Goal: Task Accomplishment & Management: Manage account settings

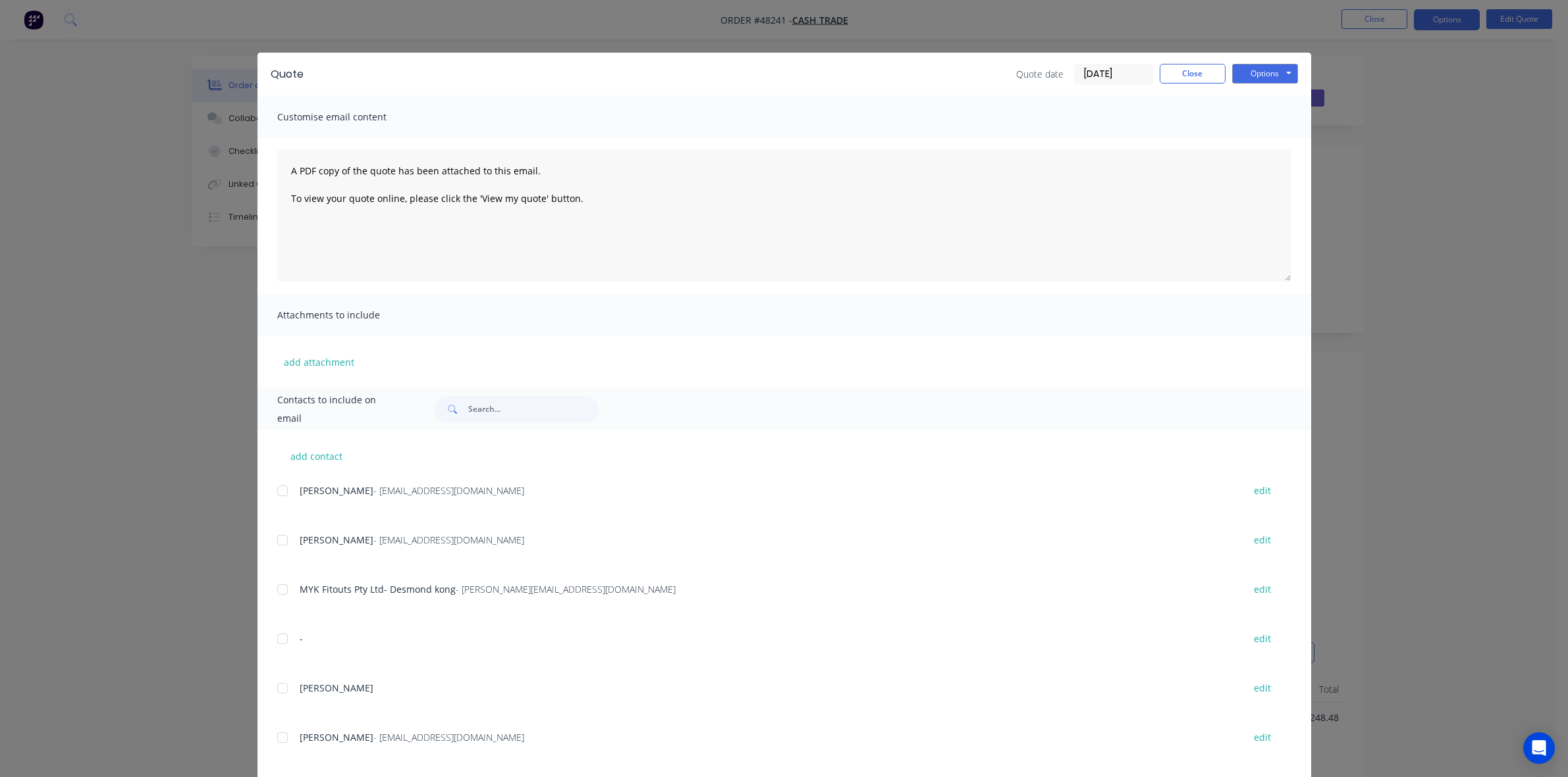
click at [1220, 66] on div "Quote date 23/08/25 Close Options Preview Print Email" at bounding box center [1157, 74] width 282 height 21
click at [1176, 73] on button "Close" at bounding box center [1193, 74] width 66 height 20
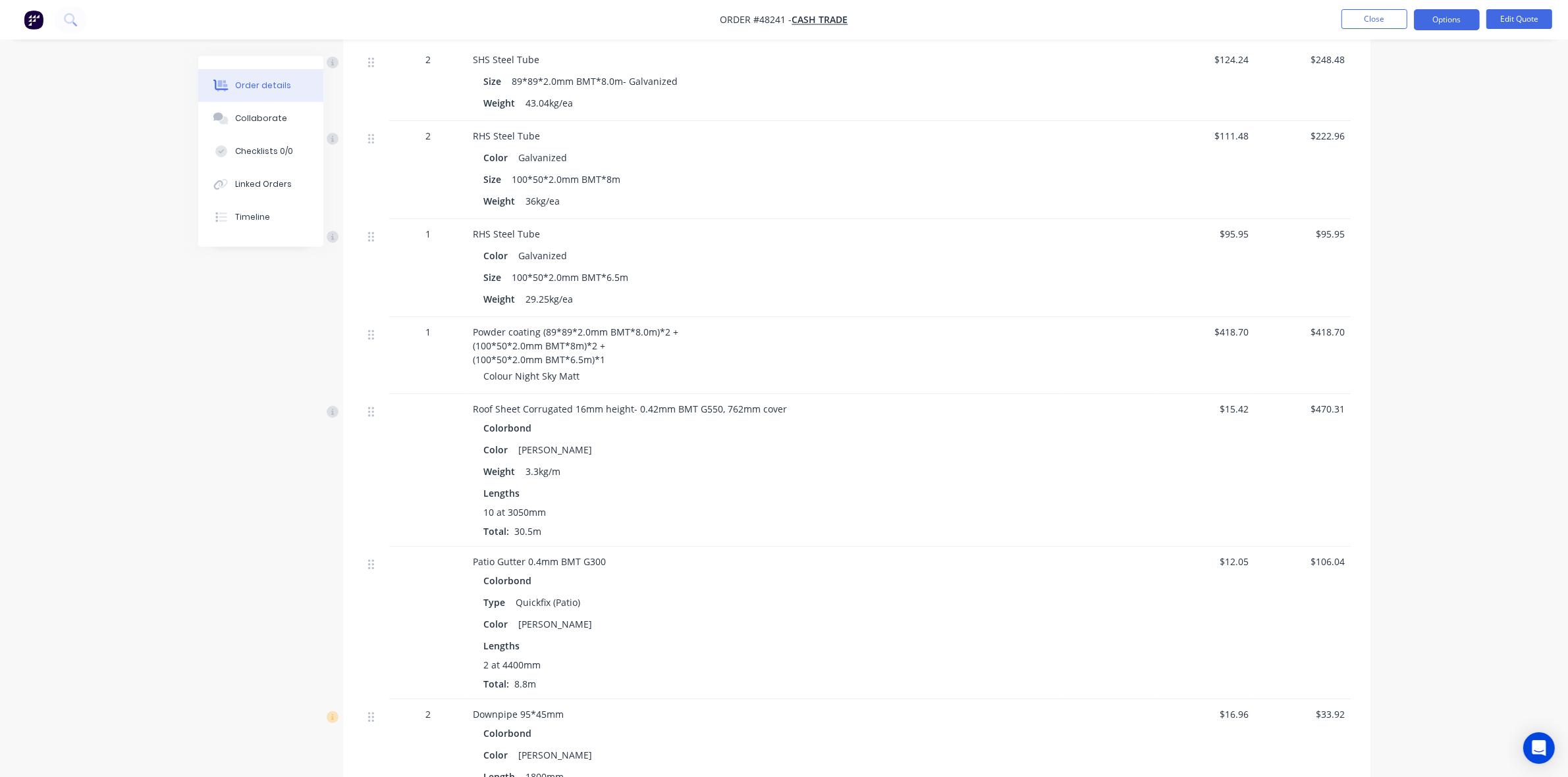
click at [1338, 27] on ul "Close Options Edit Quote" at bounding box center [1447, 19] width 242 height 21
click at [1376, 18] on button "Close" at bounding box center [1375, 19] width 66 height 20
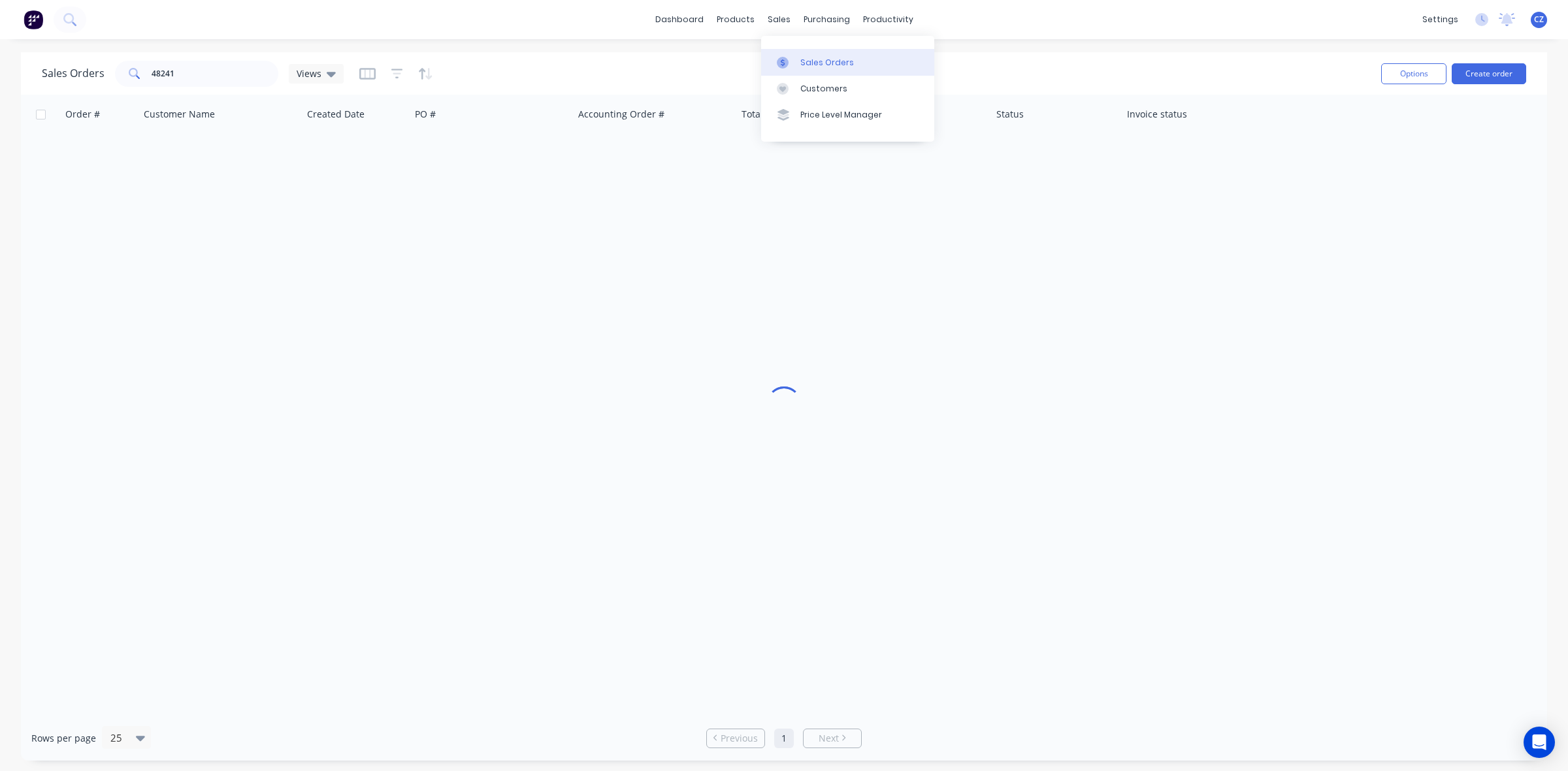
drag, startPoint x: 805, startPoint y: 65, endPoint x: 785, endPoint y: 63, distance: 20.1
click at [805, 64] on div "Sales Orders" at bounding box center [827, 62] width 53 height 11
click at [232, 81] on input "48241" at bounding box center [215, 74] width 127 height 26
click at [775, 65] on div "Product Catalogue" at bounding box center [793, 62] width 81 height 11
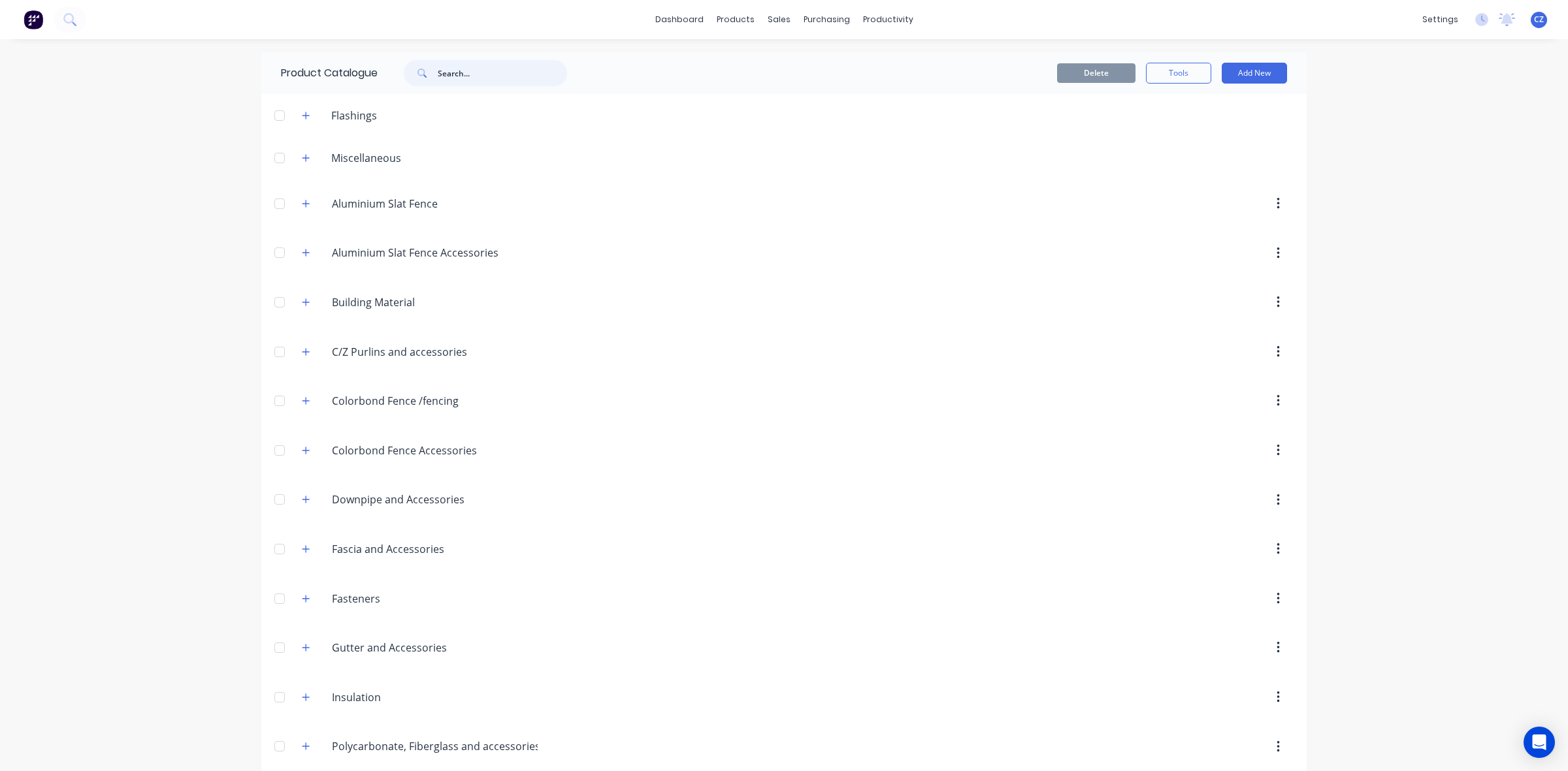
click at [447, 72] on input "text" at bounding box center [502, 73] width 129 height 26
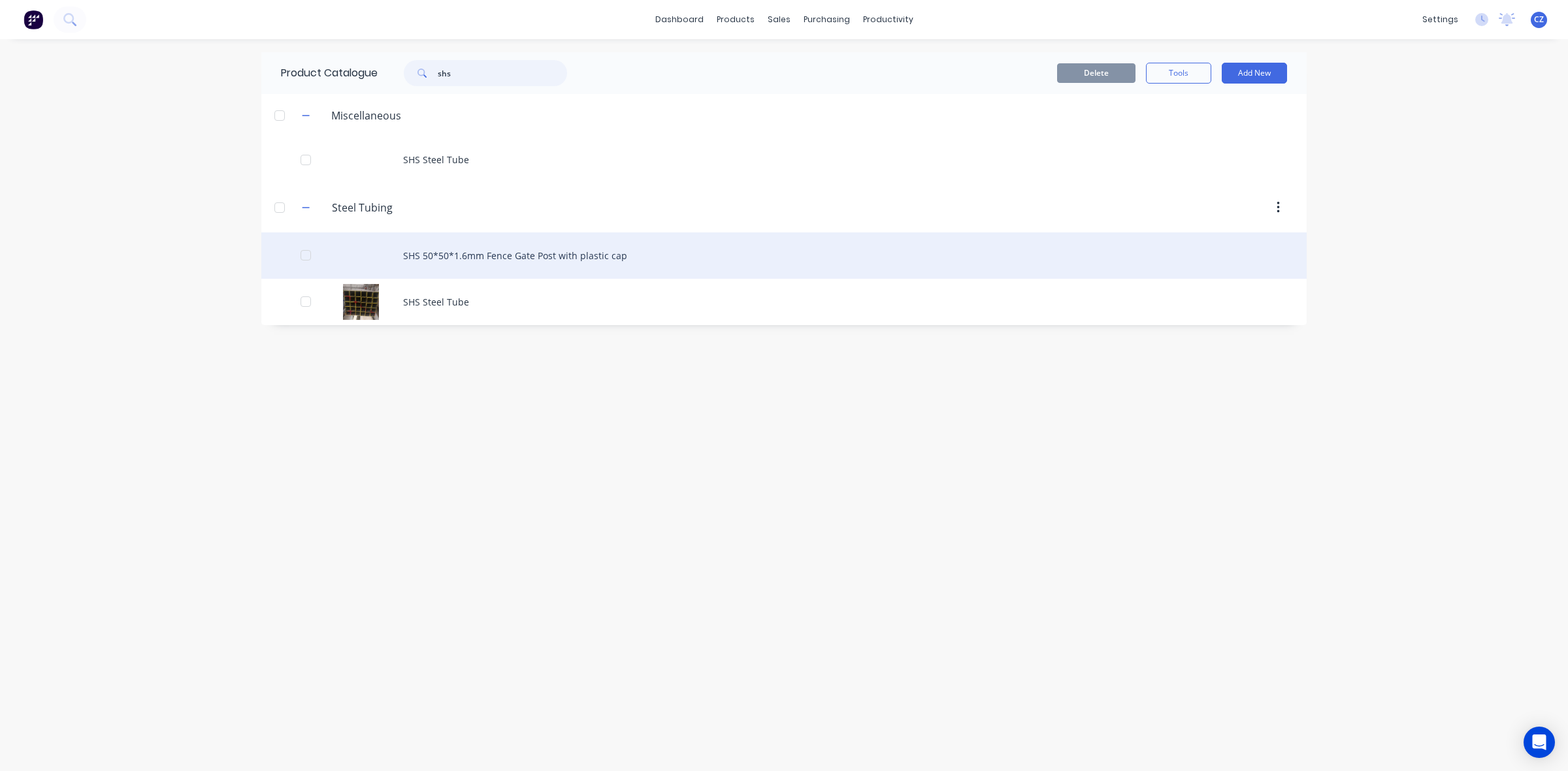
type input "shs"
click at [452, 253] on div "SHS 50*50*1.6mm Fence Gate Post with plastic cap" at bounding box center [784, 255] width 1045 height 46
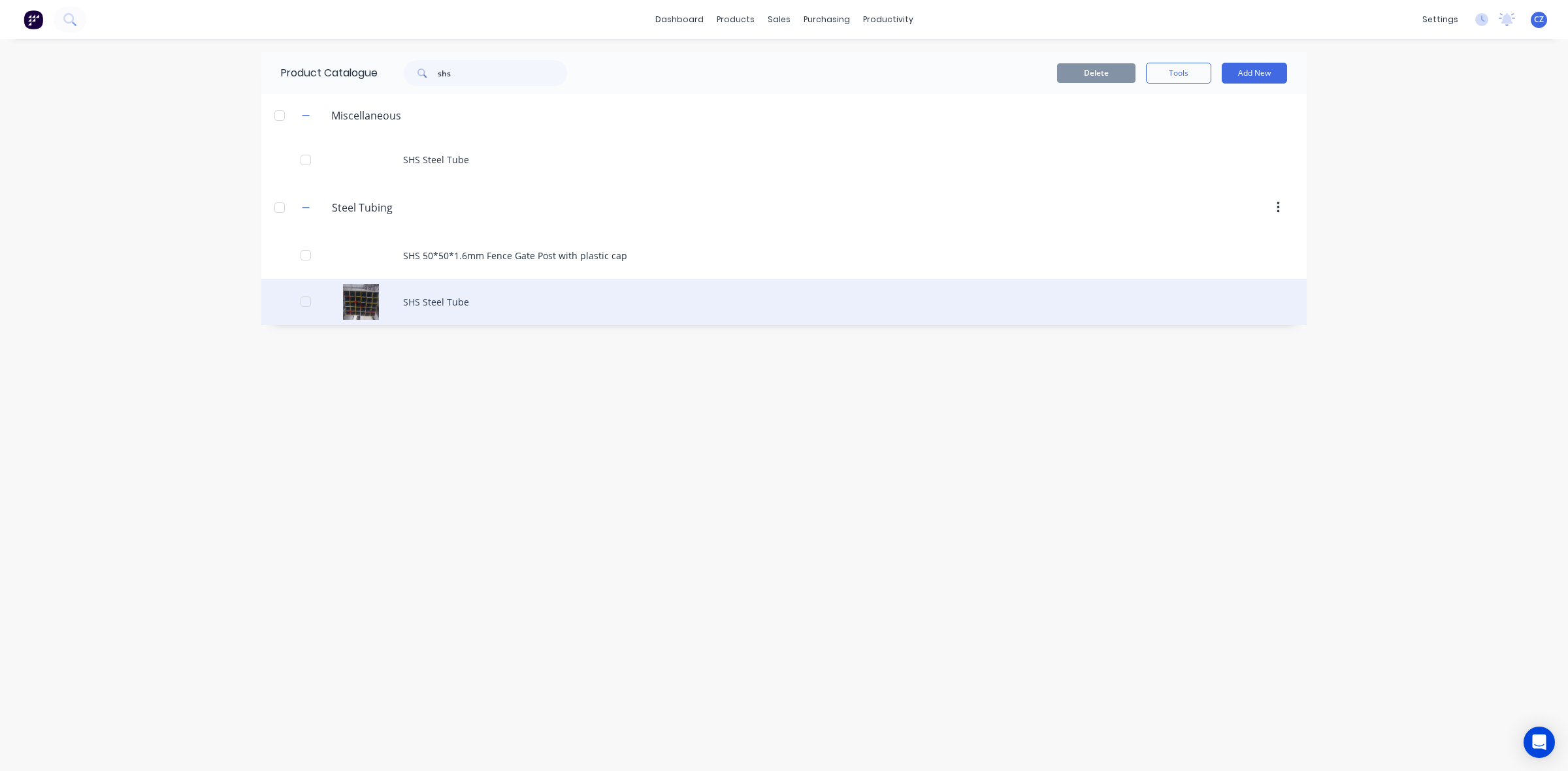
click at [454, 286] on div "SHS Steel Tube" at bounding box center [784, 302] width 1045 height 46
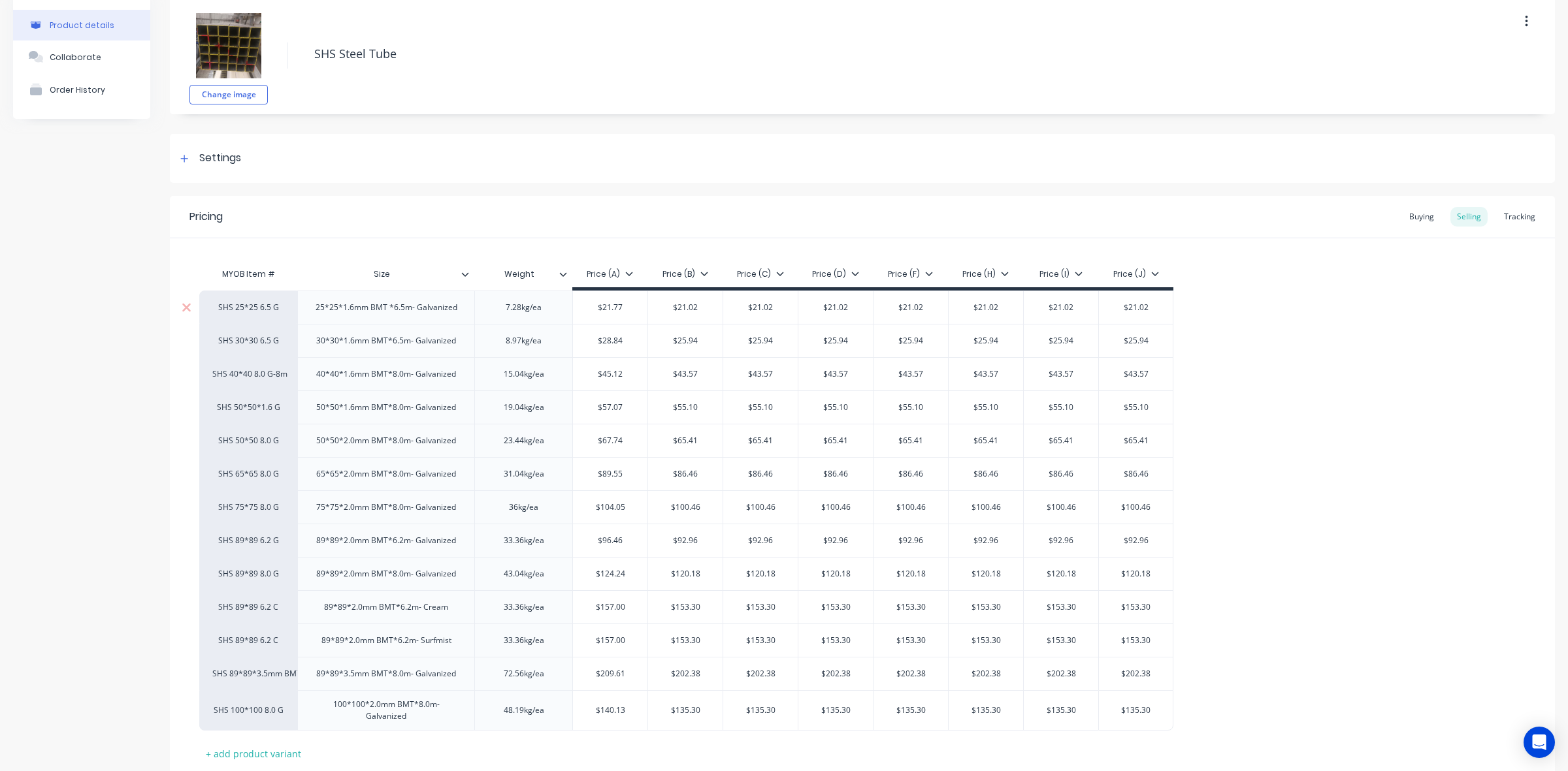
type textarea "x"
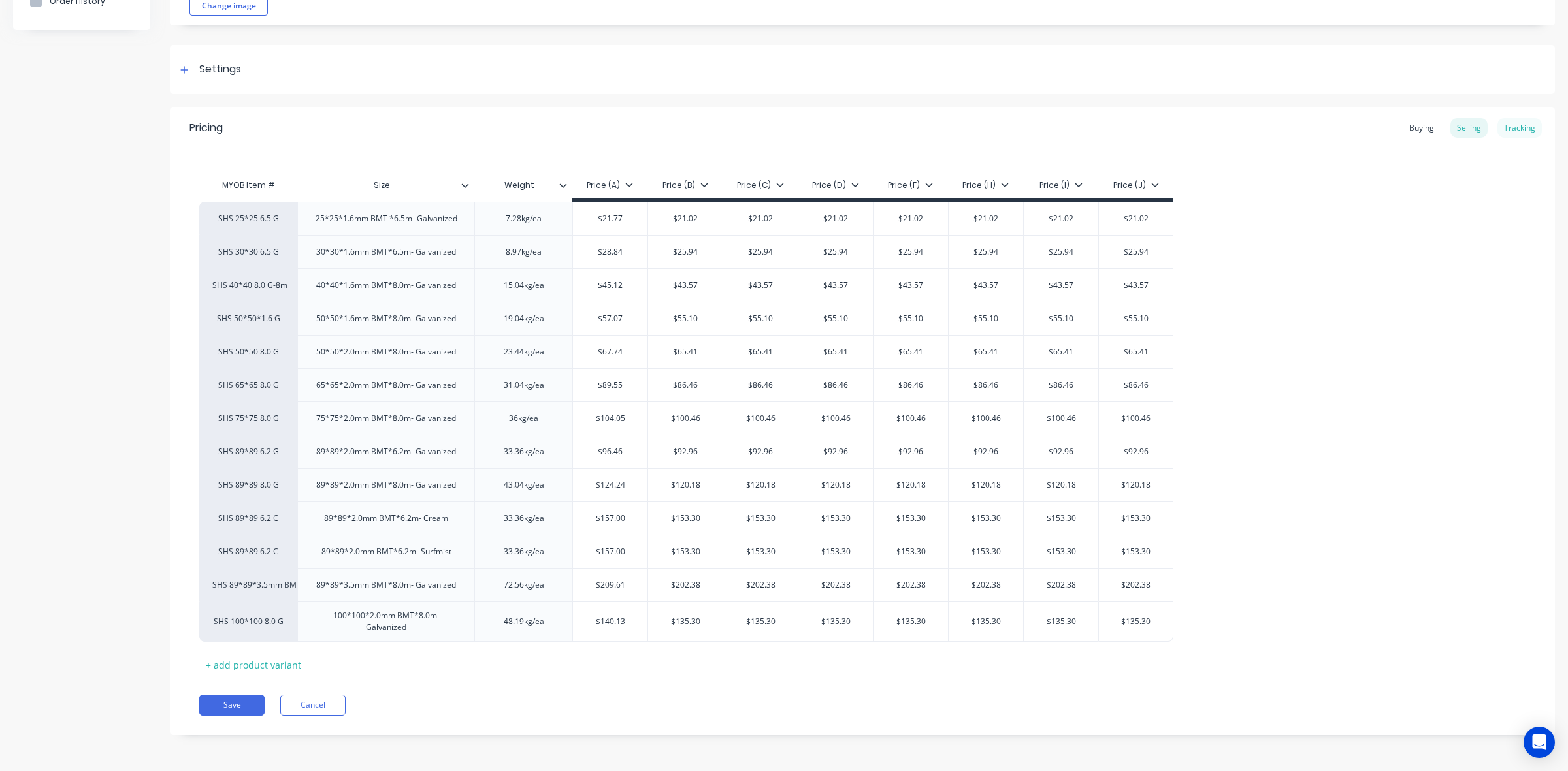
click at [1508, 124] on div "Tracking" at bounding box center [1520, 128] width 44 height 20
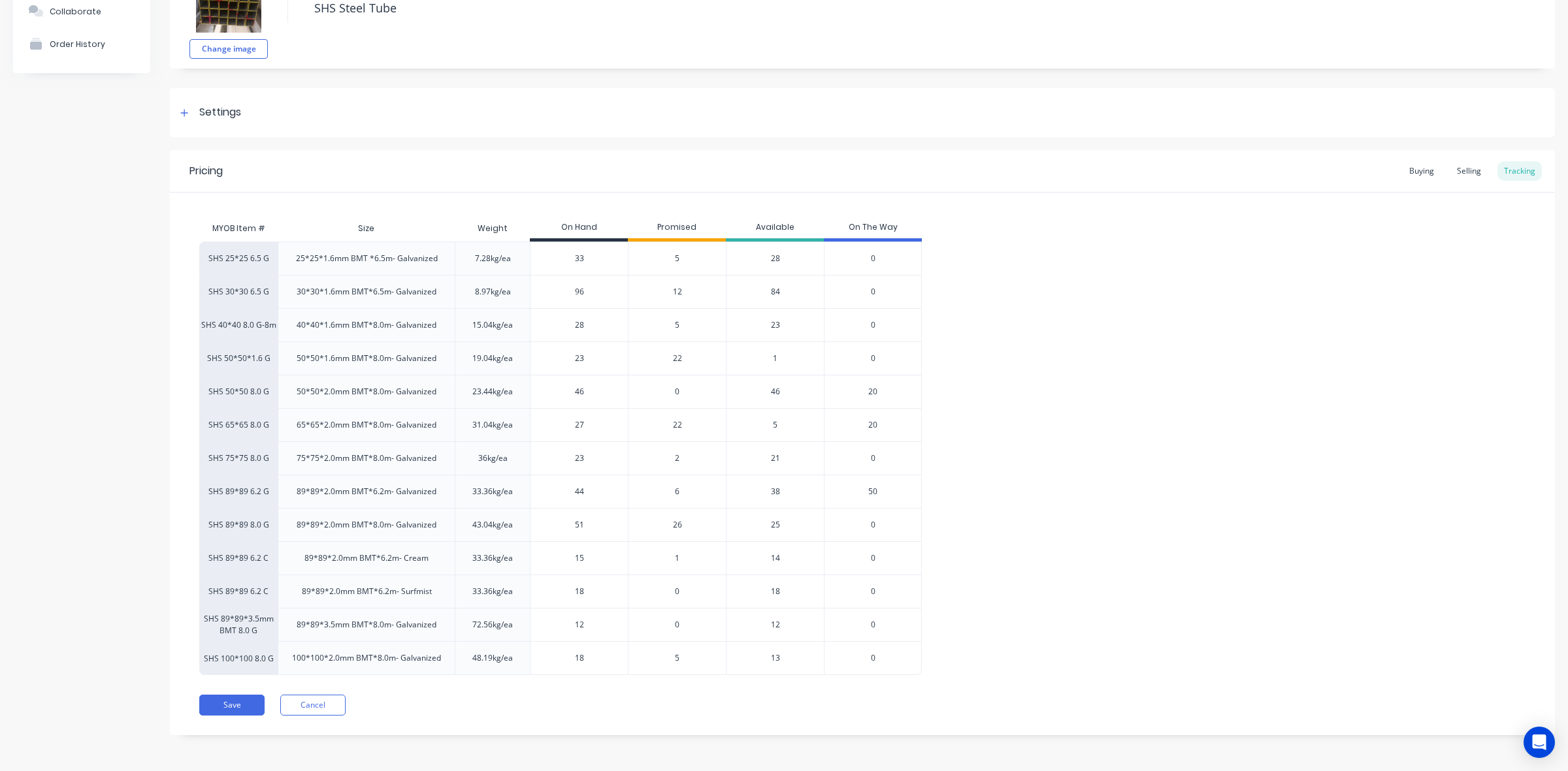
click at [679, 354] on span "22" at bounding box center [678, 358] width 9 height 11
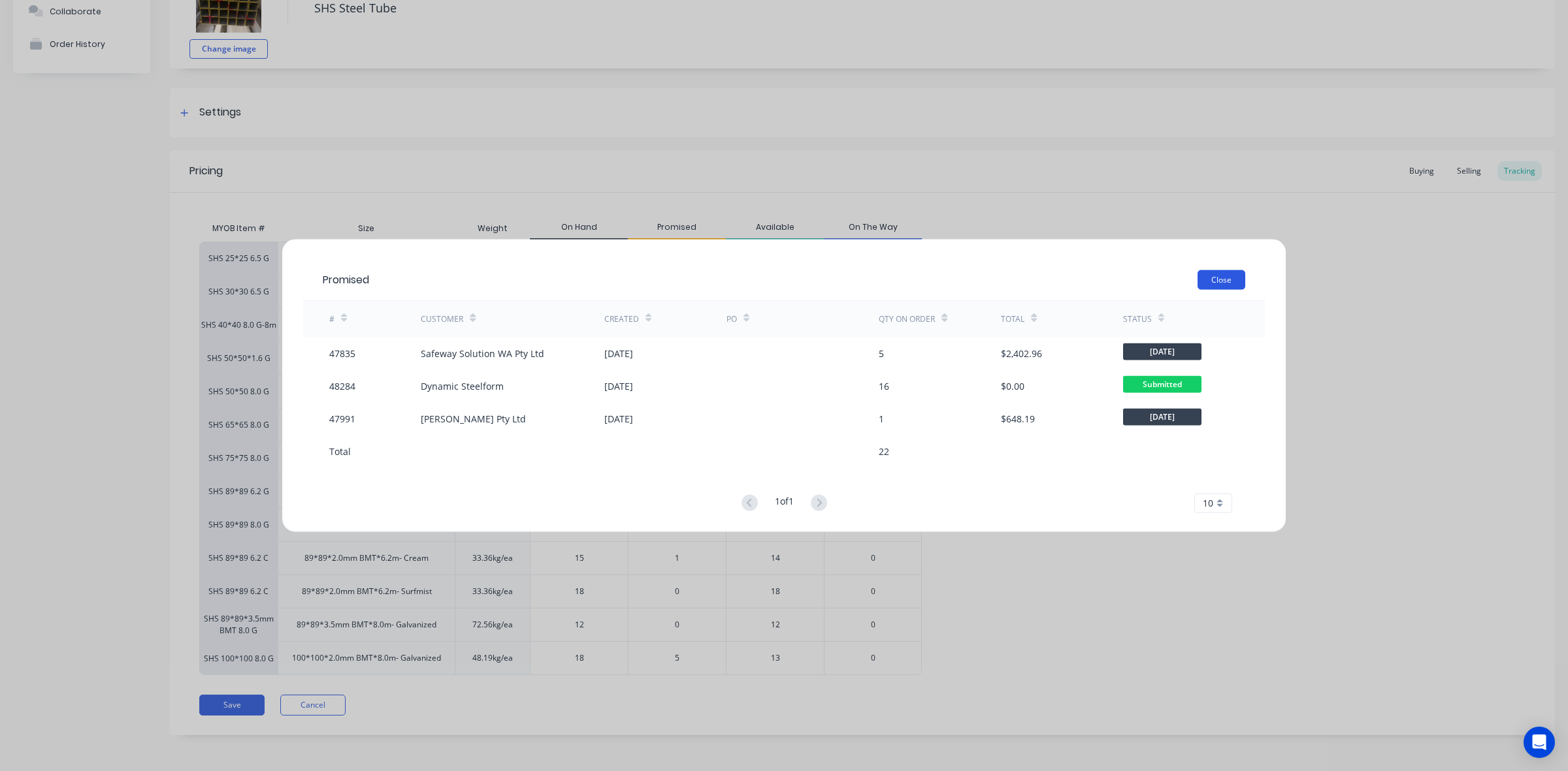
click at [1222, 278] on button "Close" at bounding box center [1221, 280] width 48 height 20
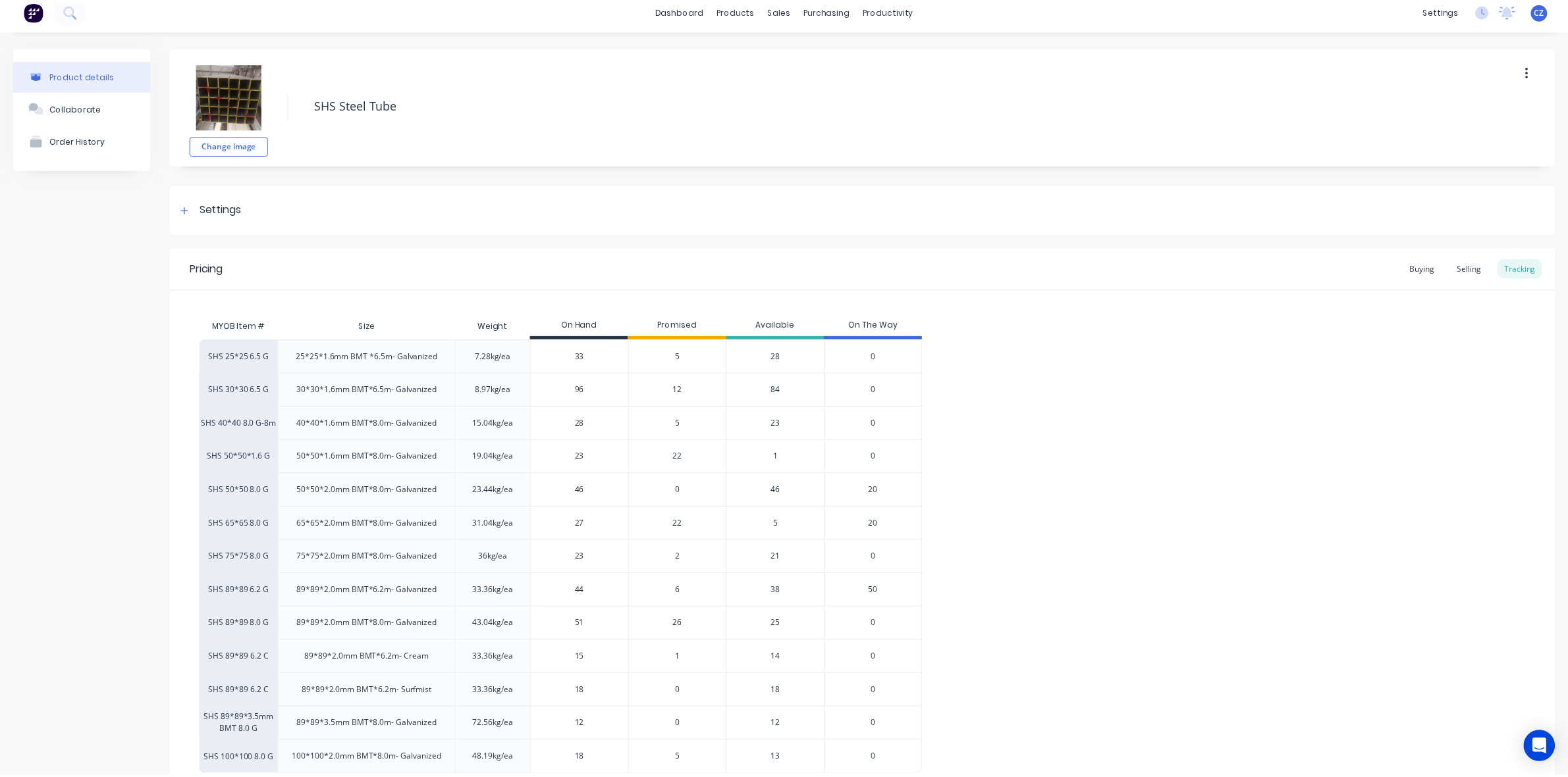
scroll to position [0, 0]
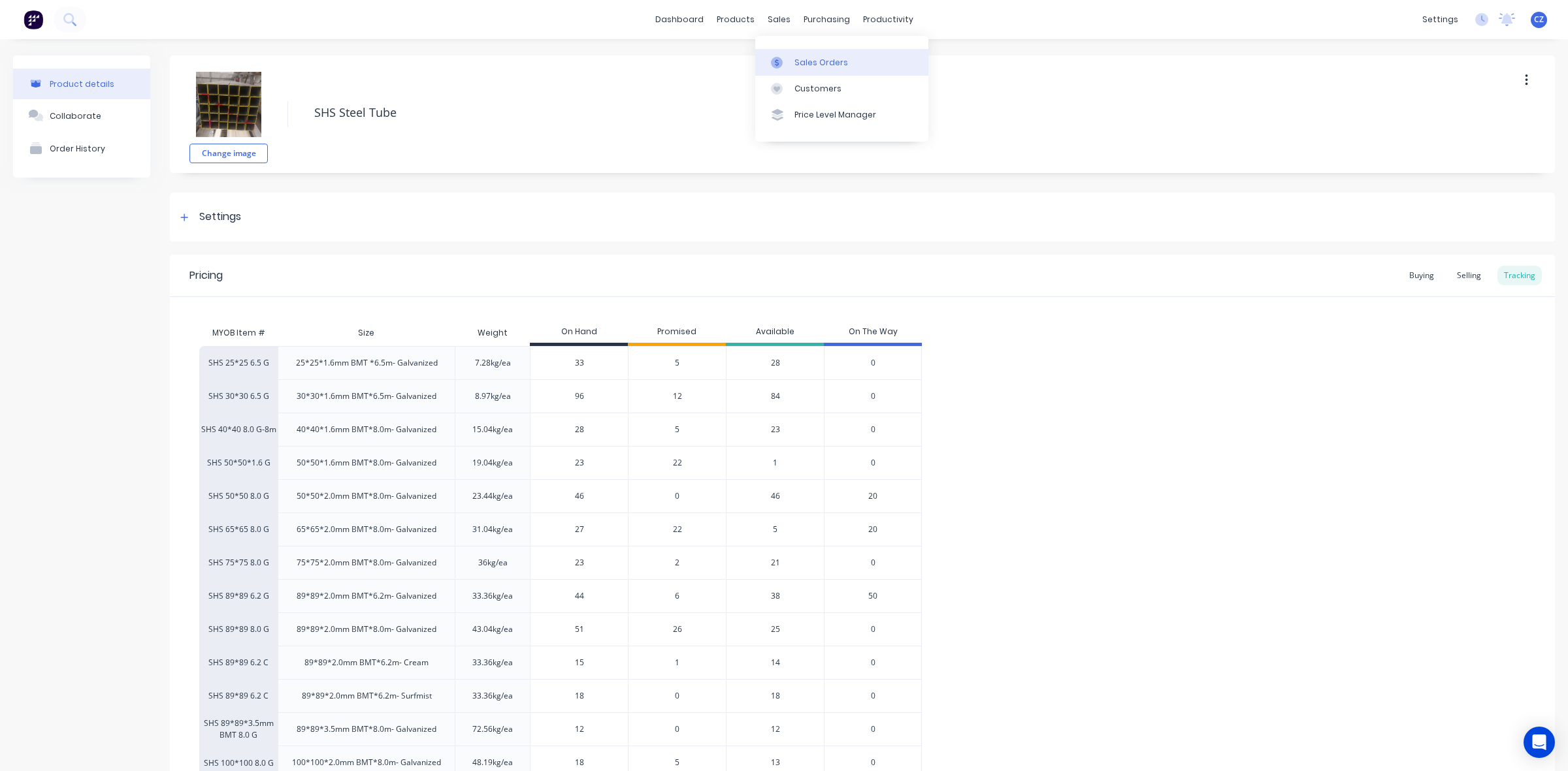
click at [802, 60] on div "Sales Orders" at bounding box center [821, 62] width 53 height 11
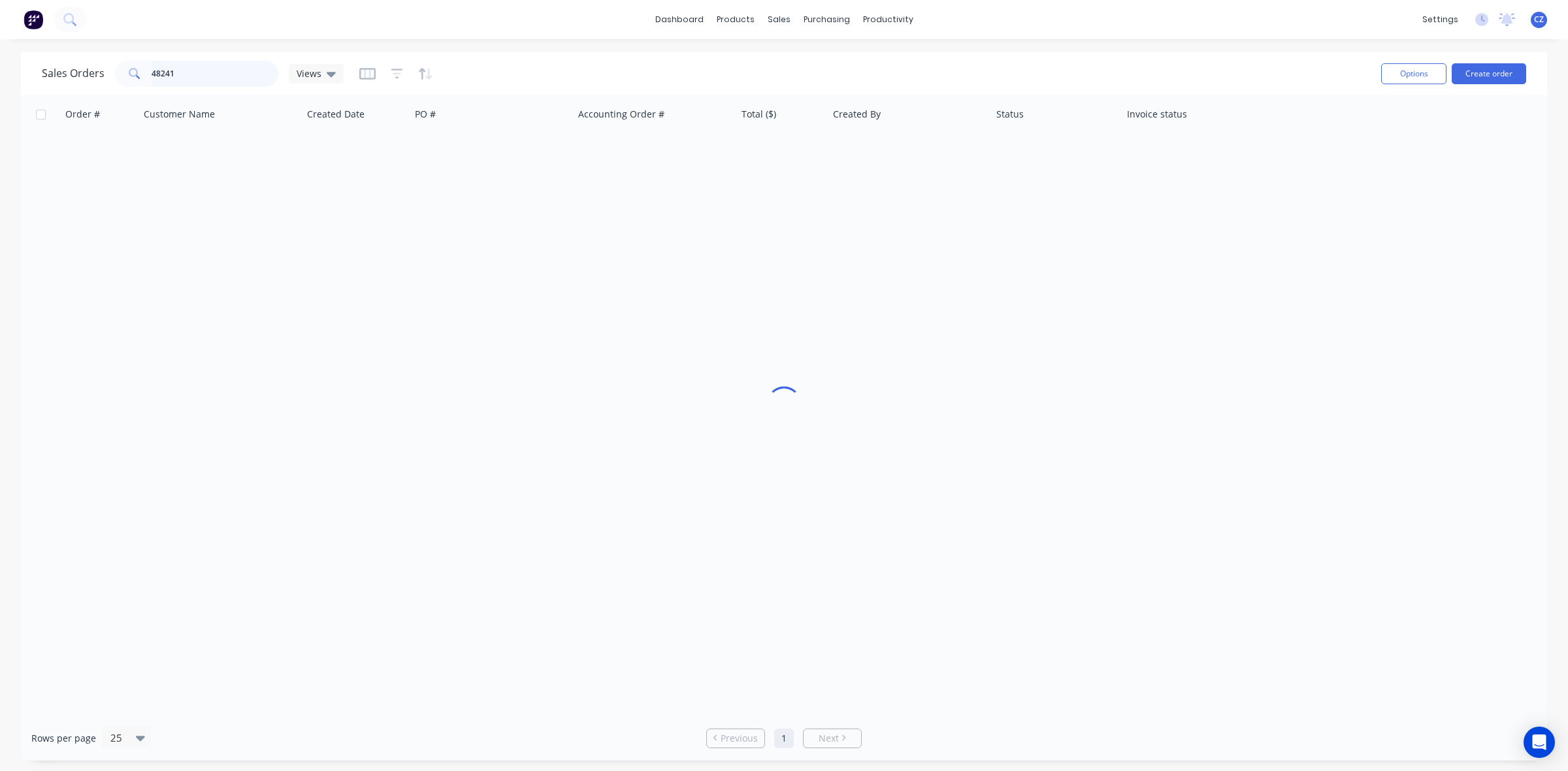
click at [236, 81] on input "48241" at bounding box center [215, 74] width 127 height 26
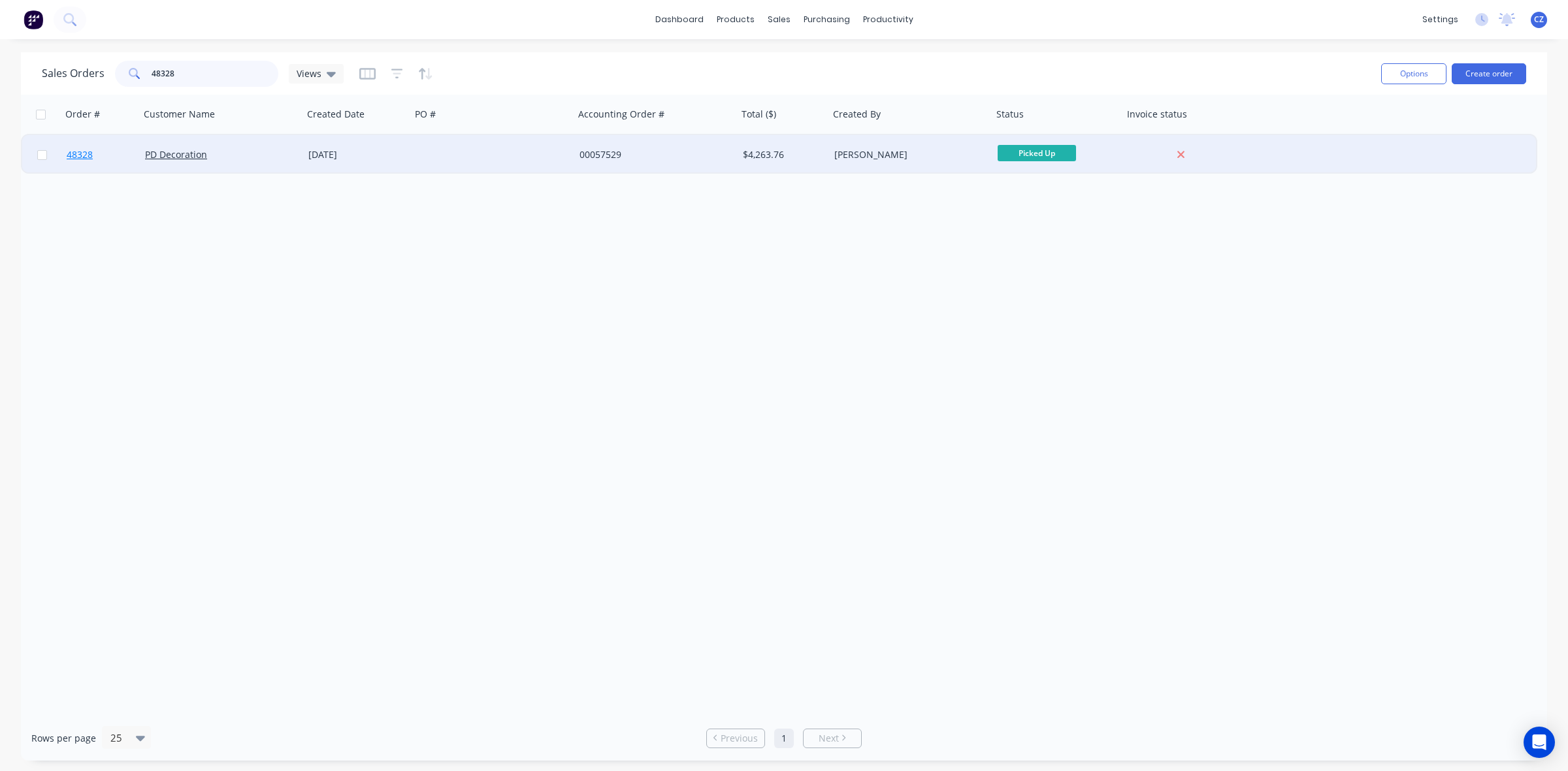
type input "48328"
click at [74, 163] on link "48328" at bounding box center [106, 155] width 78 height 40
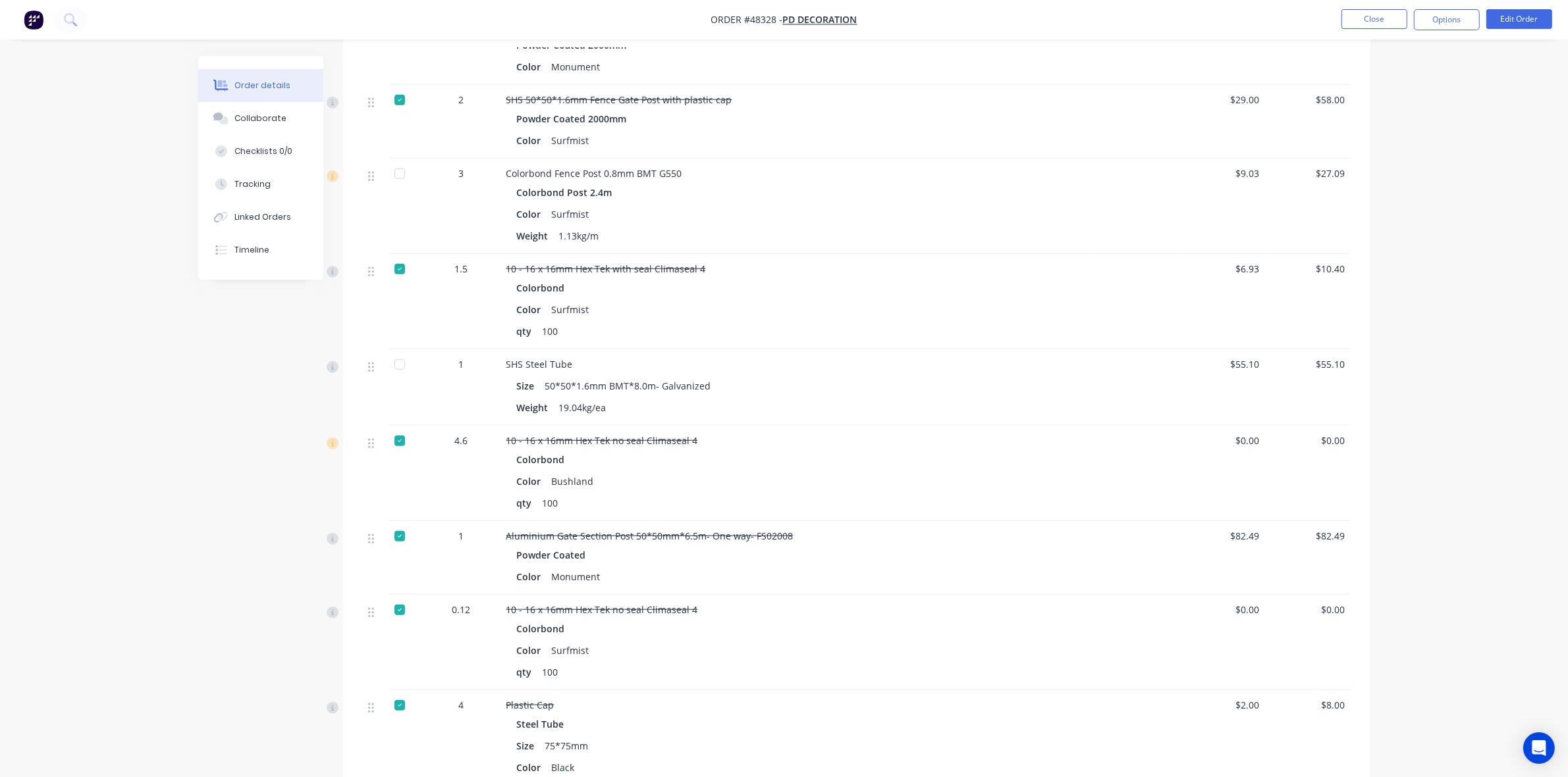
scroll to position [1146, 0]
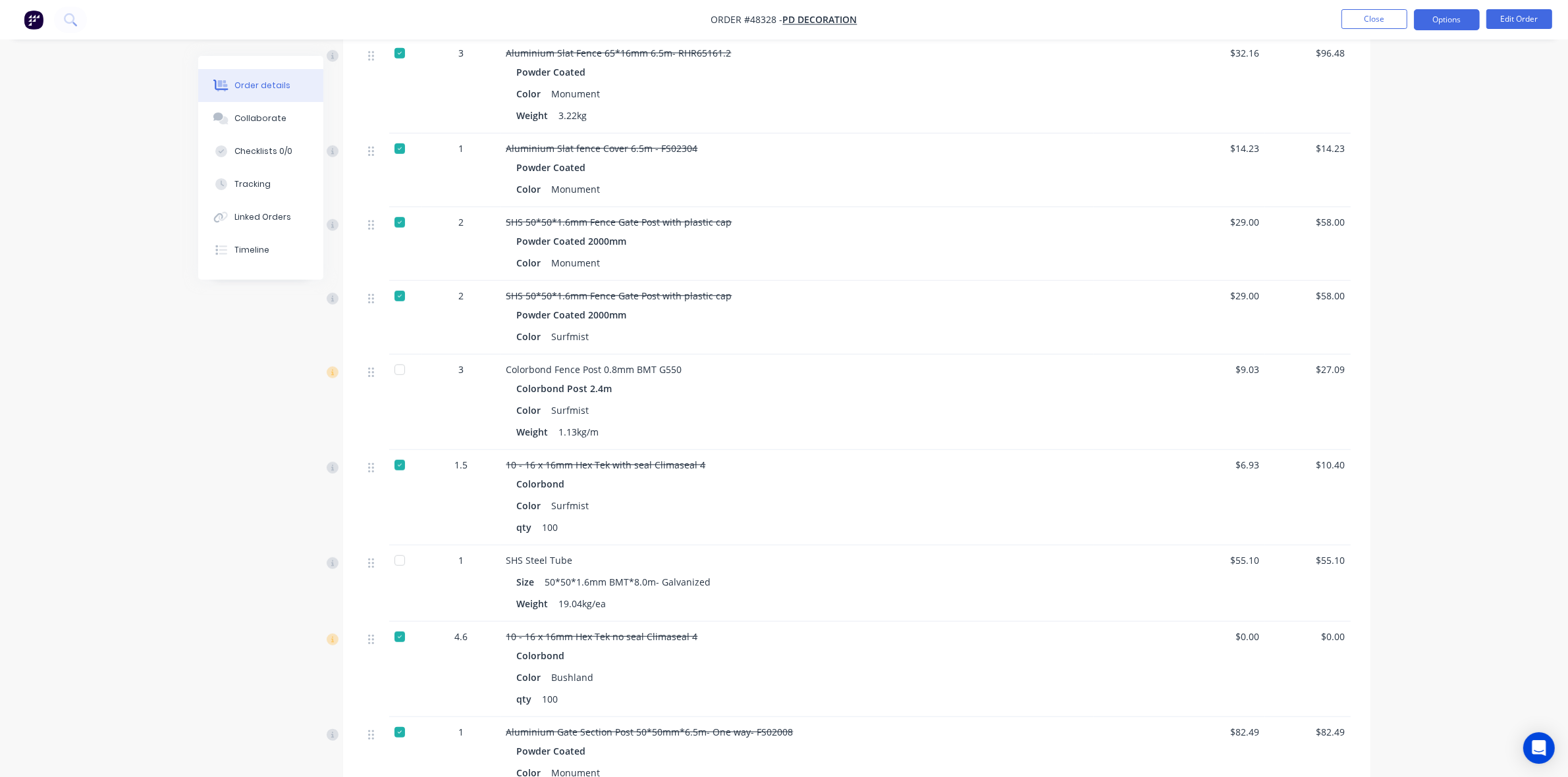
click at [1435, 25] on button "Options" at bounding box center [1447, 19] width 66 height 21
click at [1392, 80] on div "Invoice" at bounding box center [1407, 80] width 121 height 19
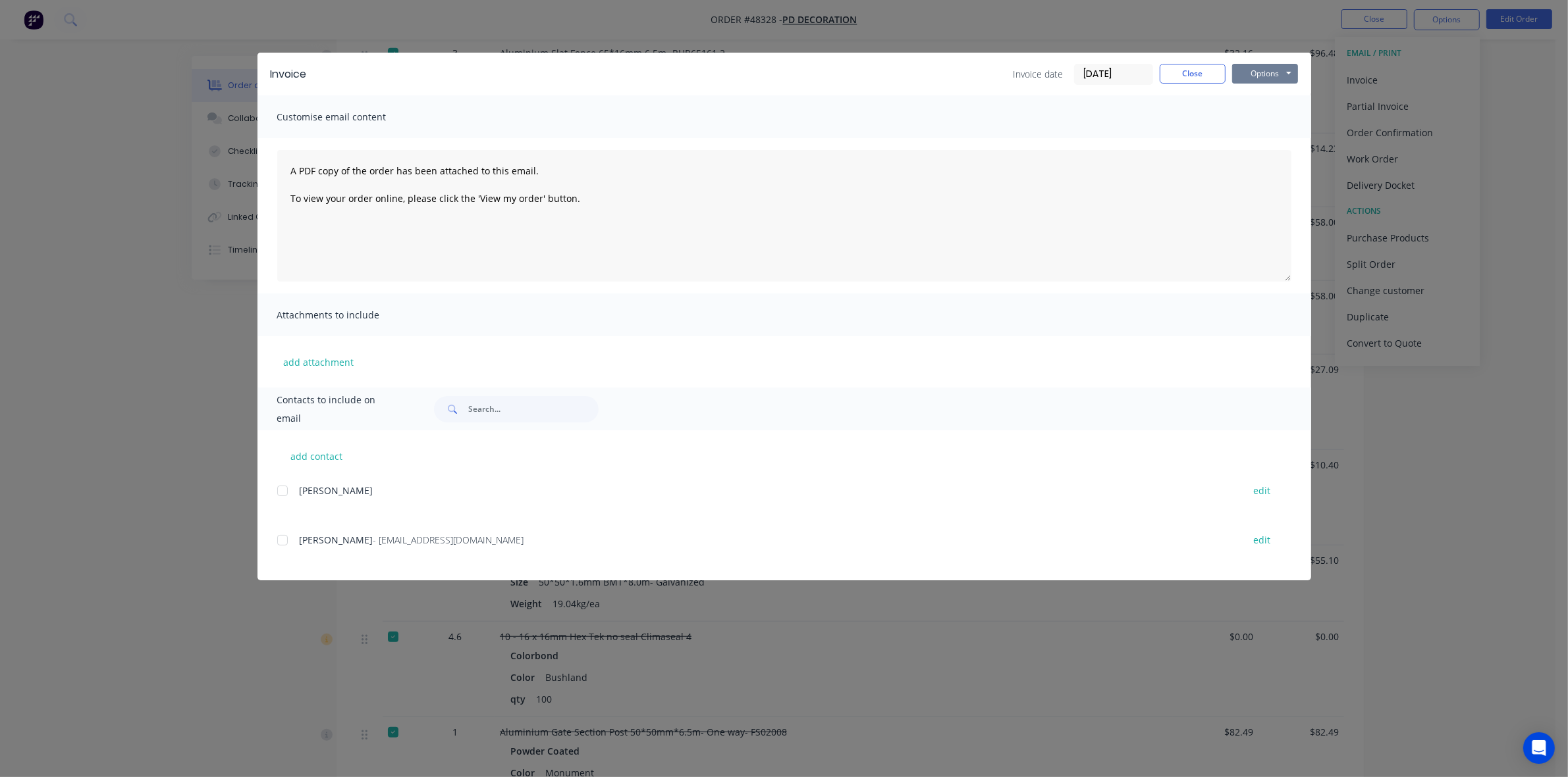
click at [1279, 74] on button "Options" at bounding box center [1265, 74] width 66 height 20
click at [1286, 119] on button "Print" at bounding box center [1274, 120] width 84 height 21
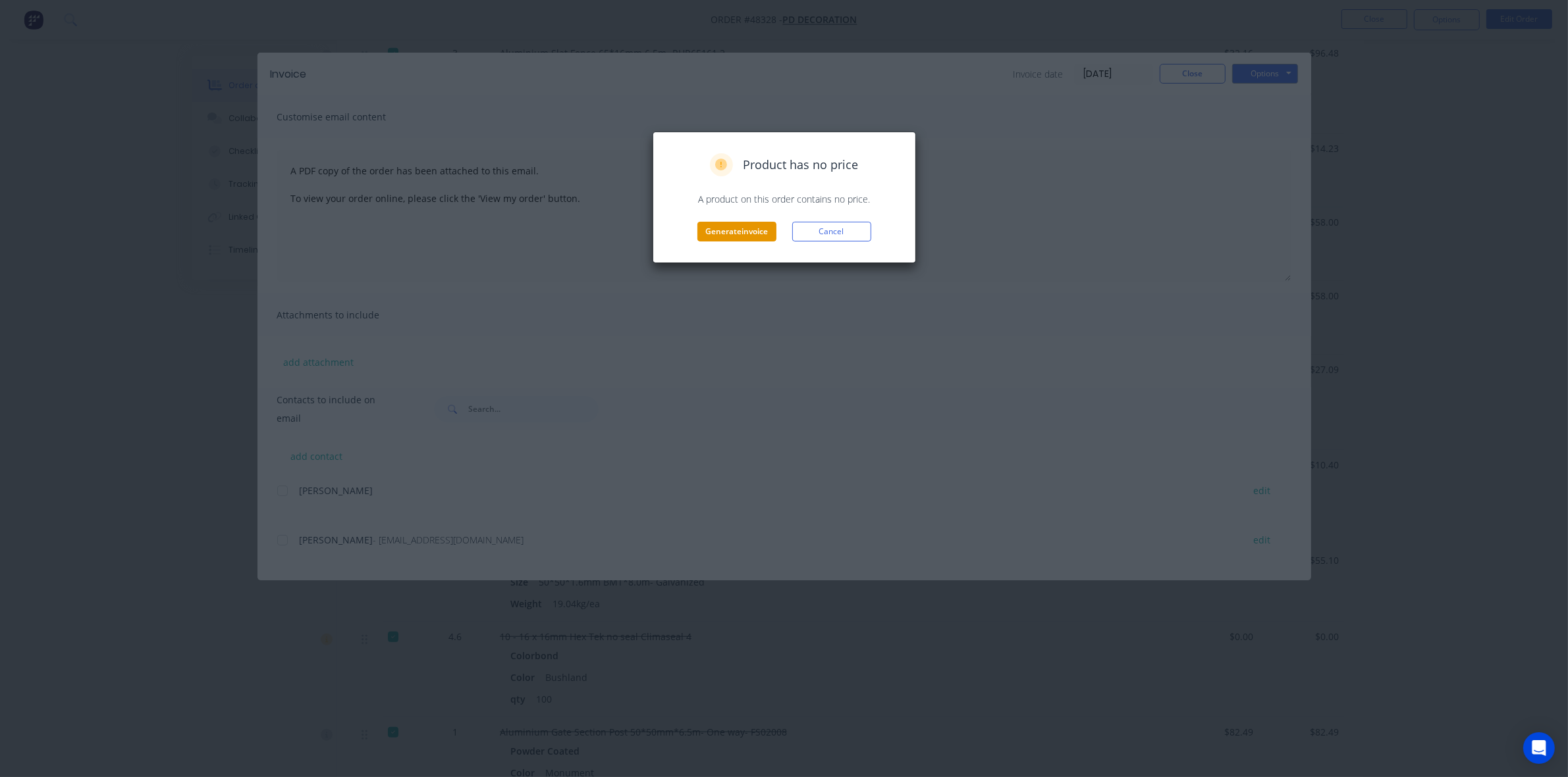
click at [732, 228] on button "Generate invoice" at bounding box center [737, 231] width 79 height 20
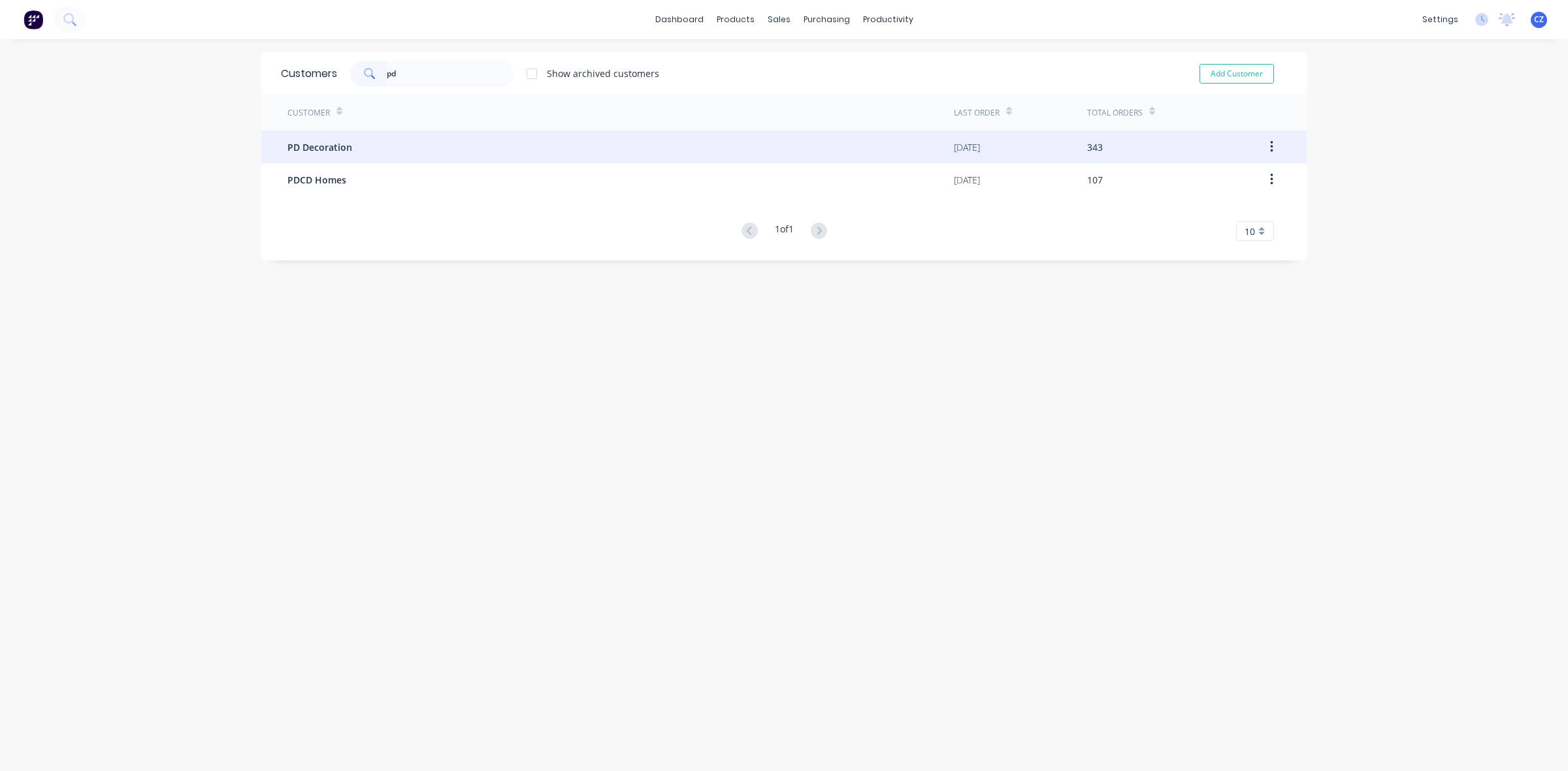
type input "pd"
click at [383, 141] on div "PD Decoration" at bounding box center [621, 147] width 666 height 33
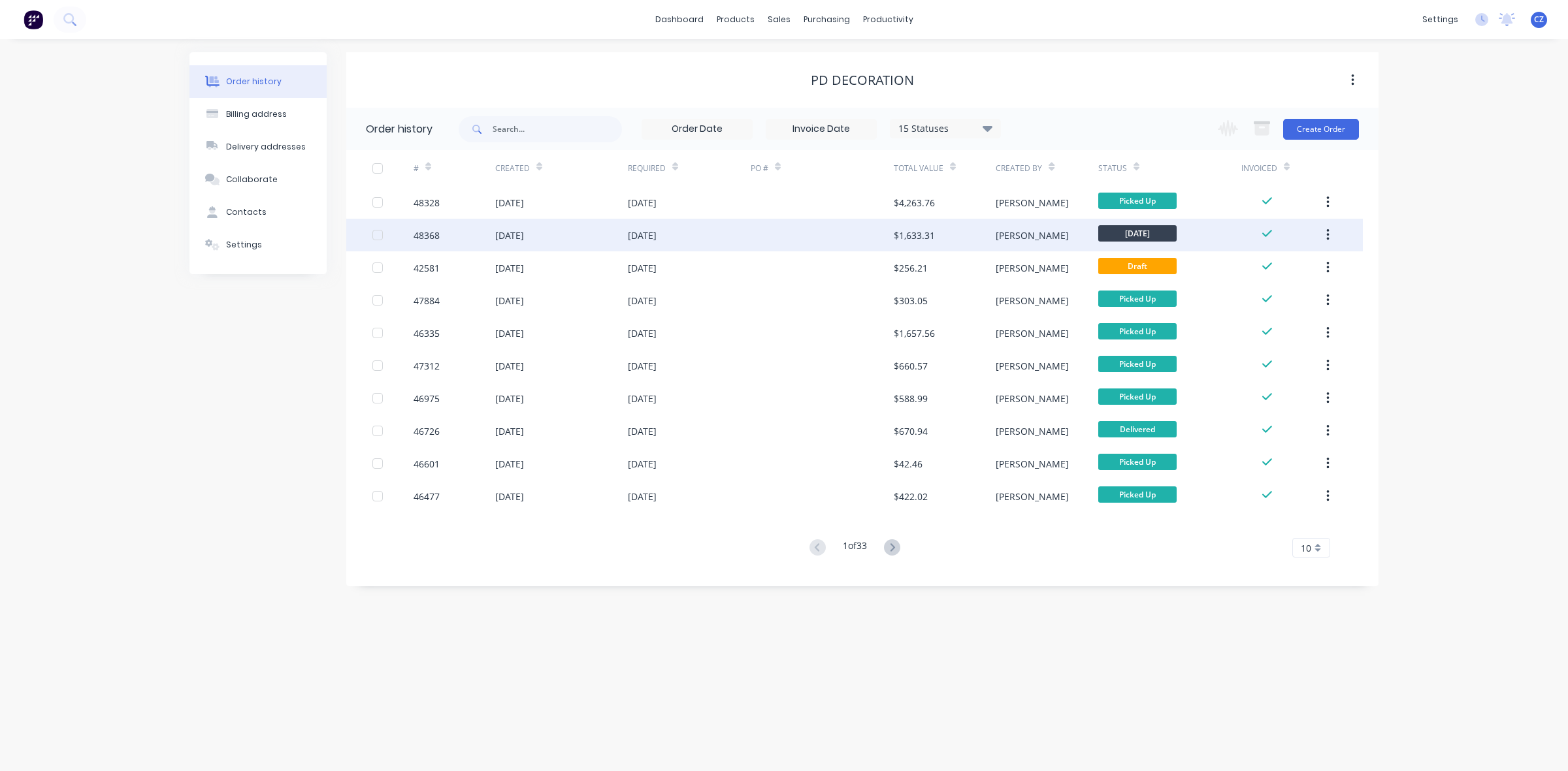
click at [838, 243] on div at bounding box center [822, 235] width 143 height 33
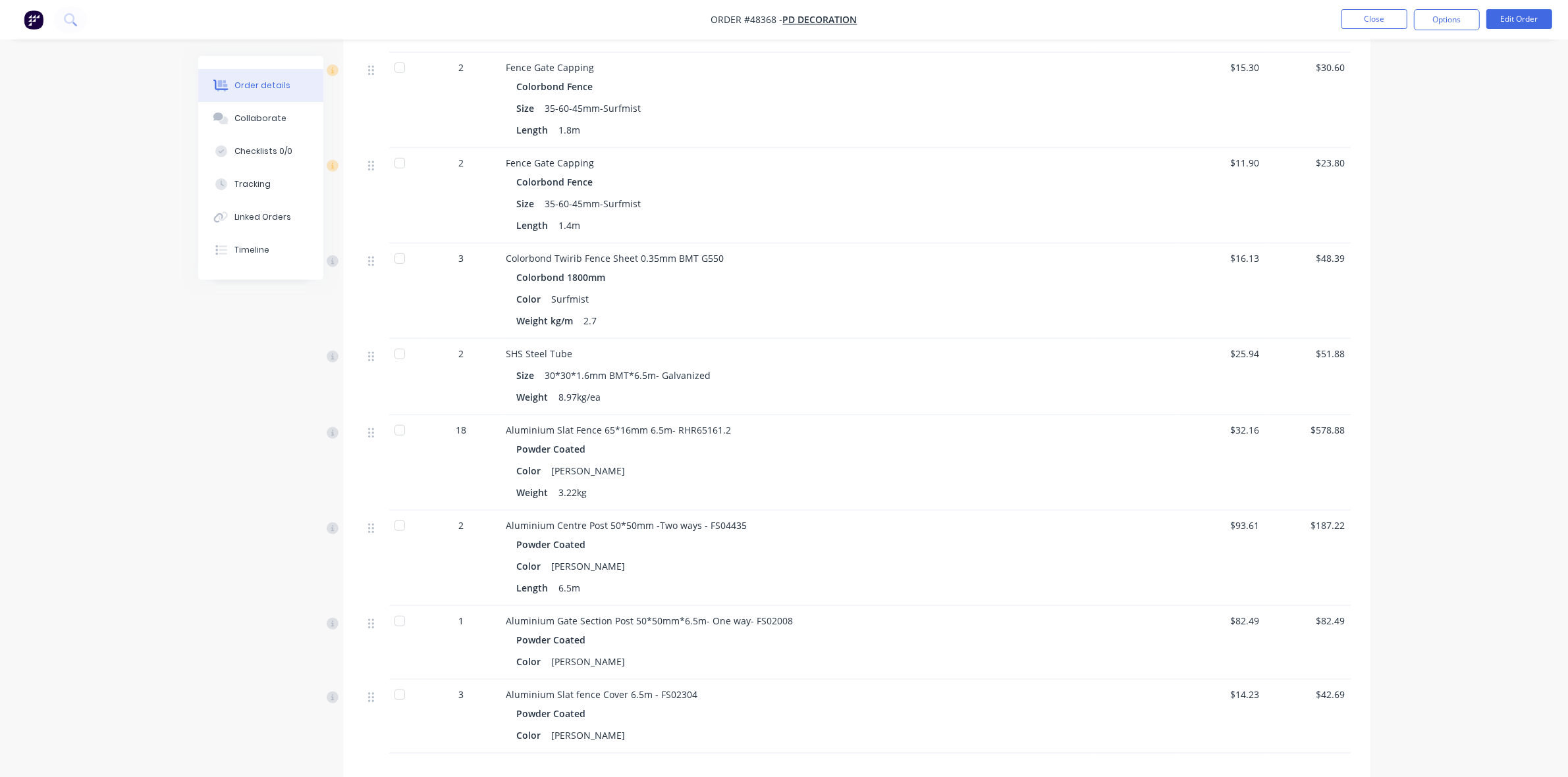
scroll to position [1316, 0]
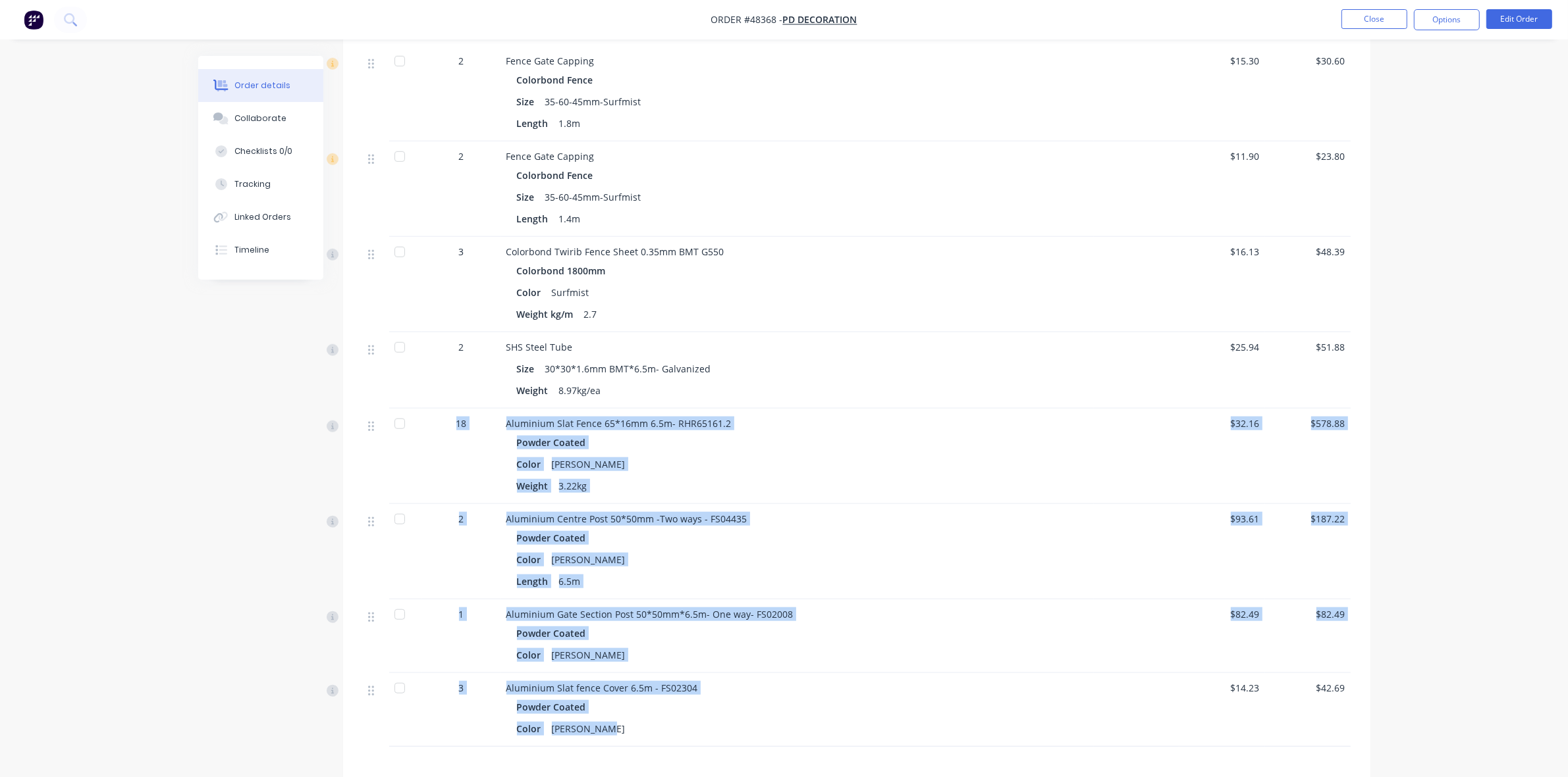
drag, startPoint x: 446, startPoint y: 418, endPoint x: 772, endPoint y: 726, distance: 448.5
click at [772, 726] on div "Roof Sheet Twirib 27mm height- 0.42mm BMT G550, 762mm cover Colorbond Color Sur…" at bounding box center [856, 301] width 988 height 892
click at [843, 709] on div "Powder Coated" at bounding box center [797, 707] width 561 height 19
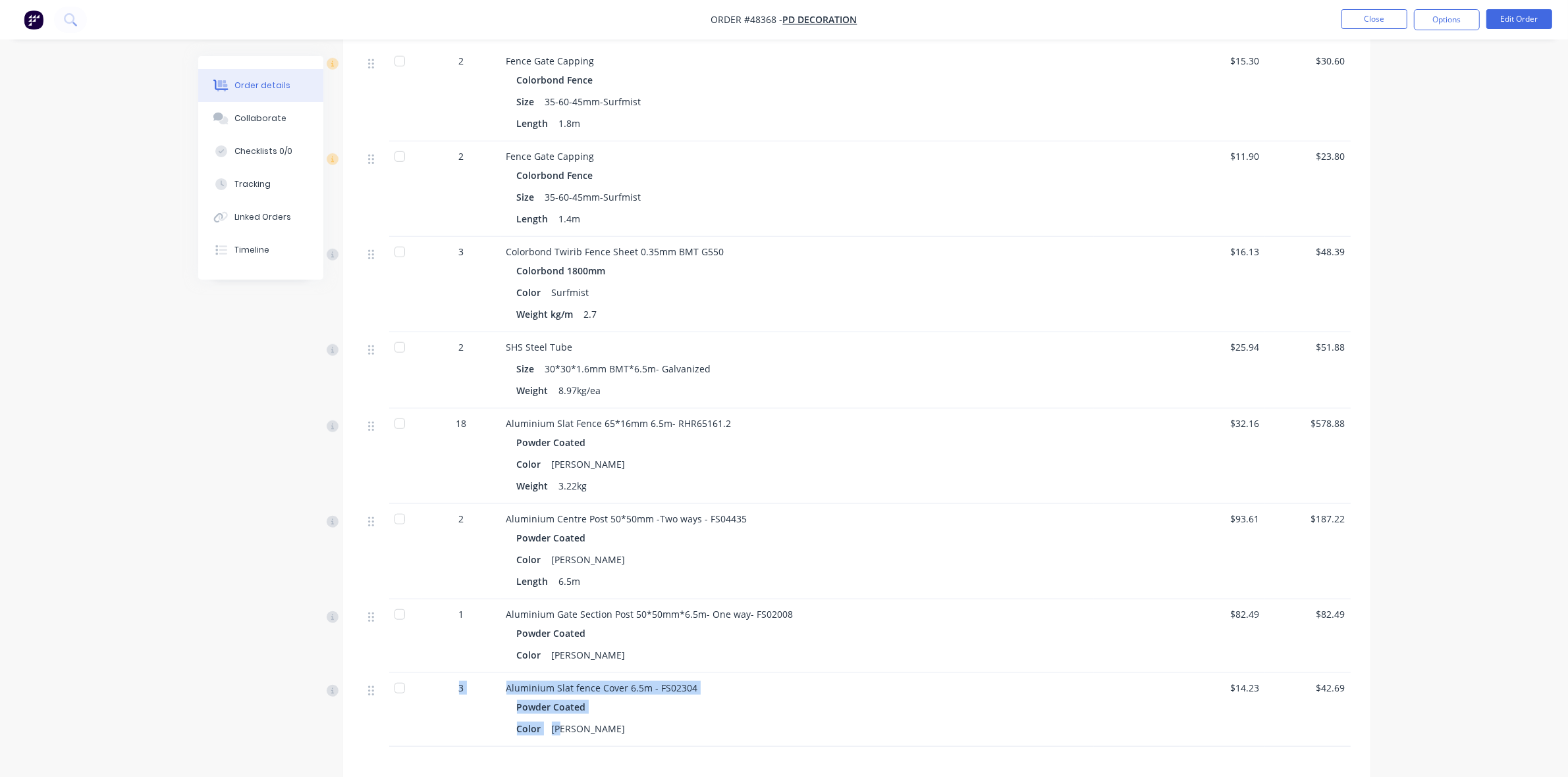
drag, startPoint x: 532, startPoint y: 720, endPoint x: 561, endPoint y: 732, distance: 31.4
click at [560, 735] on div "3 Aluminium Slat fence Cover 6.5m - FS02304 Powder Coated Color [PERSON_NAME] $…" at bounding box center [856, 710] width 988 height 74
drag, startPoint x: 399, startPoint y: 428, endPoint x: 455, endPoint y: 554, distance: 137.9
click at [409, 445] on div at bounding box center [406, 456] width 33 height 96
click at [399, 425] on div at bounding box center [399, 424] width 26 height 26
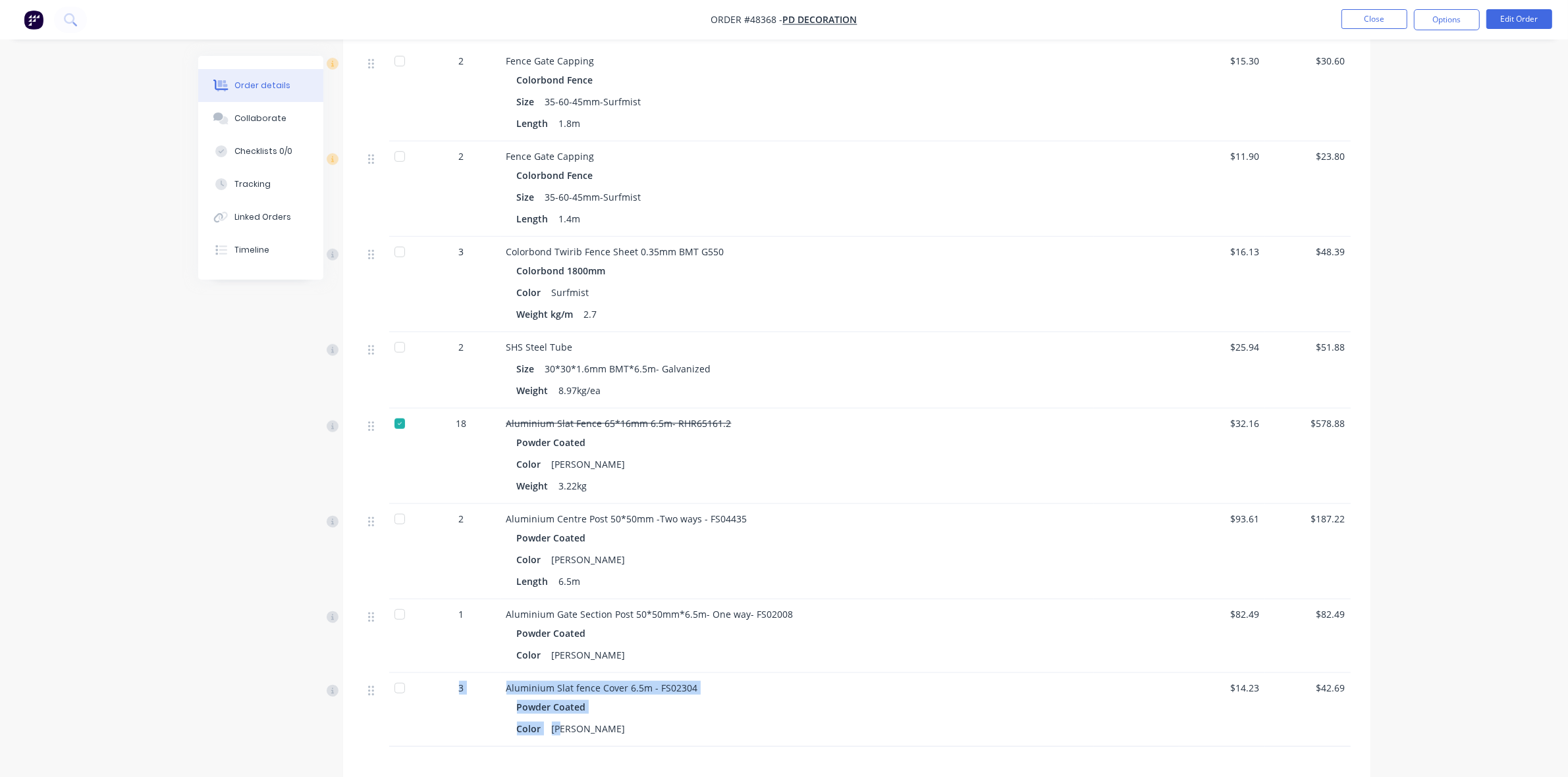
click at [396, 520] on div at bounding box center [399, 519] width 26 height 26
drag, startPoint x: 514, startPoint y: 616, endPoint x: 649, endPoint y: 675, distance: 147.3
click at [659, 700] on div "Roof Sheet Twirib 27mm height- 0.42mm BMT G550, 762mm cover Colorbond Color Sur…" at bounding box center [856, 301] width 988 height 892
click at [636, 639] on div "Powder Coated" at bounding box center [797, 633] width 561 height 19
click at [611, 654] on div "Color [PERSON_NAME]" at bounding box center [797, 655] width 561 height 19
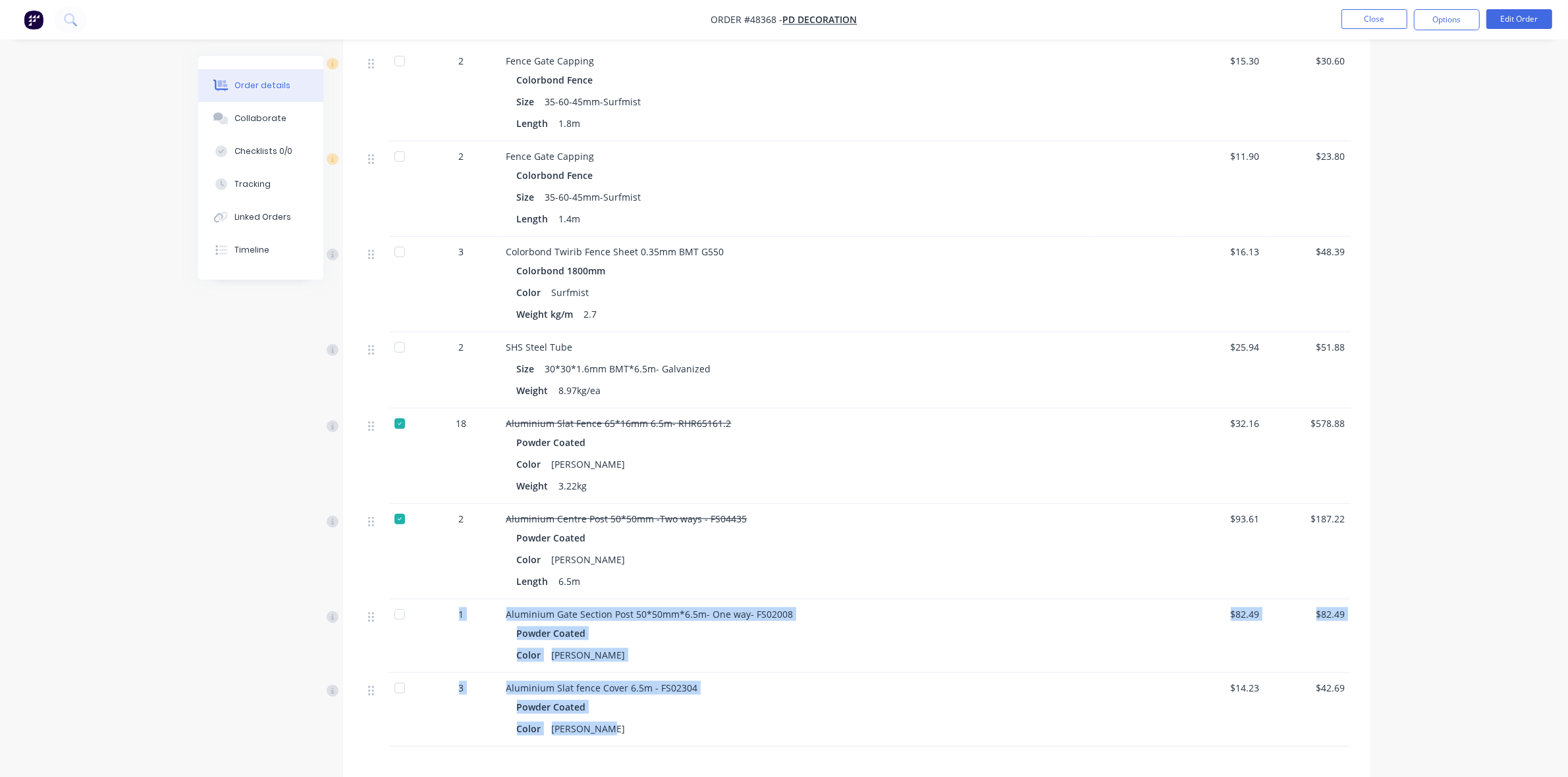
drag, startPoint x: 452, startPoint y: 609, endPoint x: 745, endPoint y: 733, distance: 318.2
click at [669, 744] on div "Roof Sheet Twirib 27mm height- 0.42mm BMT G550, 762mm cover Colorbond Color Sur…" at bounding box center [856, 301] width 988 height 892
click at [745, 733] on div "Color [PERSON_NAME]" at bounding box center [797, 729] width 561 height 19
drag, startPoint x: 502, startPoint y: 613, endPoint x: 869, endPoint y: 704, distance: 378.1
click at [689, 734] on div "Roof Sheet Twirib 27mm height- 0.42mm BMT G550, 762mm cover Colorbond Color Sur…" at bounding box center [856, 301] width 988 height 892
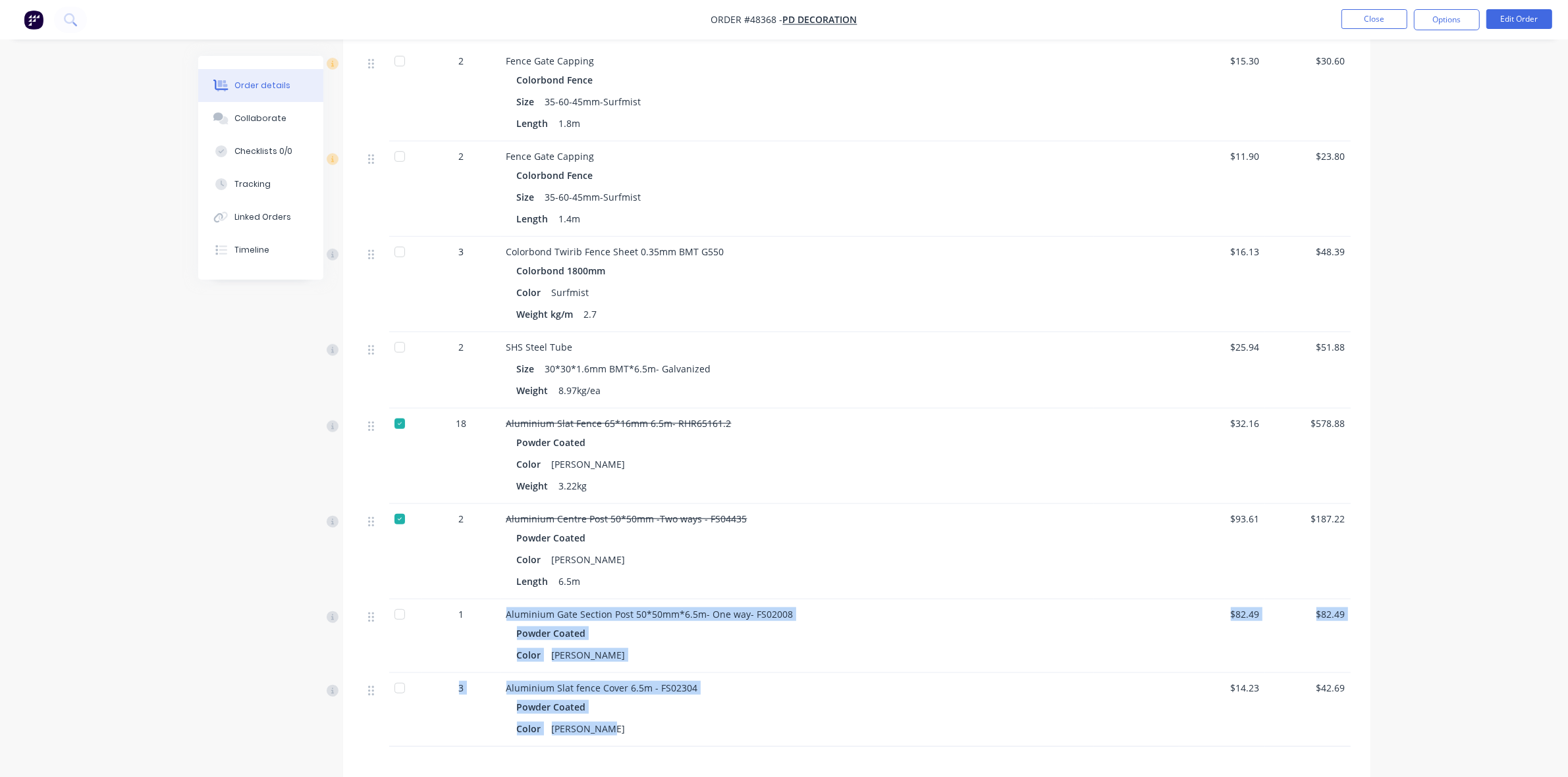
click at [935, 702] on div "Powder Coated" at bounding box center [797, 707] width 561 height 19
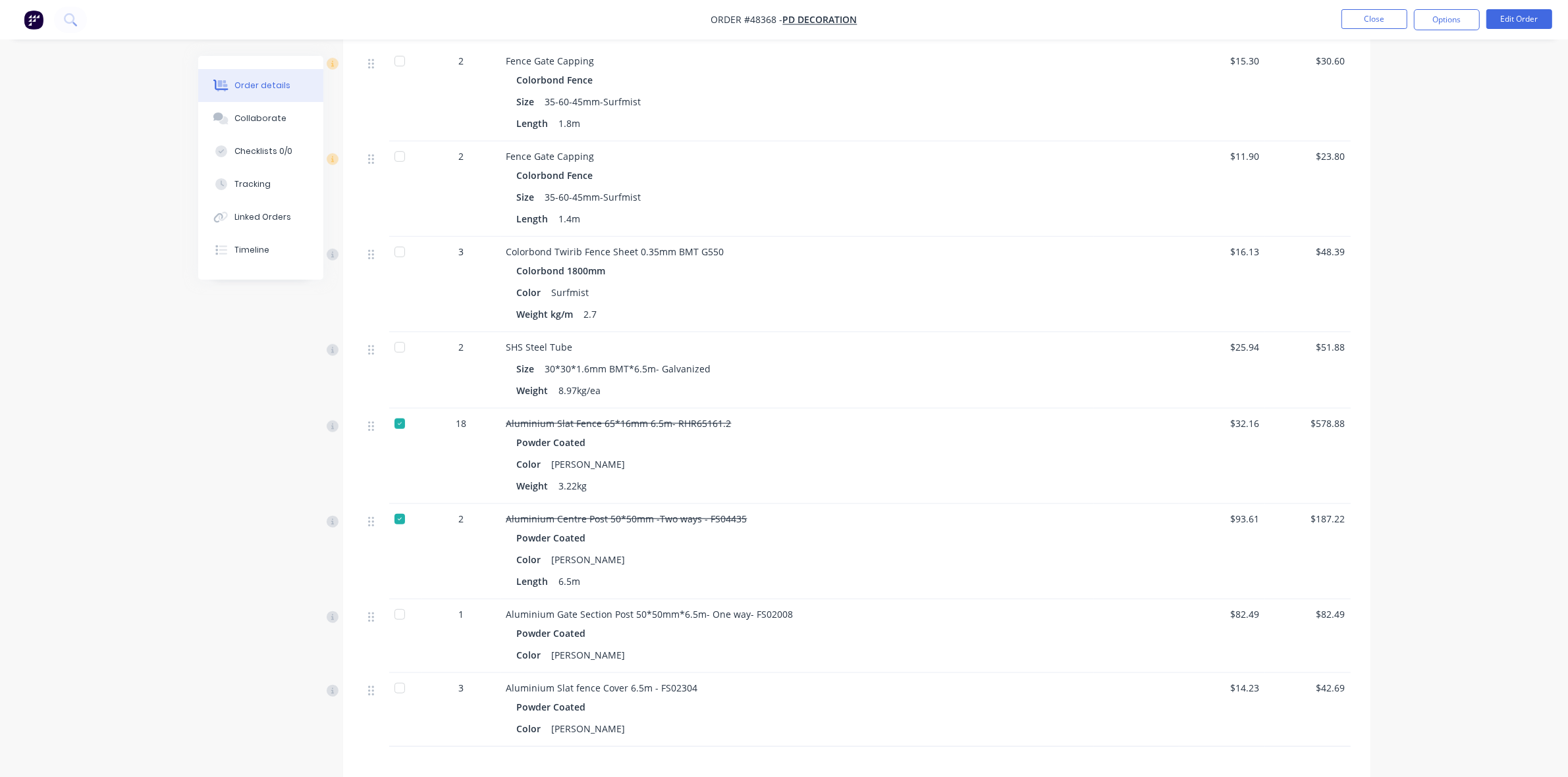
scroll to position [1493, 0]
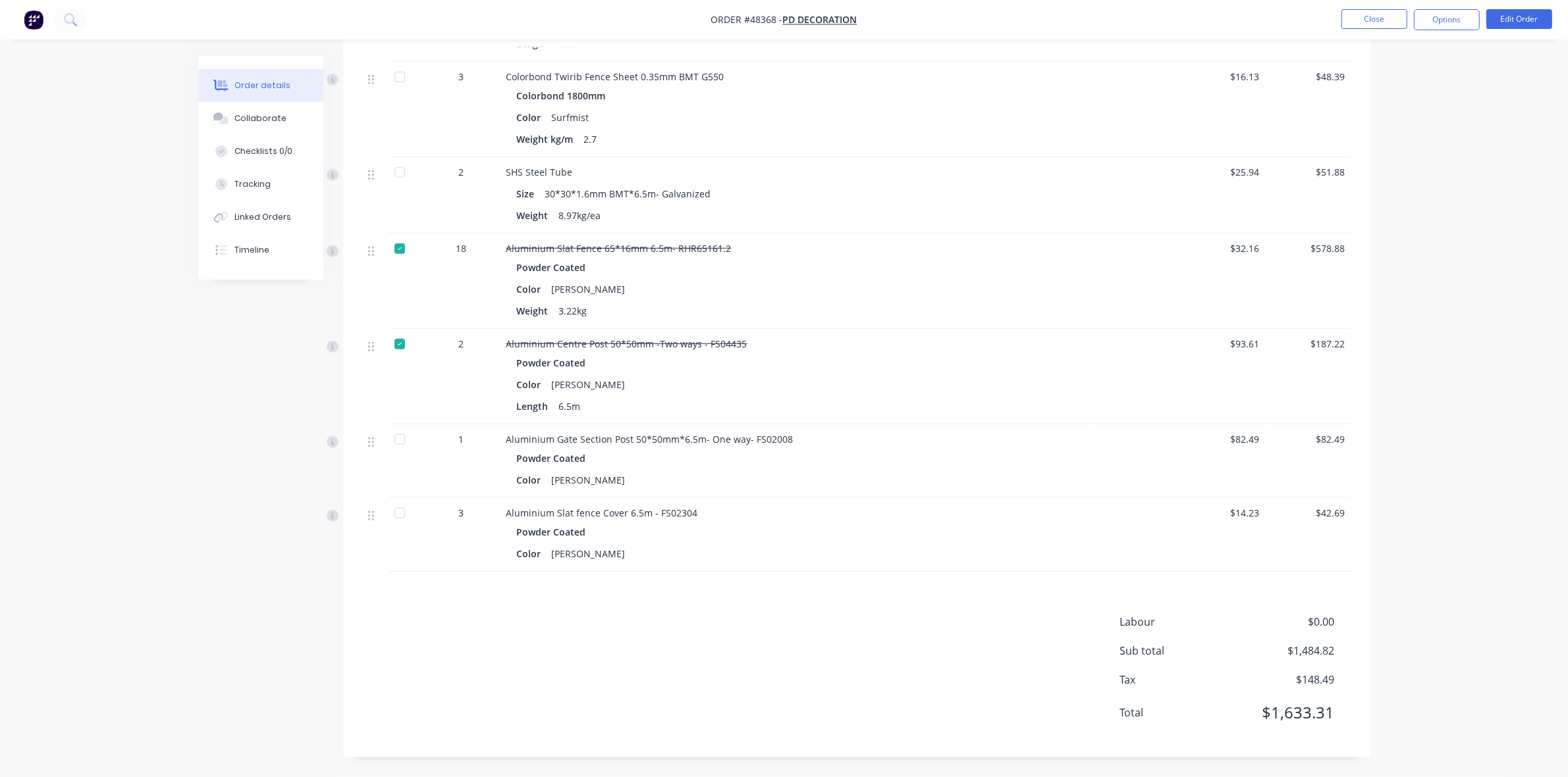
click at [397, 436] on div at bounding box center [399, 440] width 26 height 26
click at [400, 516] on div at bounding box center [399, 513] width 26 height 26
click at [1512, 18] on button "Edit Order" at bounding box center [1520, 19] width 66 height 20
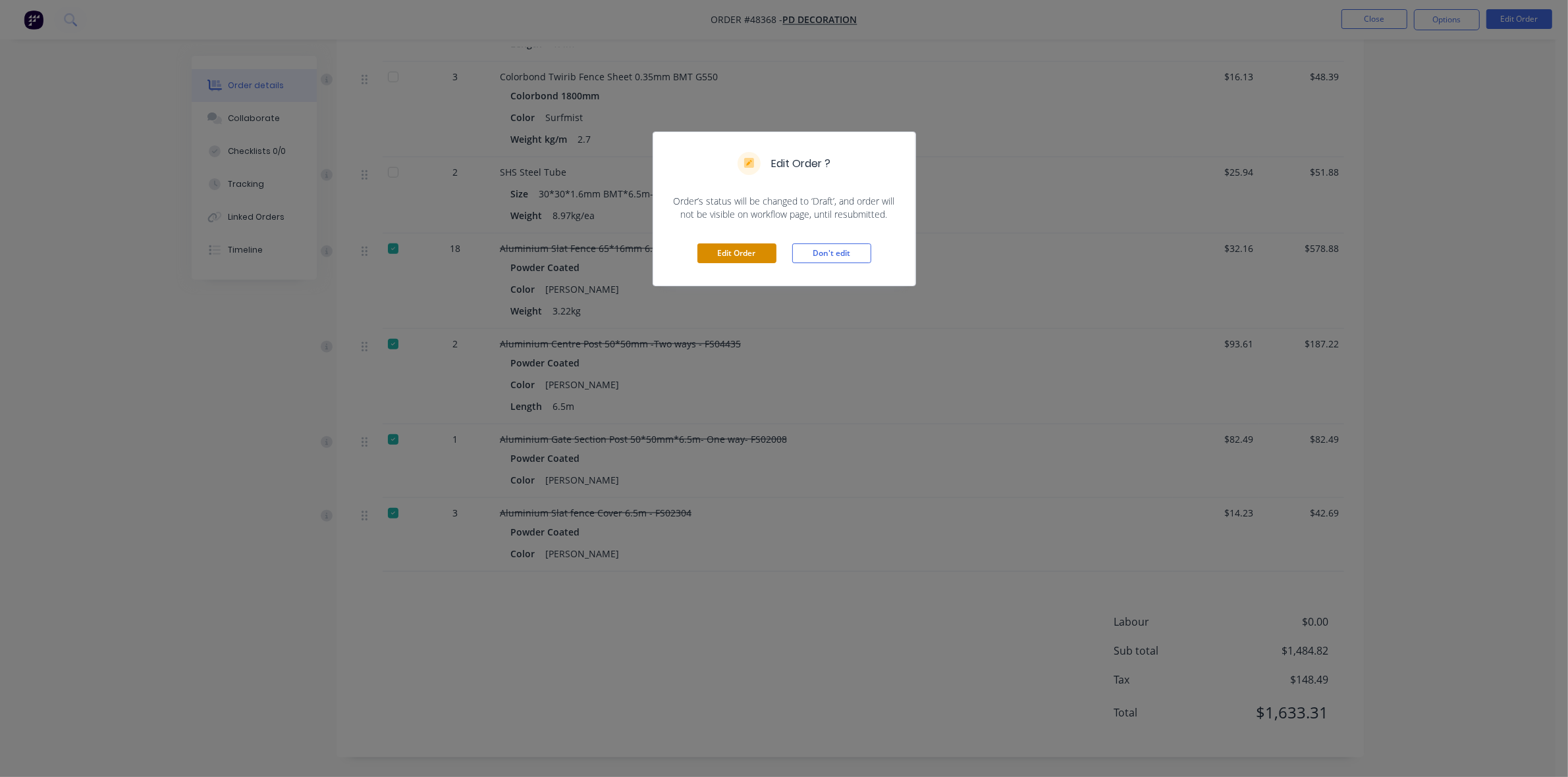
click at [716, 258] on button "Edit Order" at bounding box center [737, 254] width 79 height 20
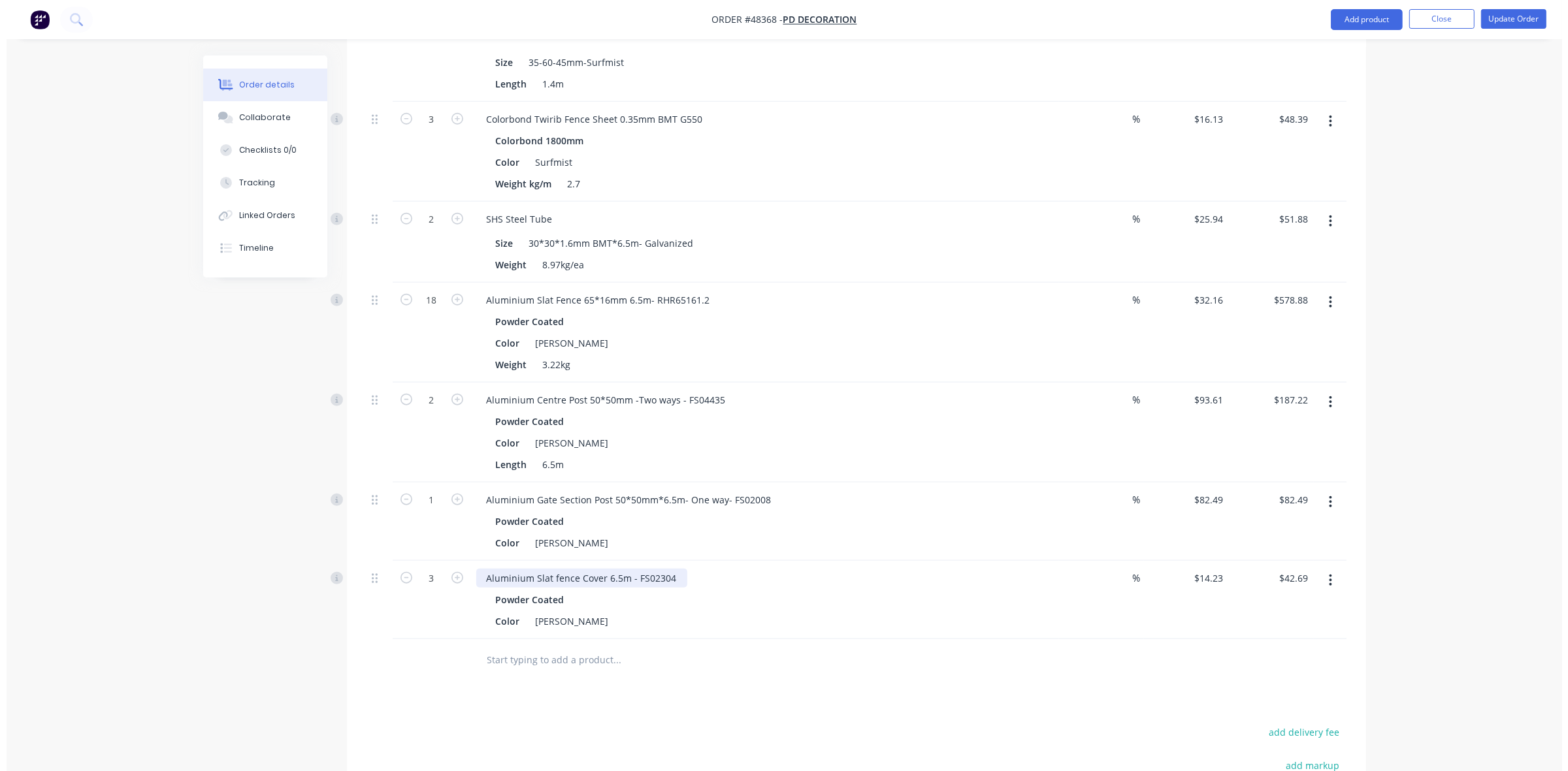
scroll to position [1692, 0]
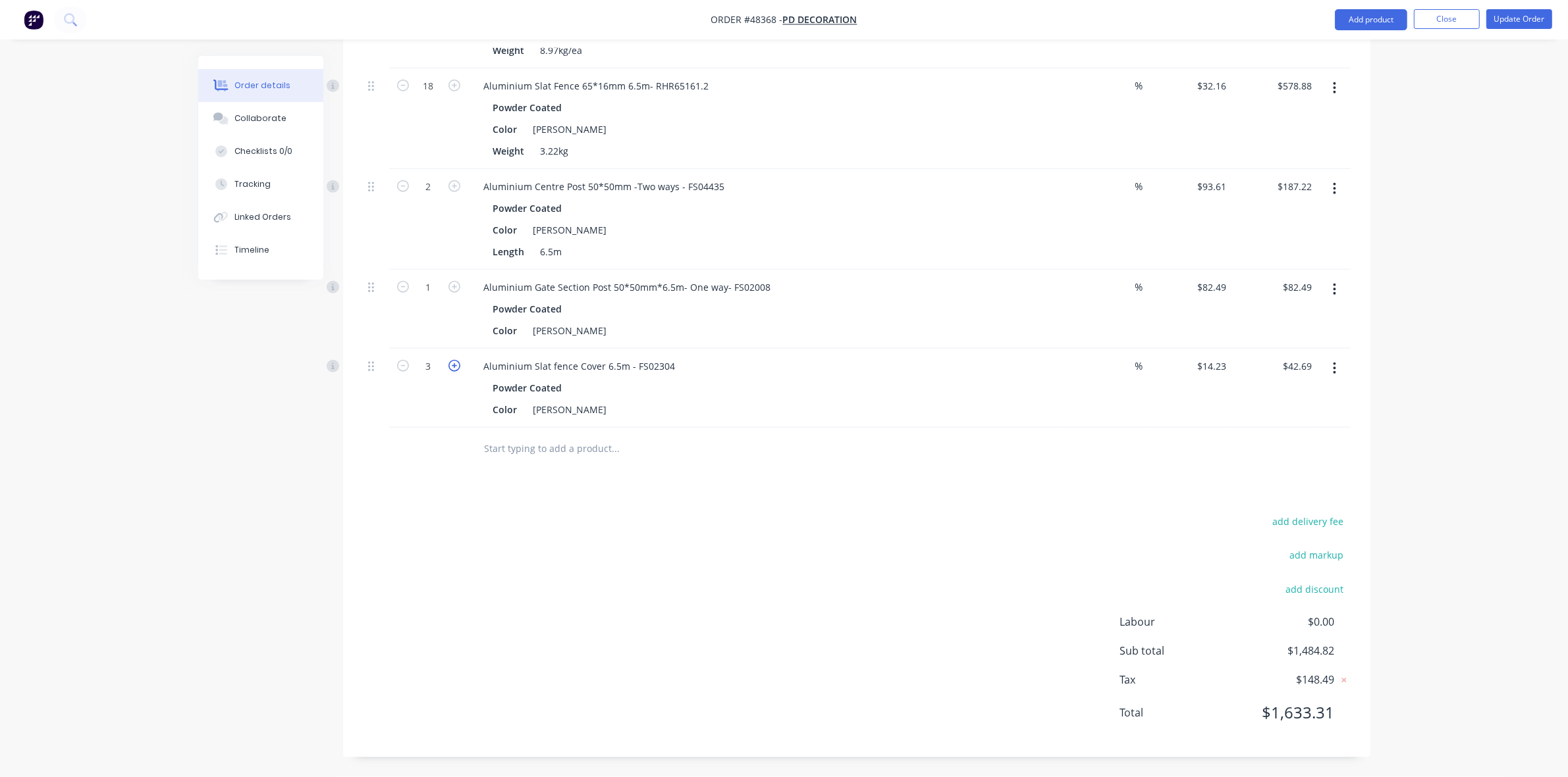
click at [451, 369] on icon "button" at bounding box center [454, 366] width 12 height 11
type input "4"
type input "$56.92"
click at [451, 369] on icon "button" at bounding box center [454, 366] width 12 height 11
type input "5"
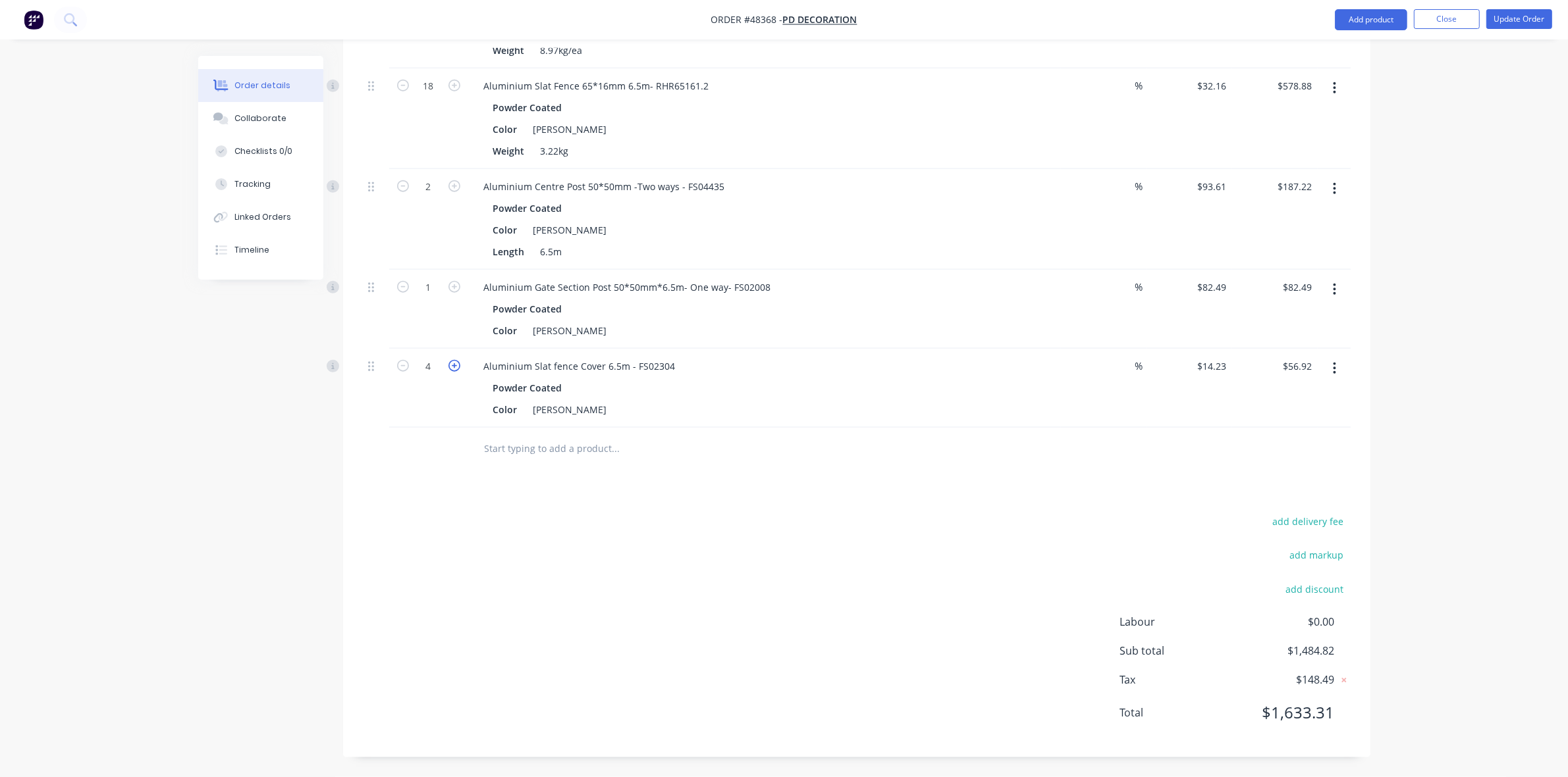
type input "$71.15"
click at [822, 516] on div "add delivery fee add markup add discount Labour $0.00 Sub total $1,513.28 Tax $…" at bounding box center [856, 625] width 988 height 225
click at [1530, 25] on button "Update Order" at bounding box center [1520, 19] width 66 height 20
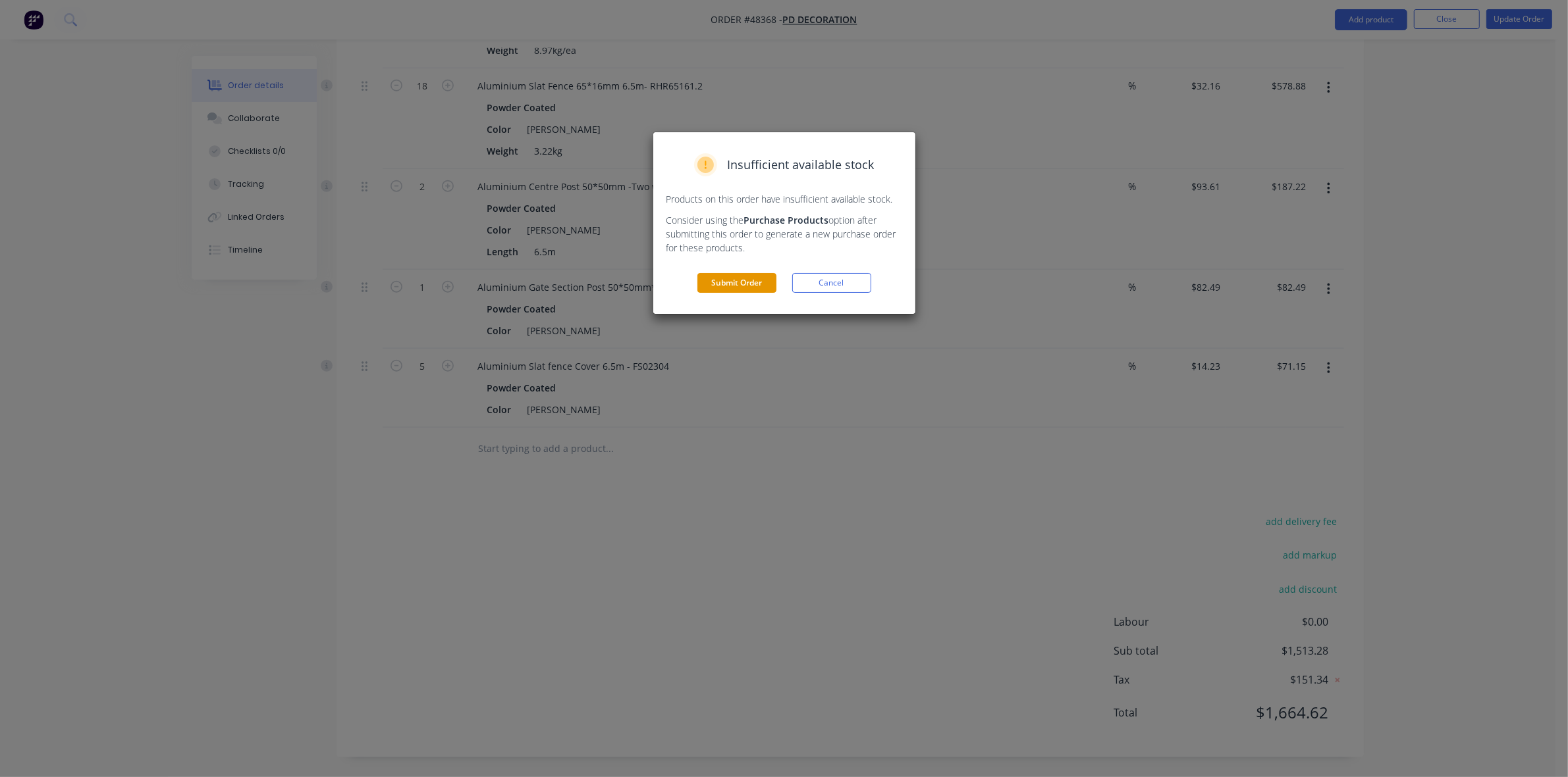
click at [739, 281] on button "Submit Order" at bounding box center [737, 283] width 79 height 20
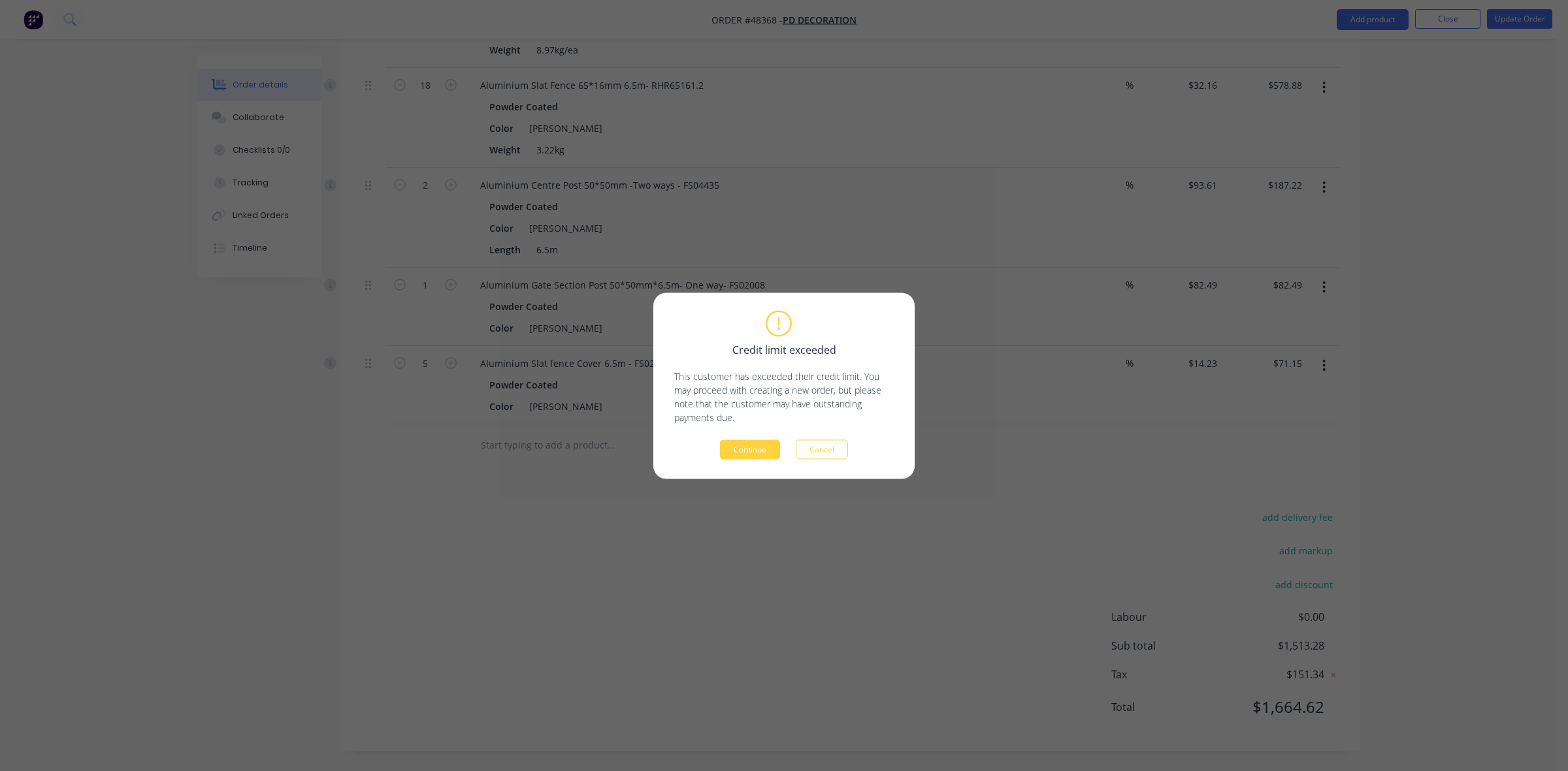
click at [733, 278] on div "Credit limit exceeded This customer has exceeded their credit limit. You may pr…" at bounding box center [784, 386] width 1568 height 771
click at [750, 445] on button "Continue" at bounding box center [750, 449] width 60 height 20
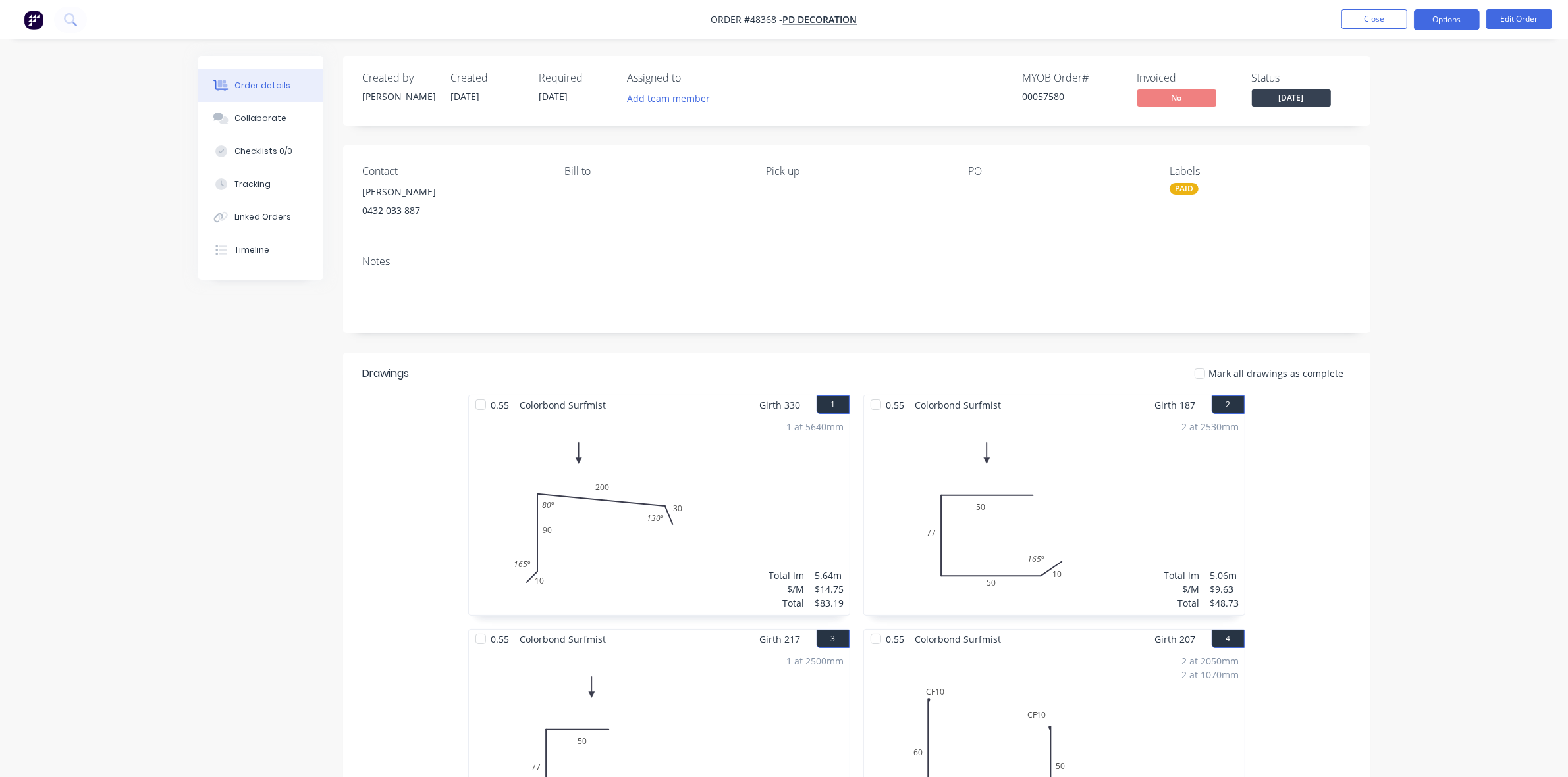
click at [1456, 23] on button "Options" at bounding box center [1447, 19] width 66 height 21
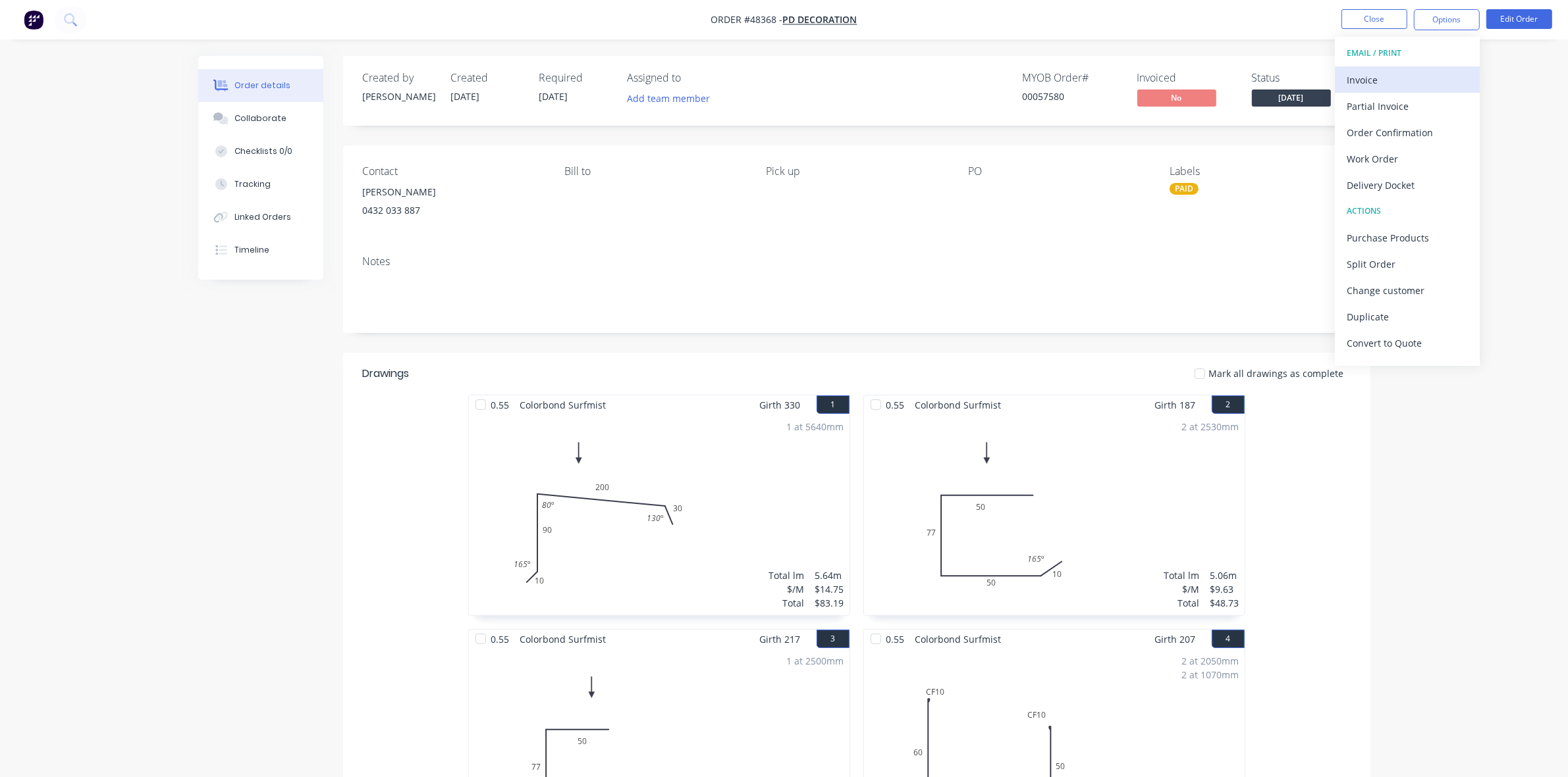
drag, startPoint x: 1421, startPoint y: 63, endPoint x: 1415, endPoint y: 80, distance: 18.0
click at [1418, 74] on div "EMAIL / PRINT Invoice Partial Invoice Order Confirmation Work Order Delivery Do…" at bounding box center [1407, 201] width 145 height 329
click at [1415, 80] on div "Invoice" at bounding box center [1407, 80] width 121 height 19
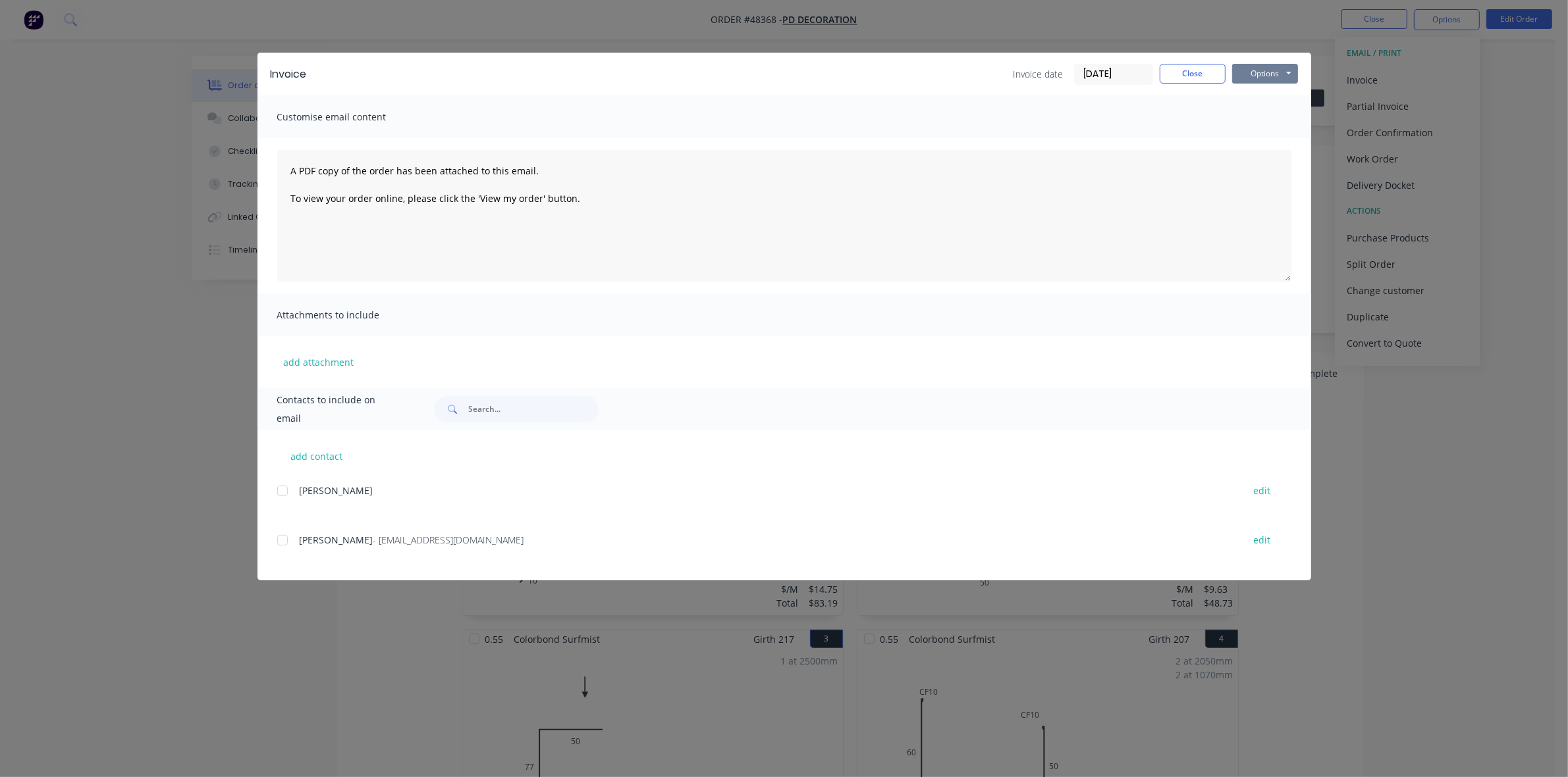
click at [1281, 69] on button "Options" at bounding box center [1265, 74] width 66 height 20
click at [1280, 117] on button "Print" at bounding box center [1274, 120] width 84 height 21
click at [1181, 74] on button "Close" at bounding box center [1193, 74] width 66 height 20
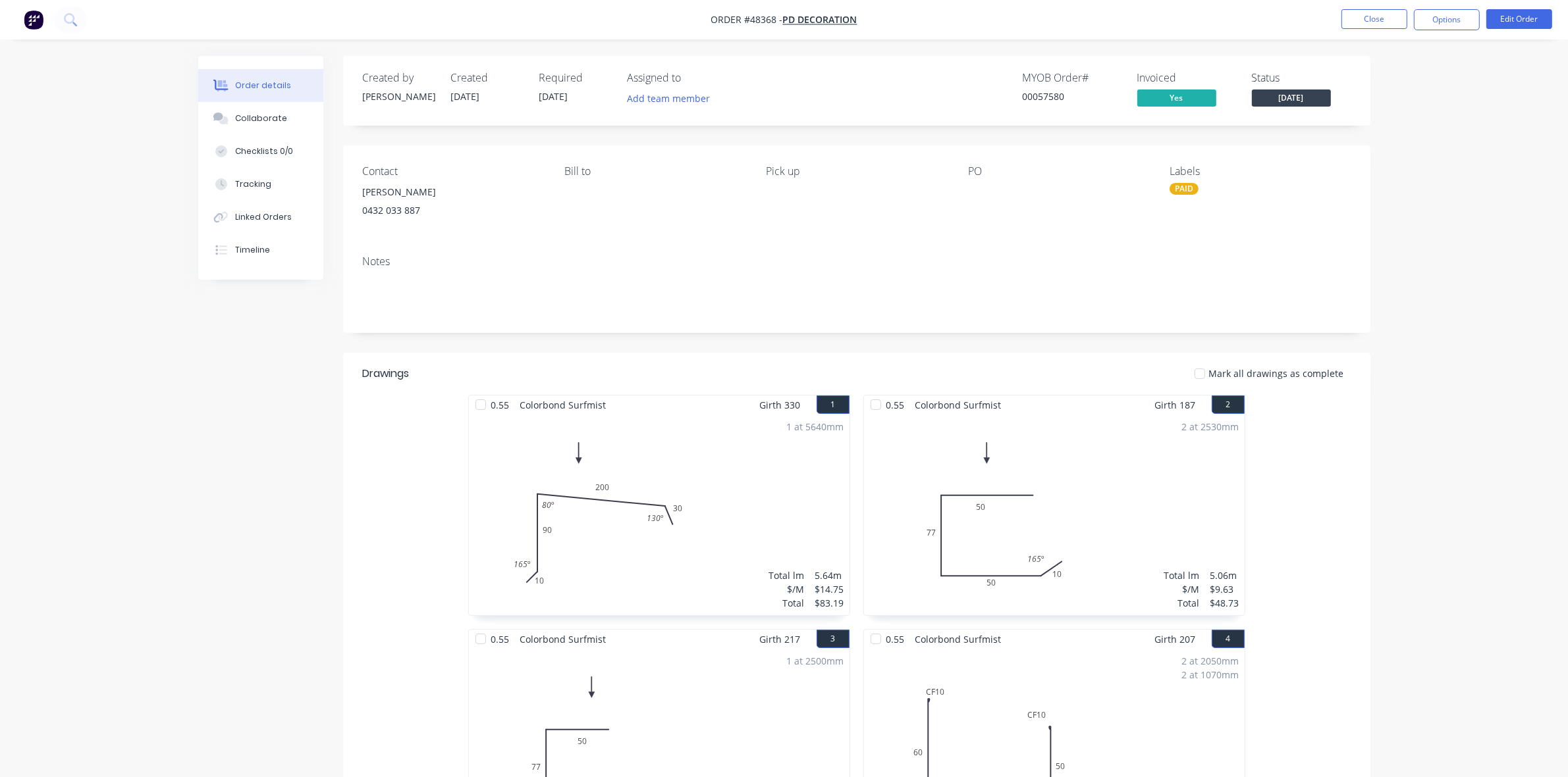
click at [1388, 11] on button "Close" at bounding box center [1375, 19] width 66 height 20
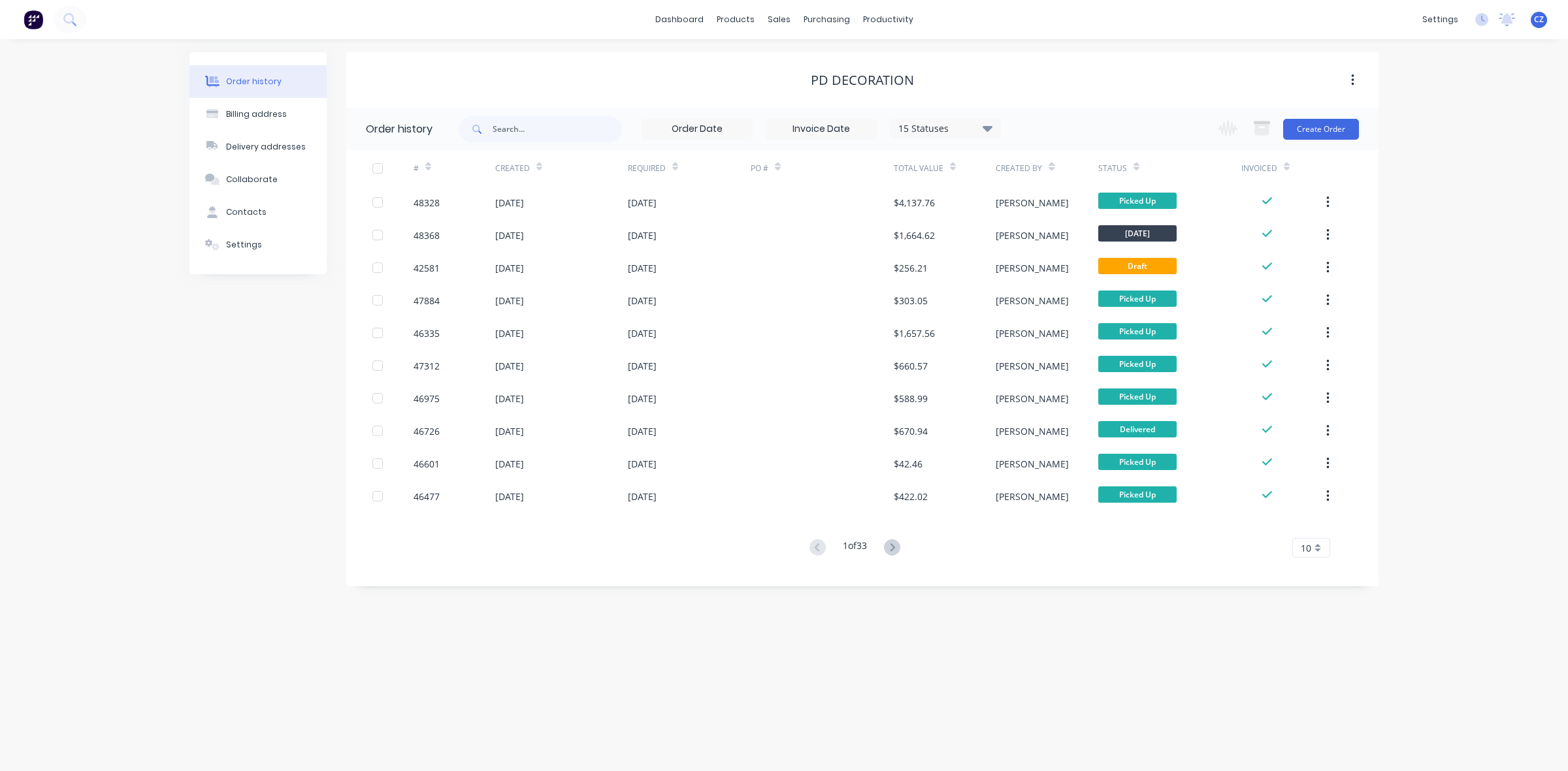
drag, startPoint x: 1206, startPoint y: 30, endPoint x: 1285, endPoint y: 24, distance: 79.2
click at [1207, 30] on div "dashboard products sales purchasing productivity dashboard products Product Cat…" at bounding box center [784, 20] width 1568 height 40
click at [1374, 53] on link "Company" at bounding box center [1379, 62] width 173 height 26
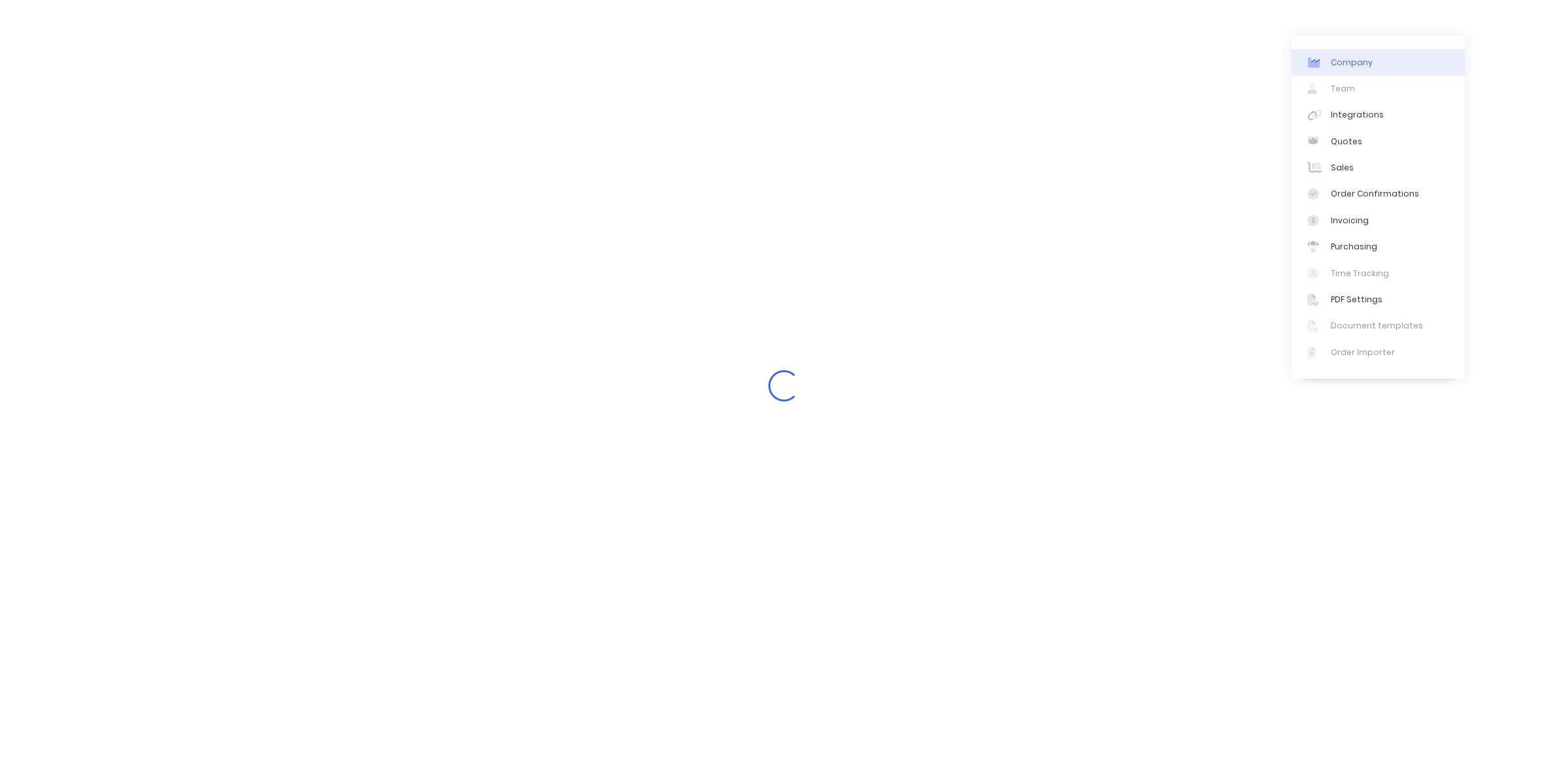
select select "AU"
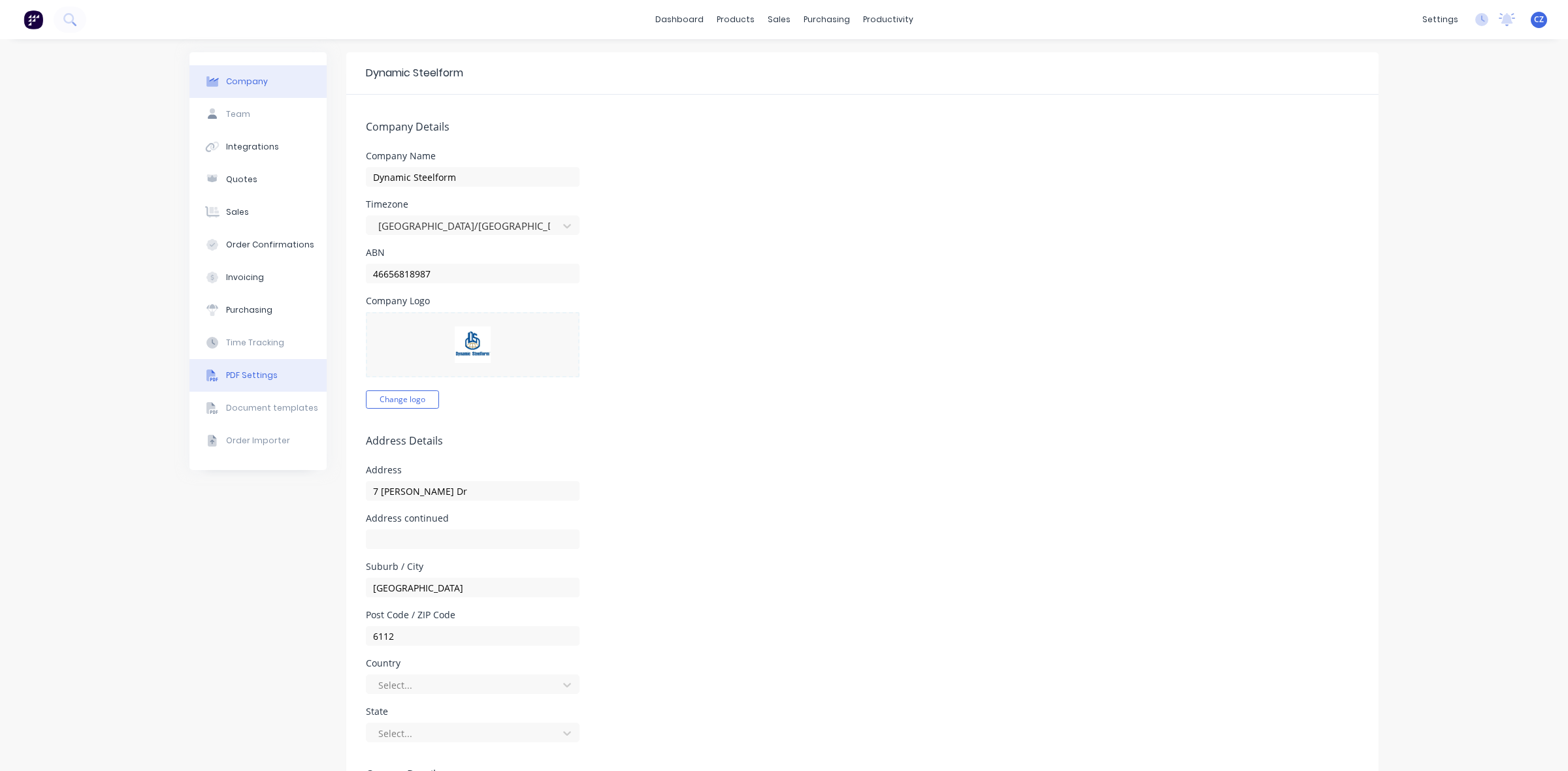
click at [237, 370] on div "PDF Settings" at bounding box center [252, 375] width 52 height 11
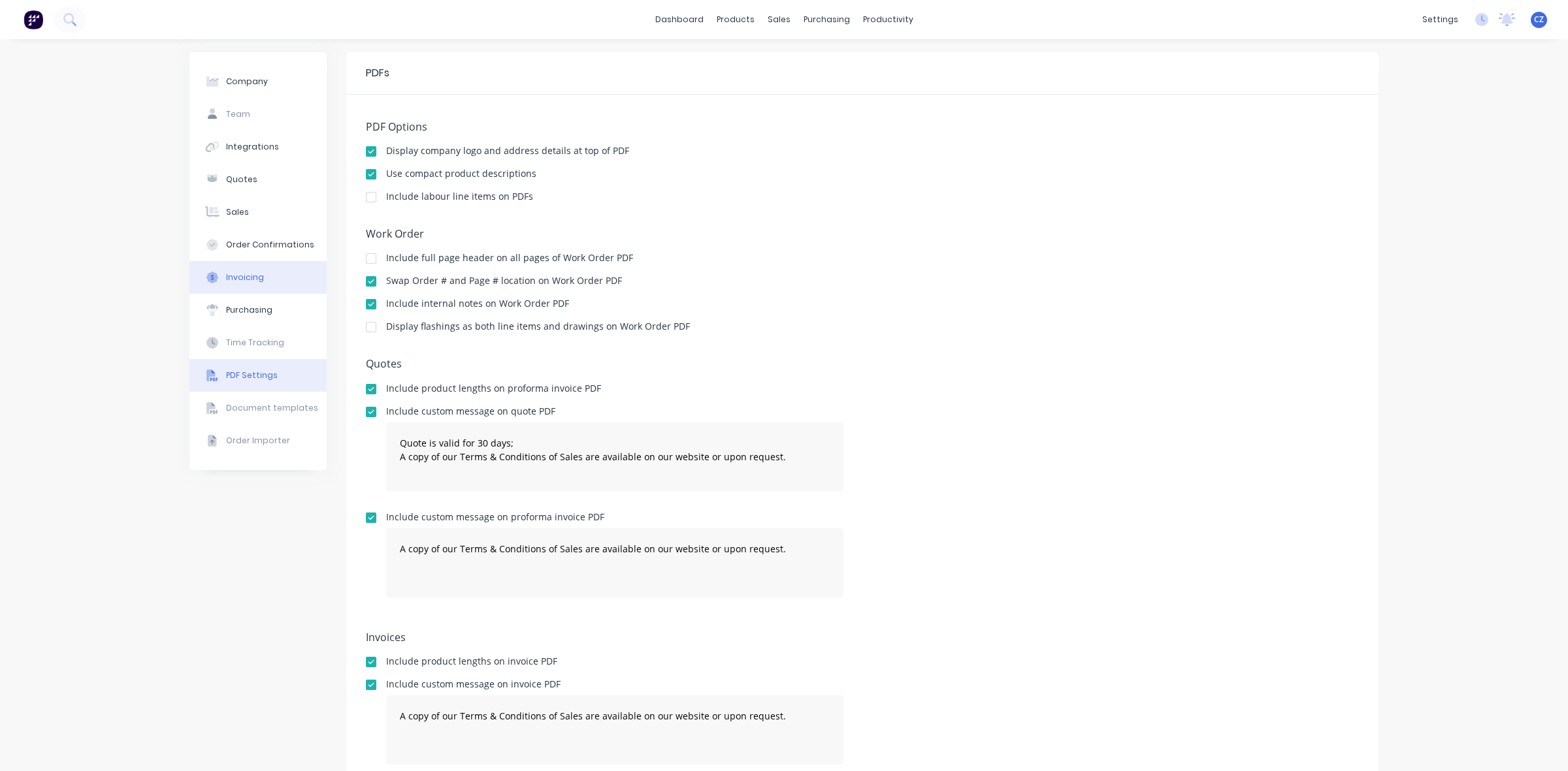
click at [234, 273] on div "Invoicing" at bounding box center [245, 277] width 38 height 11
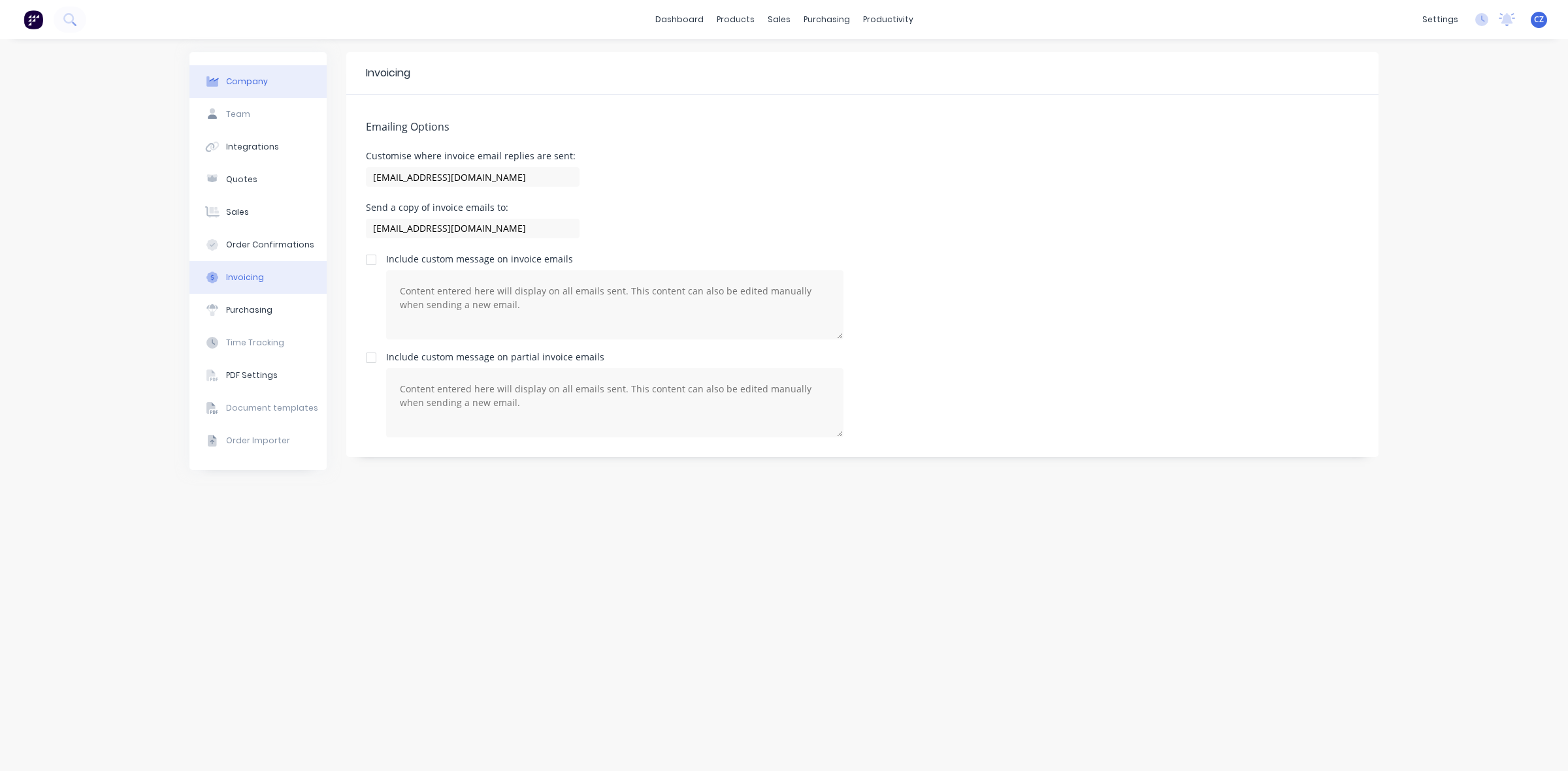
click at [243, 90] on button "Company" at bounding box center [258, 81] width 137 height 33
select select "AU"
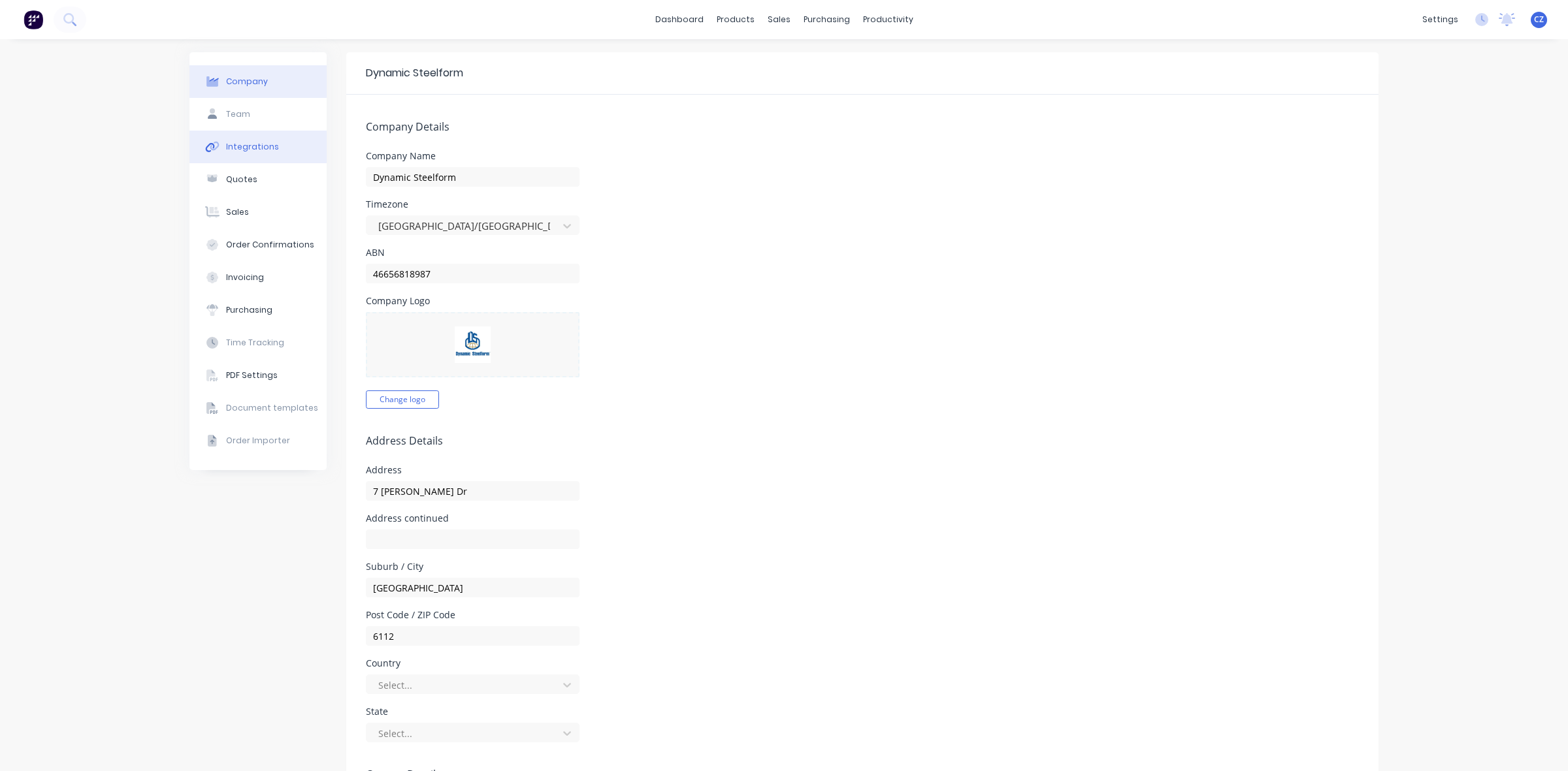
click at [240, 154] on button "Integrations" at bounding box center [258, 147] width 137 height 33
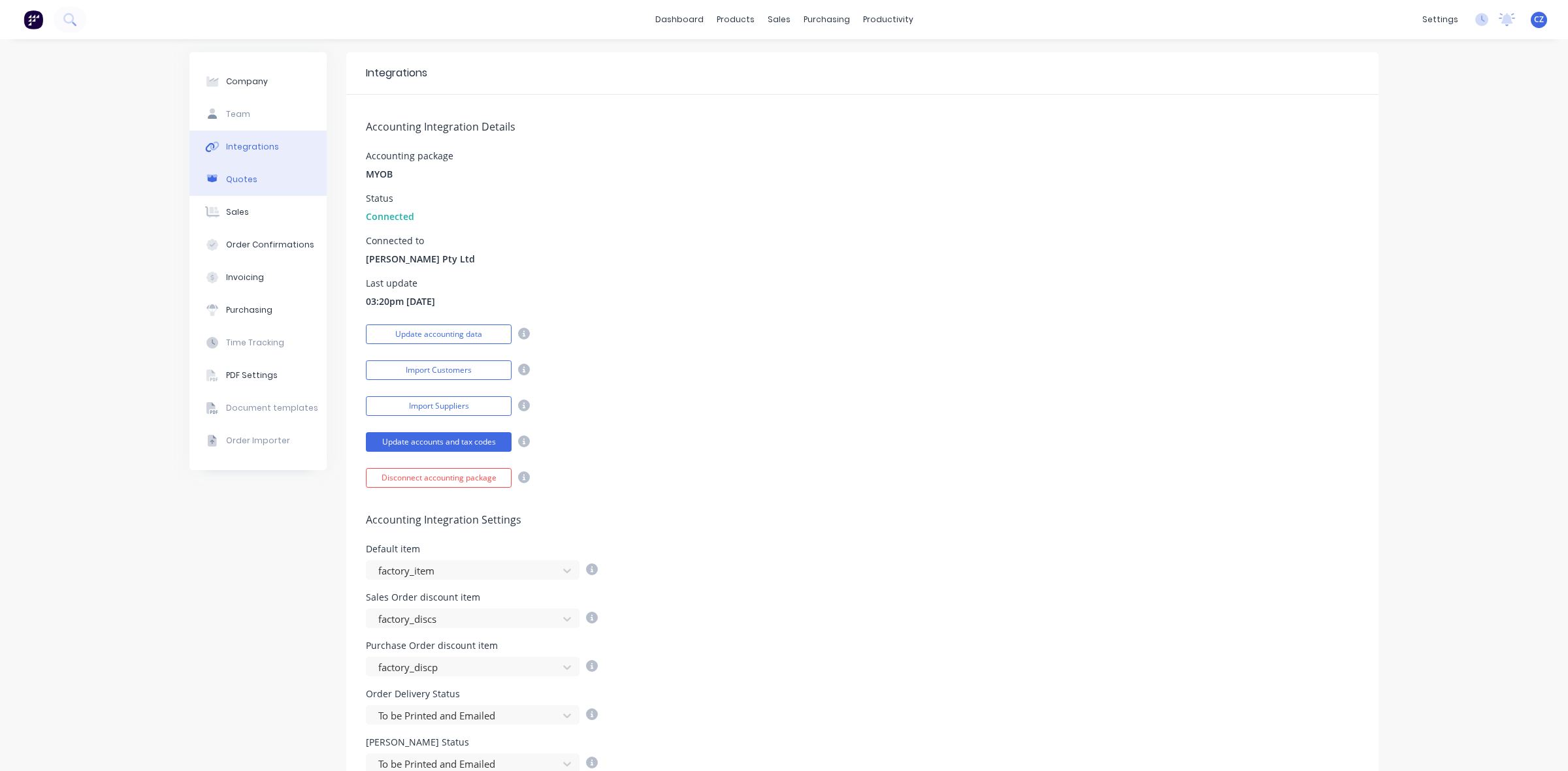
click at [231, 181] on div "Quotes" at bounding box center [241, 179] width 31 height 11
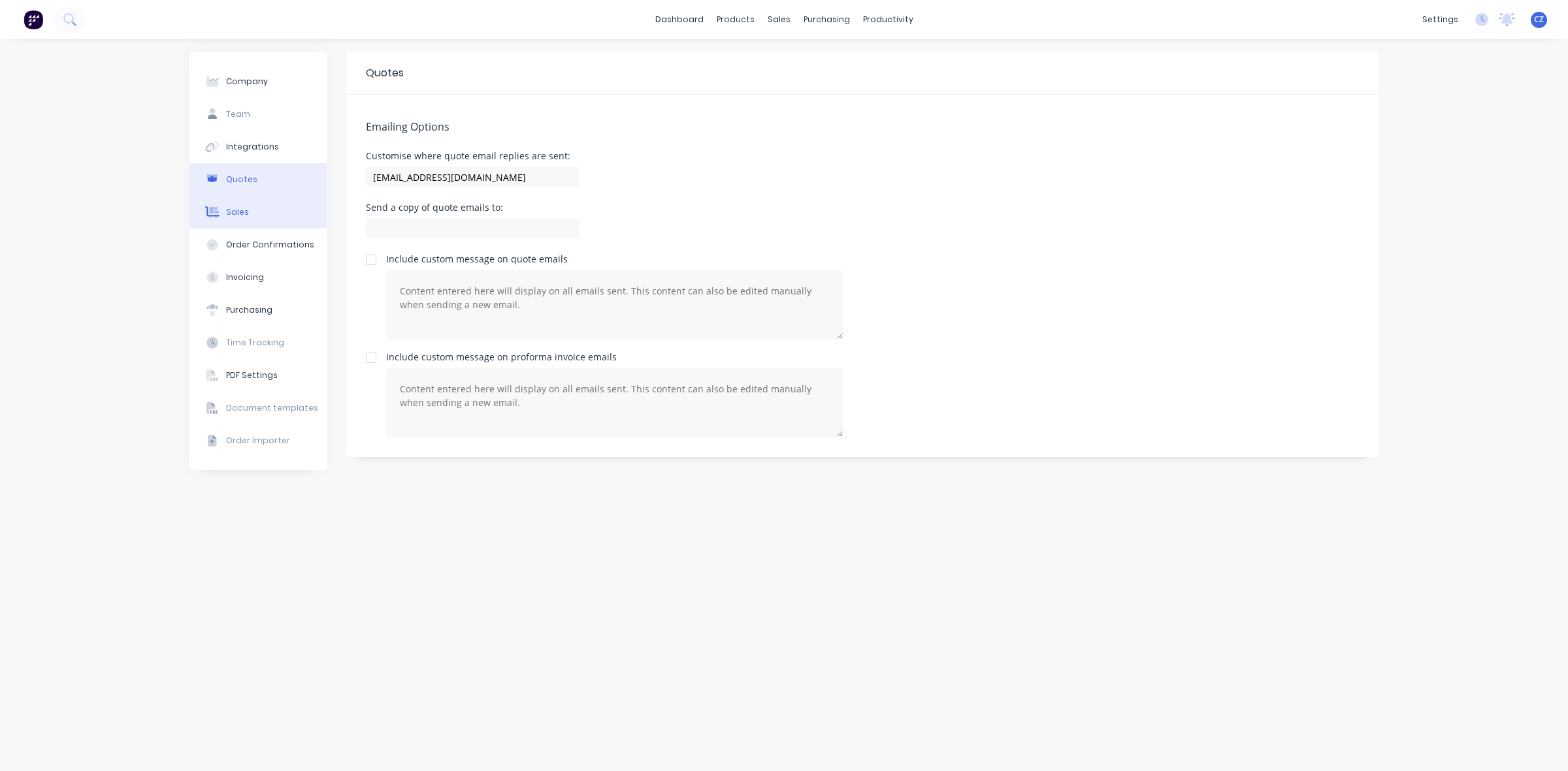
click at [265, 220] on button "Sales" at bounding box center [258, 212] width 137 height 33
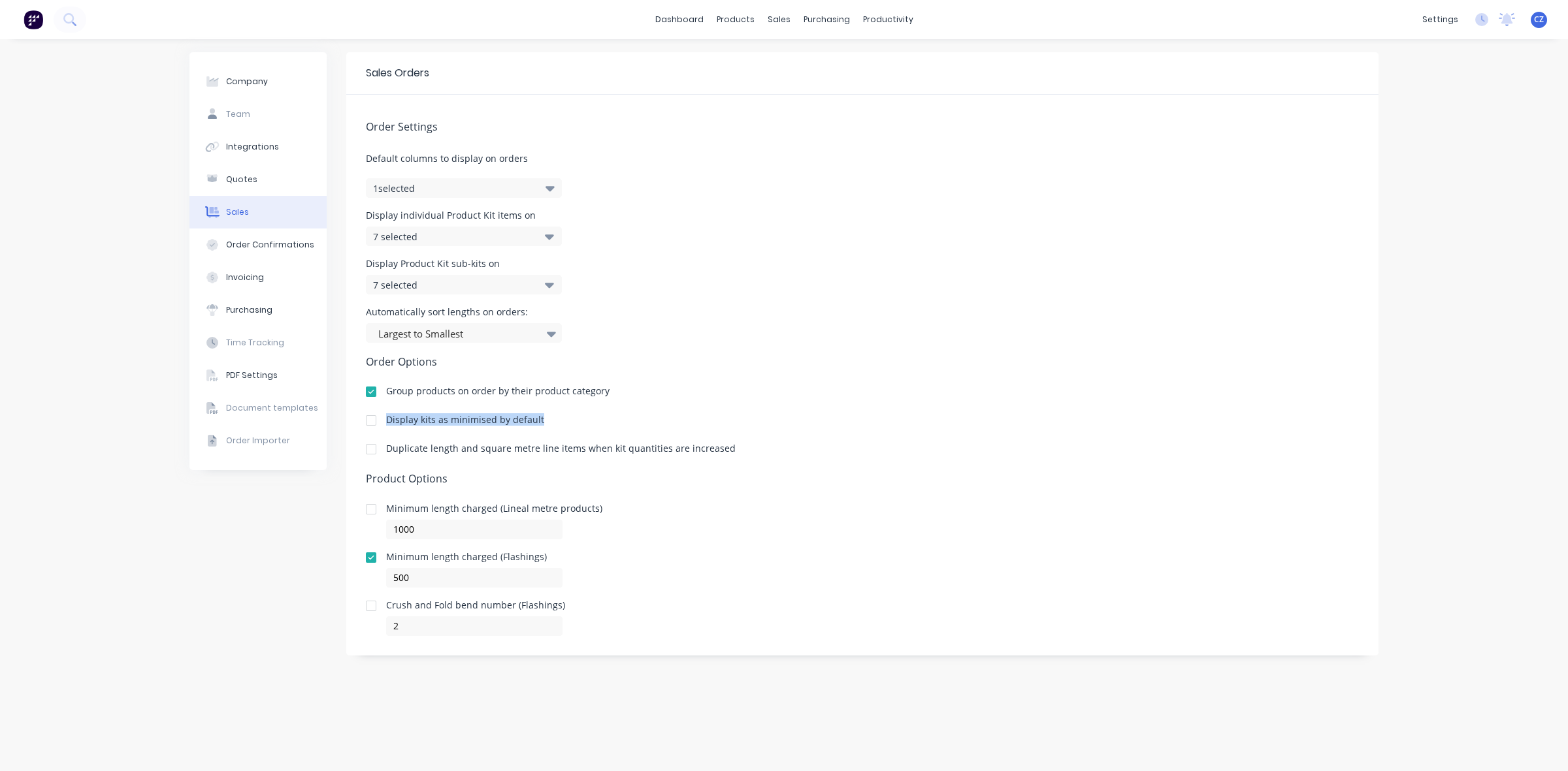
drag, startPoint x: 386, startPoint y: 423, endPoint x: 541, endPoint y: 425, distance: 155.0
click at [541, 425] on div "Display kits as minimised by default" at bounding box center [863, 423] width 994 height 16
click at [557, 427] on div "Display kits as minimised by default" at bounding box center [863, 423] width 994 height 16
drag, startPoint x: 416, startPoint y: 451, endPoint x: 756, endPoint y: 443, distance: 340.1
click at [756, 443] on div "Order Settings Default columns to display on orders 1 selected Display individu…" at bounding box center [862, 366] width 1032 height 541
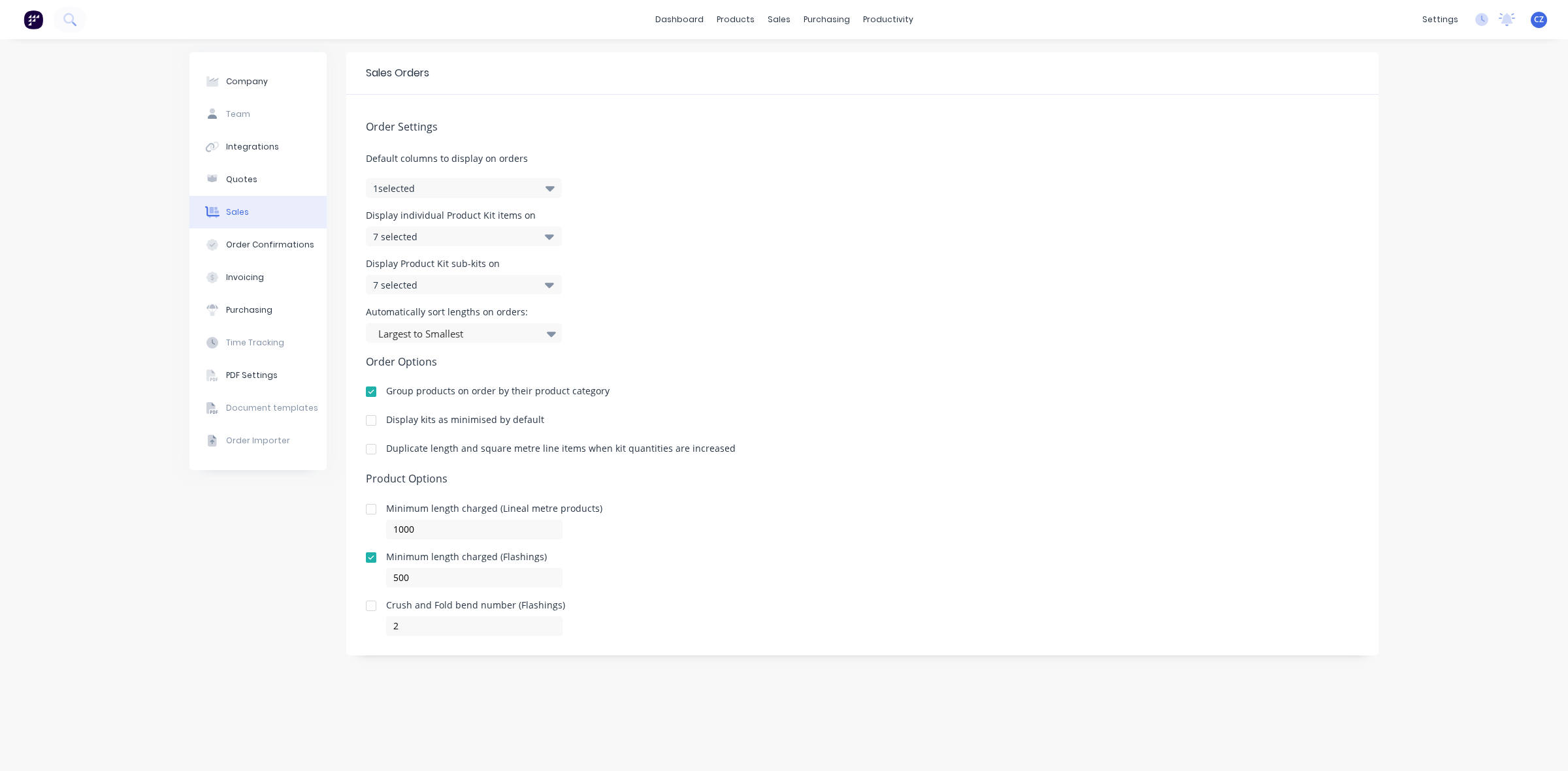
click at [756, 473] on h5 "Product Options" at bounding box center [863, 479] width 994 height 12
click at [249, 249] on div "Order Confirmations" at bounding box center [270, 244] width 88 height 11
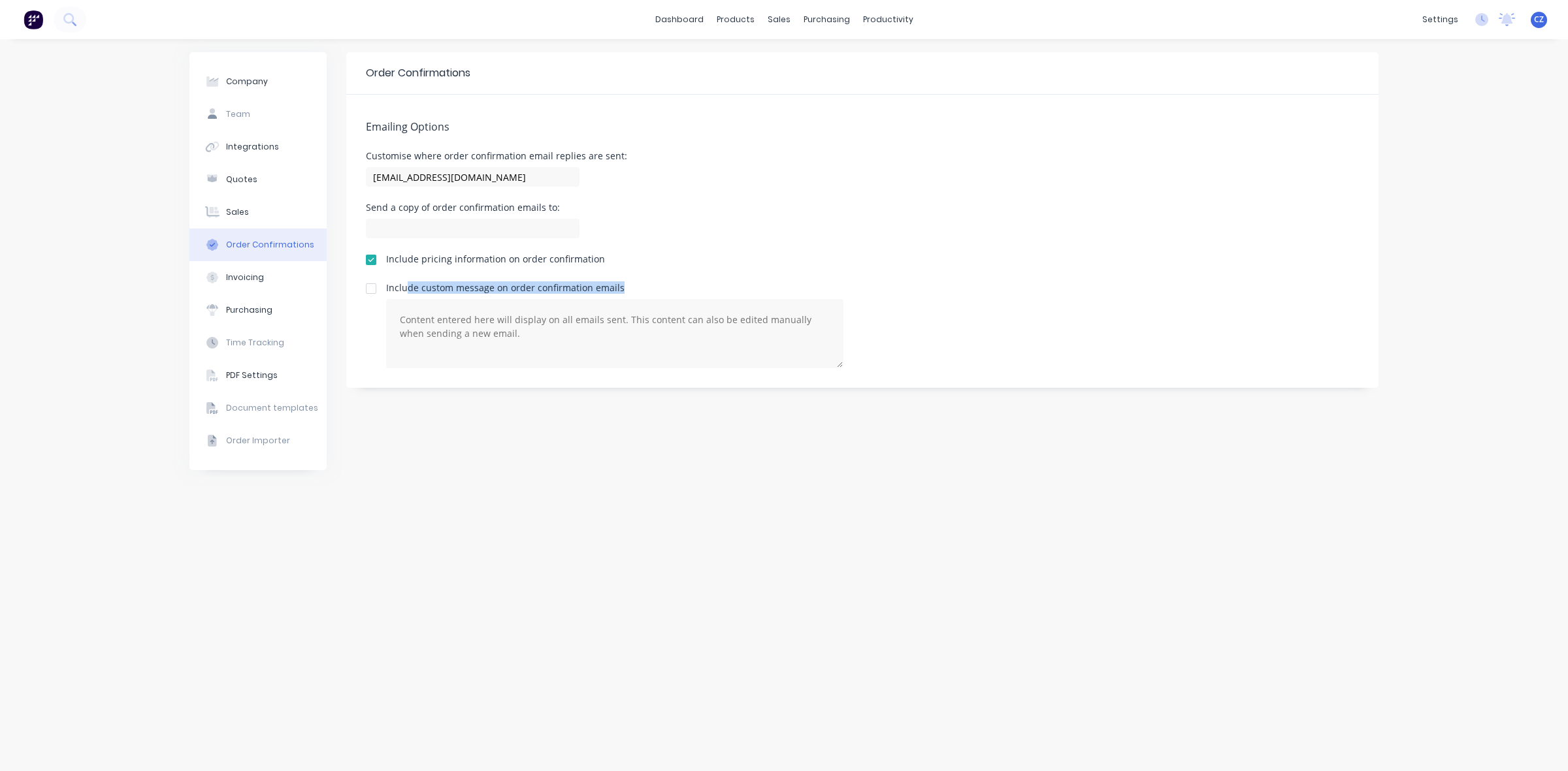
drag, startPoint x: 406, startPoint y: 289, endPoint x: 635, endPoint y: 289, distance: 229.0
click at [635, 289] on div "Include custom message on order confirmation emails" at bounding box center [863, 326] width 994 height 85
click at [246, 280] on div "Invoicing" at bounding box center [245, 277] width 38 height 11
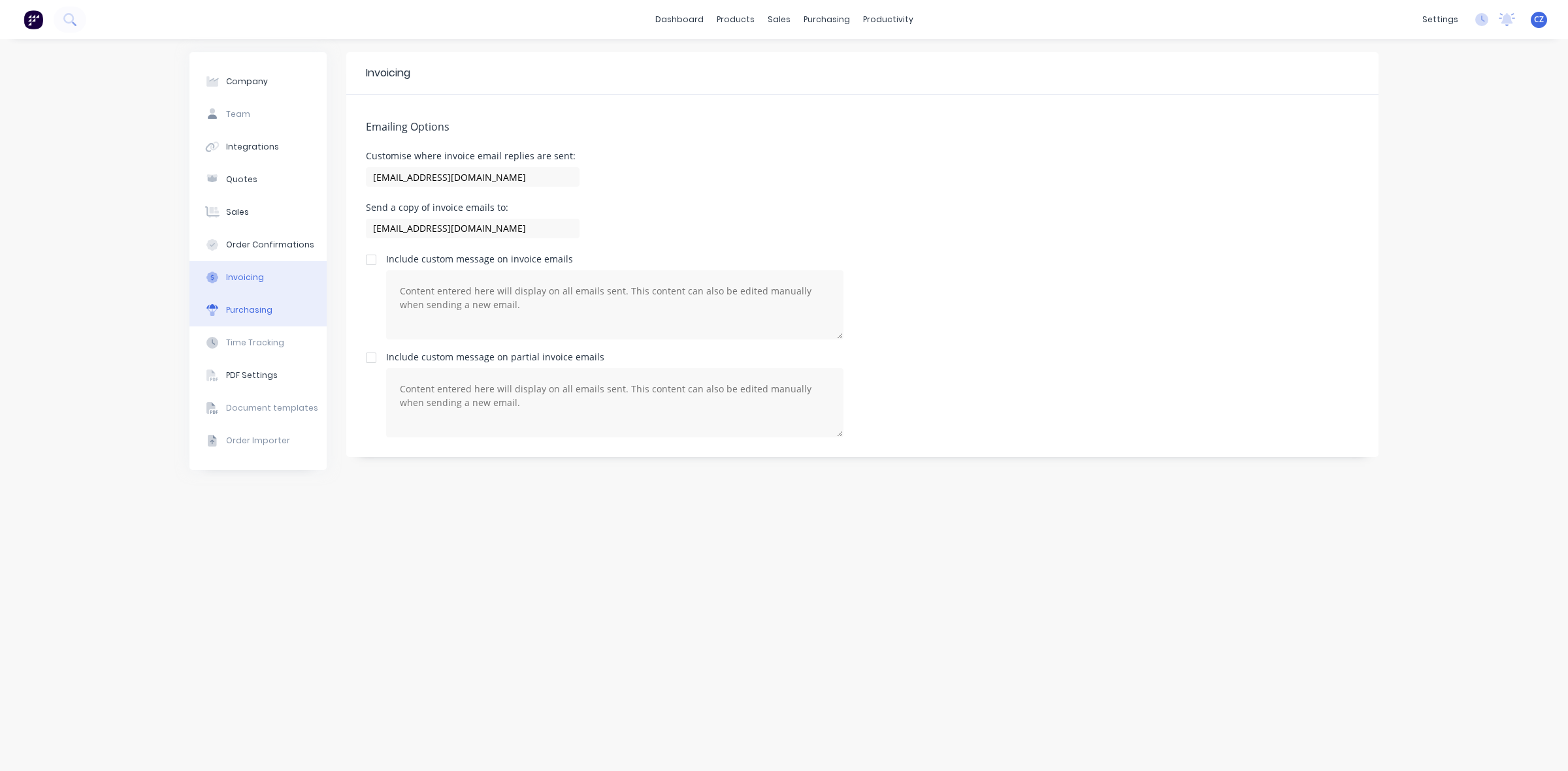
click at [256, 305] on div "Purchasing" at bounding box center [249, 309] width 46 height 11
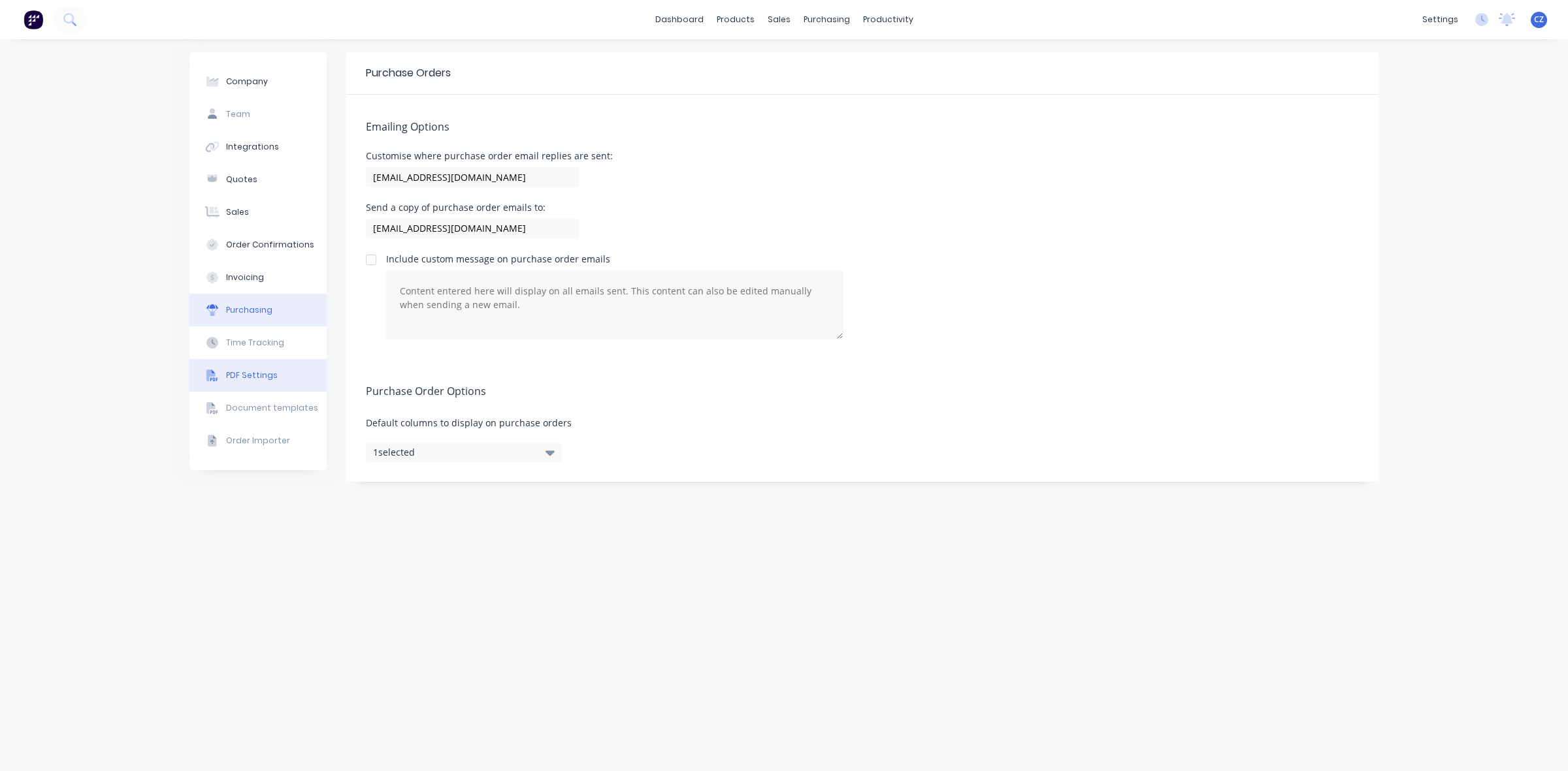
click at [242, 370] on div "PDF Settings" at bounding box center [252, 375] width 52 height 11
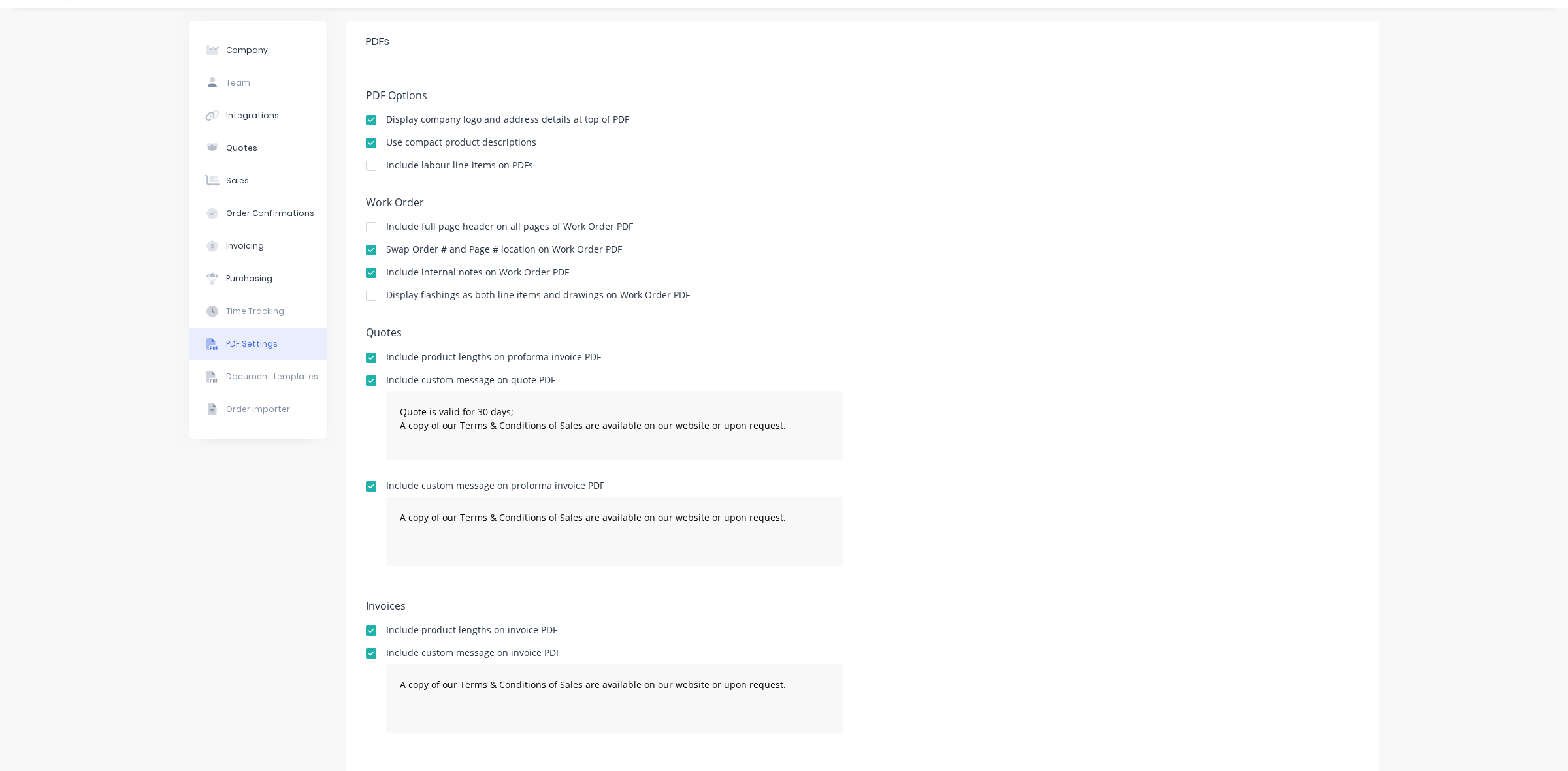
scroll to position [46, 0]
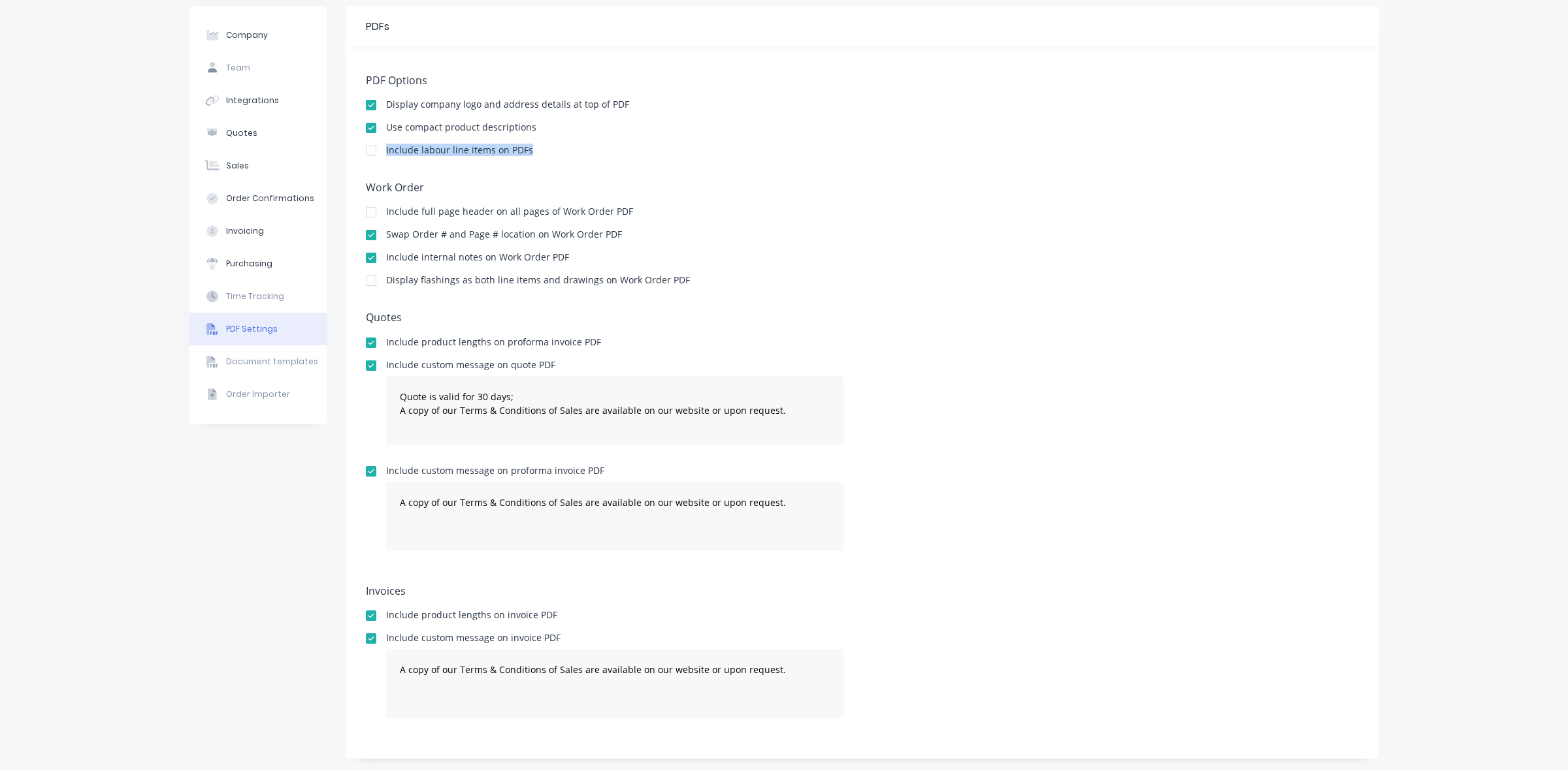
drag, startPoint x: 380, startPoint y: 151, endPoint x: 546, endPoint y: 144, distance: 166.1
click at [546, 144] on div "PDF Options Display company logo and address details at top of PDF Use compact …" at bounding box center [863, 122] width 994 height 94
click at [551, 152] on div "Include labour line items on PDFs" at bounding box center [863, 152] width 994 height 12
drag, startPoint x: 397, startPoint y: 126, endPoint x: 539, endPoint y: 122, distance: 142.1
click at [539, 122] on div "Use compact product descriptions" at bounding box center [863, 128] width 994 height 12
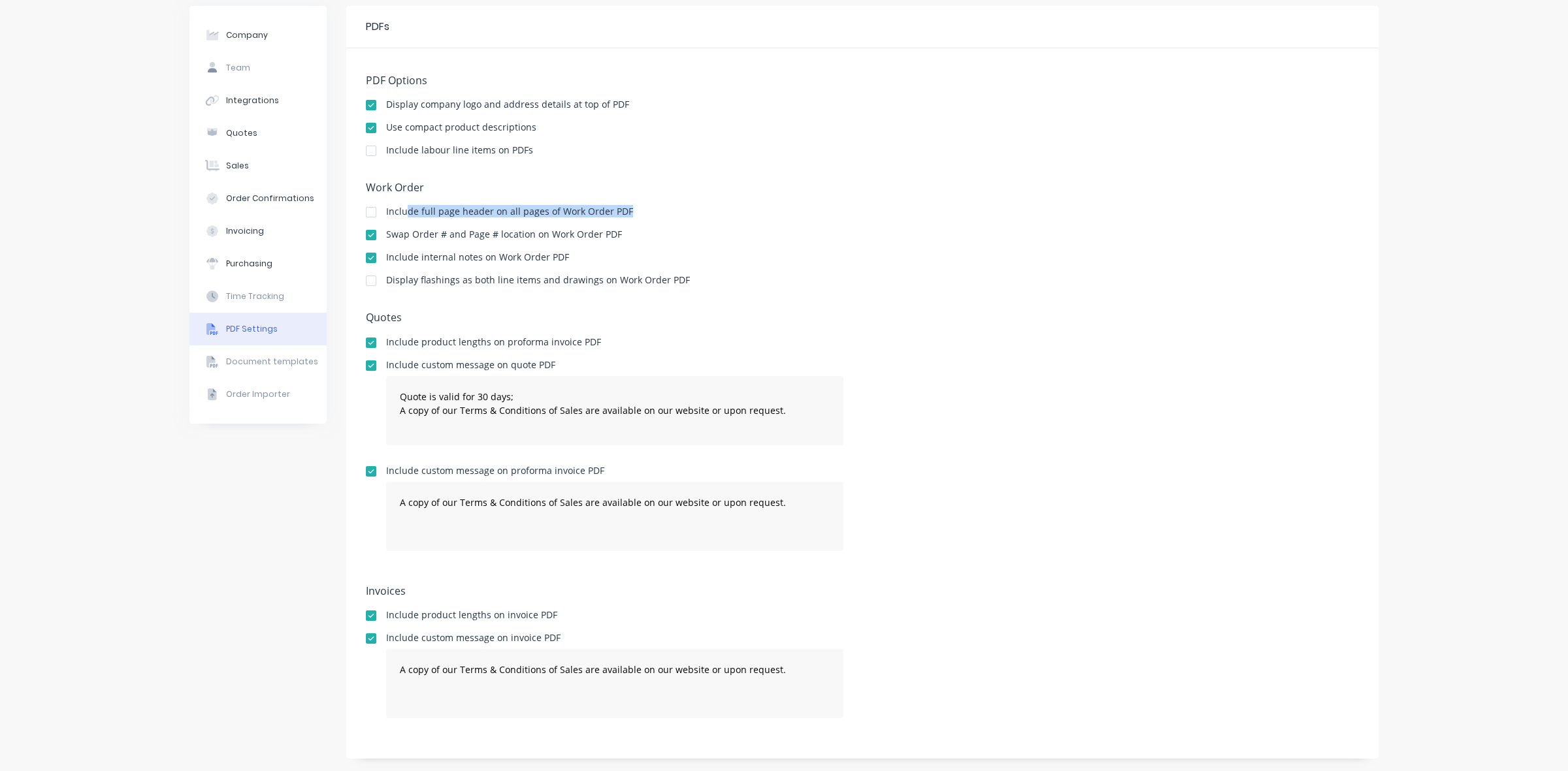
drag, startPoint x: 399, startPoint y: 209, endPoint x: 674, endPoint y: 209, distance: 275.0
click at [674, 209] on div "Include full page header on all pages of Work Order PDF" at bounding box center [863, 213] width 994 height 12
click at [660, 232] on div "Swap Order # and Page # location on Work Order PDF" at bounding box center [863, 236] width 994 height 12
drag, startPoint x: 380, startPoint y: 232, endPoint x: 664, endPoint y: 232, distance: 284.0
click at [664, 232] on div "Swap Order # and Page # location on Work Order PDF" at bounding box center [863, 236] width 994 height 12
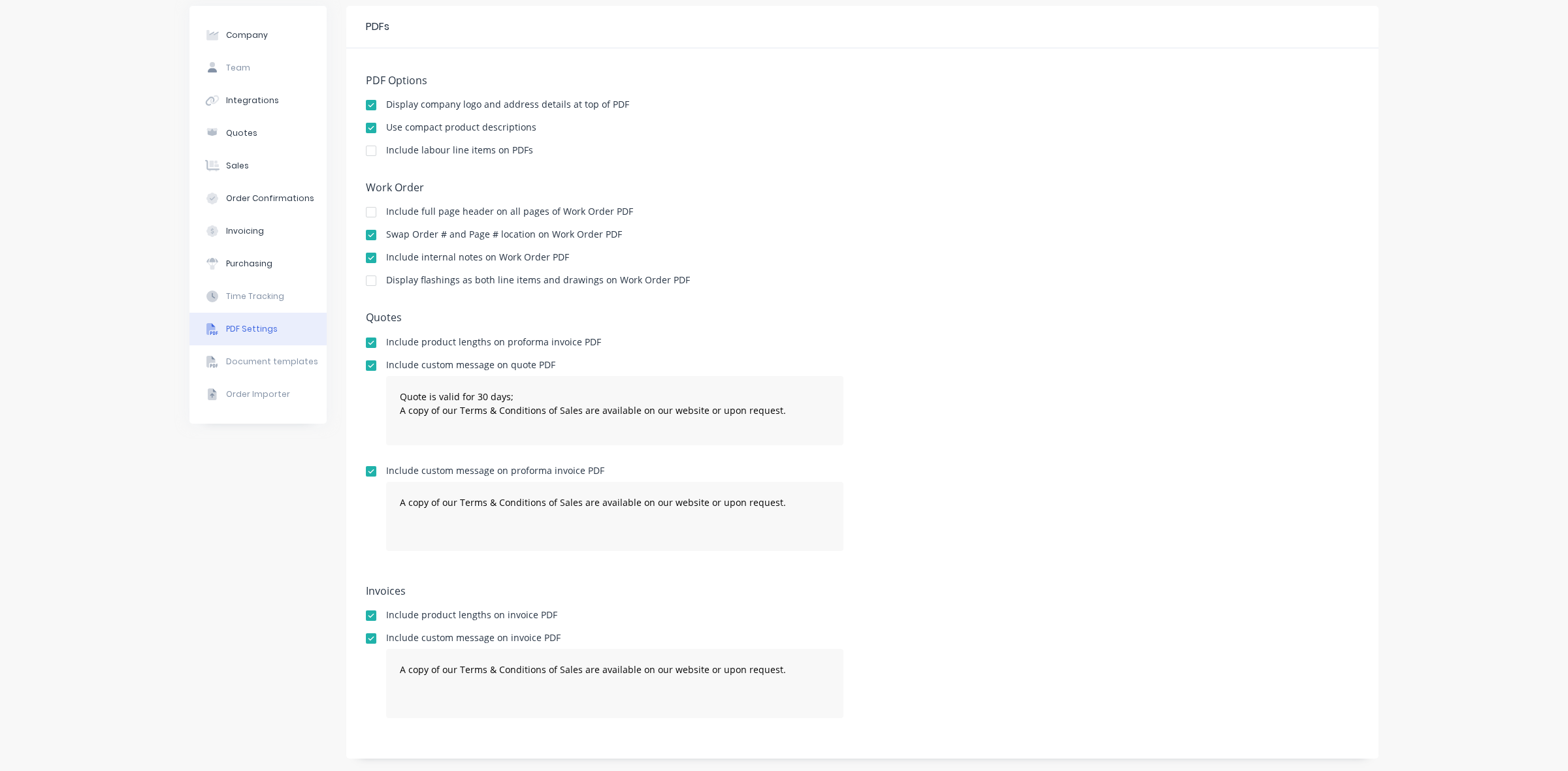
click at [614, 271] on div "Work Order Include full page header on all pages of Work Order PDF Swap Order #…" at bounding box center [863, 240] width 994 height 117
drag, startPoint x: 386, startPoint y: 255, endPoint x: 703, endPoint y: 252, distance: 317.0
click at [703, 252] on div "Include internal notes on Work Order PDF" at bounding box center [863, 259] width 994 height 12
click at [703, 252] on div "Work Order Include full page header on all pages of Work Order PDF Swap Order #…" at bounding box center [863, 240] width 994 height 117
click at [243, 38] on div "Company" at bounding box center [246, 35] width 42 height 11
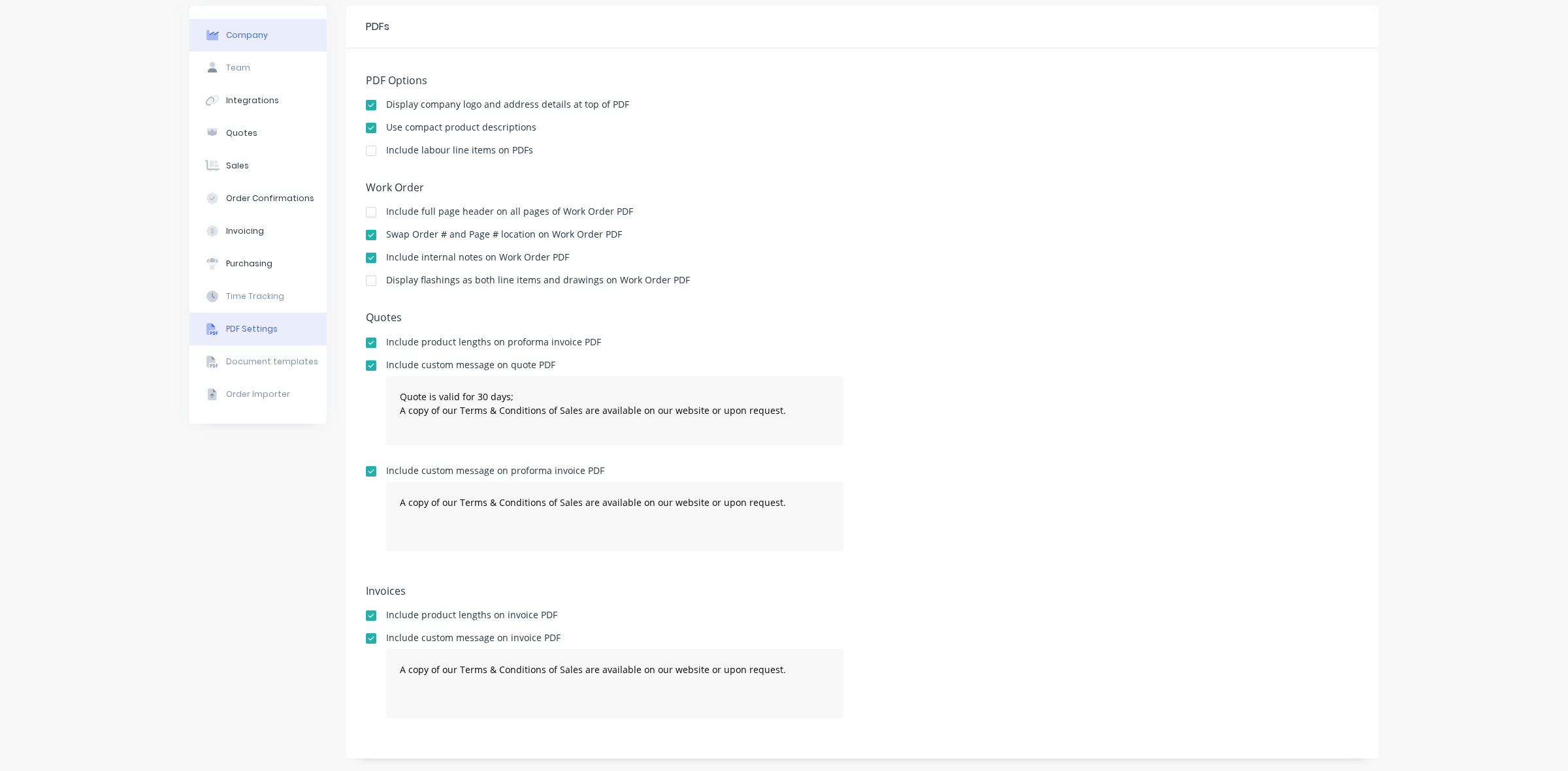
select select "AU"
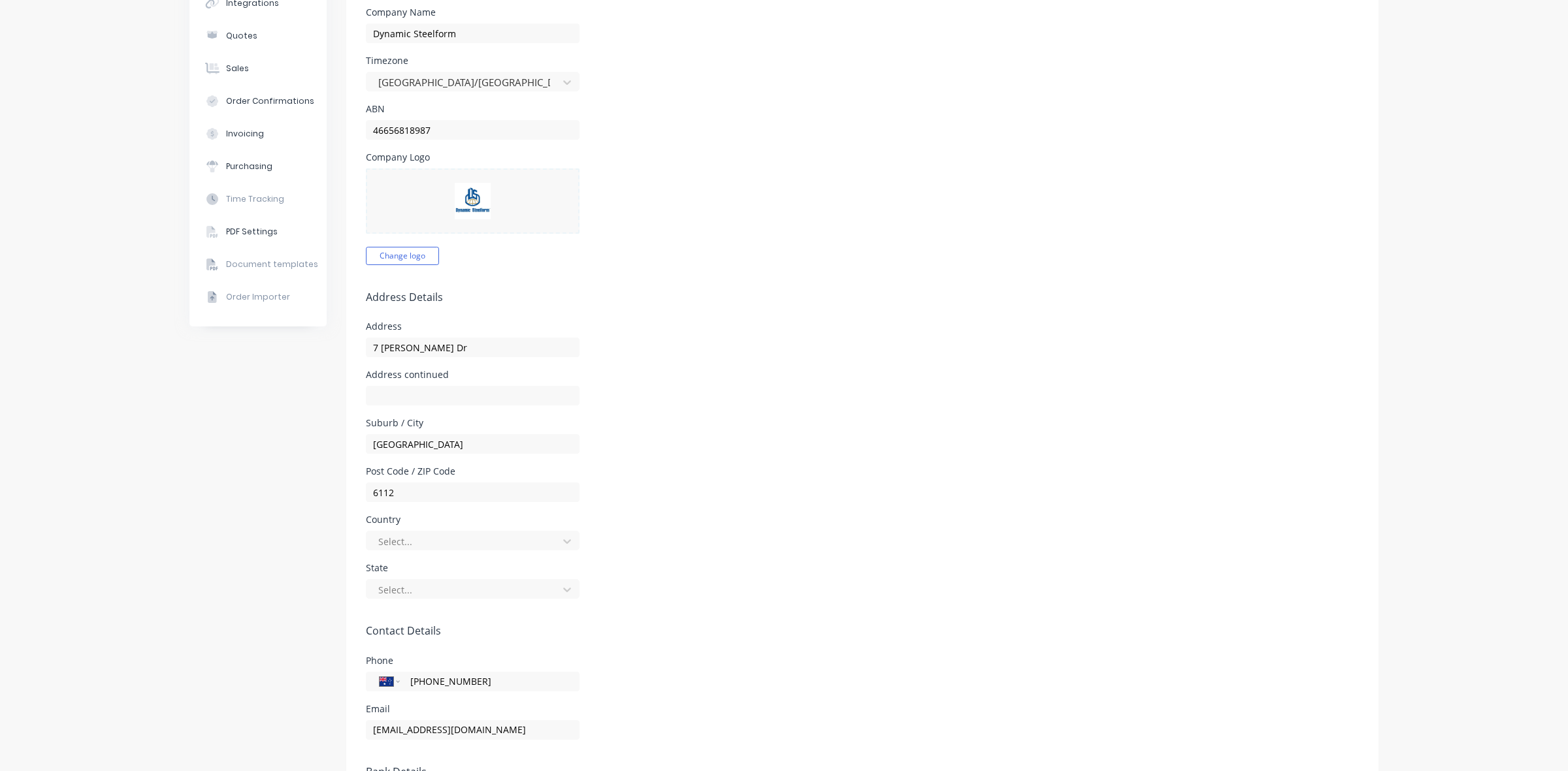
scroll to position [115, 0]
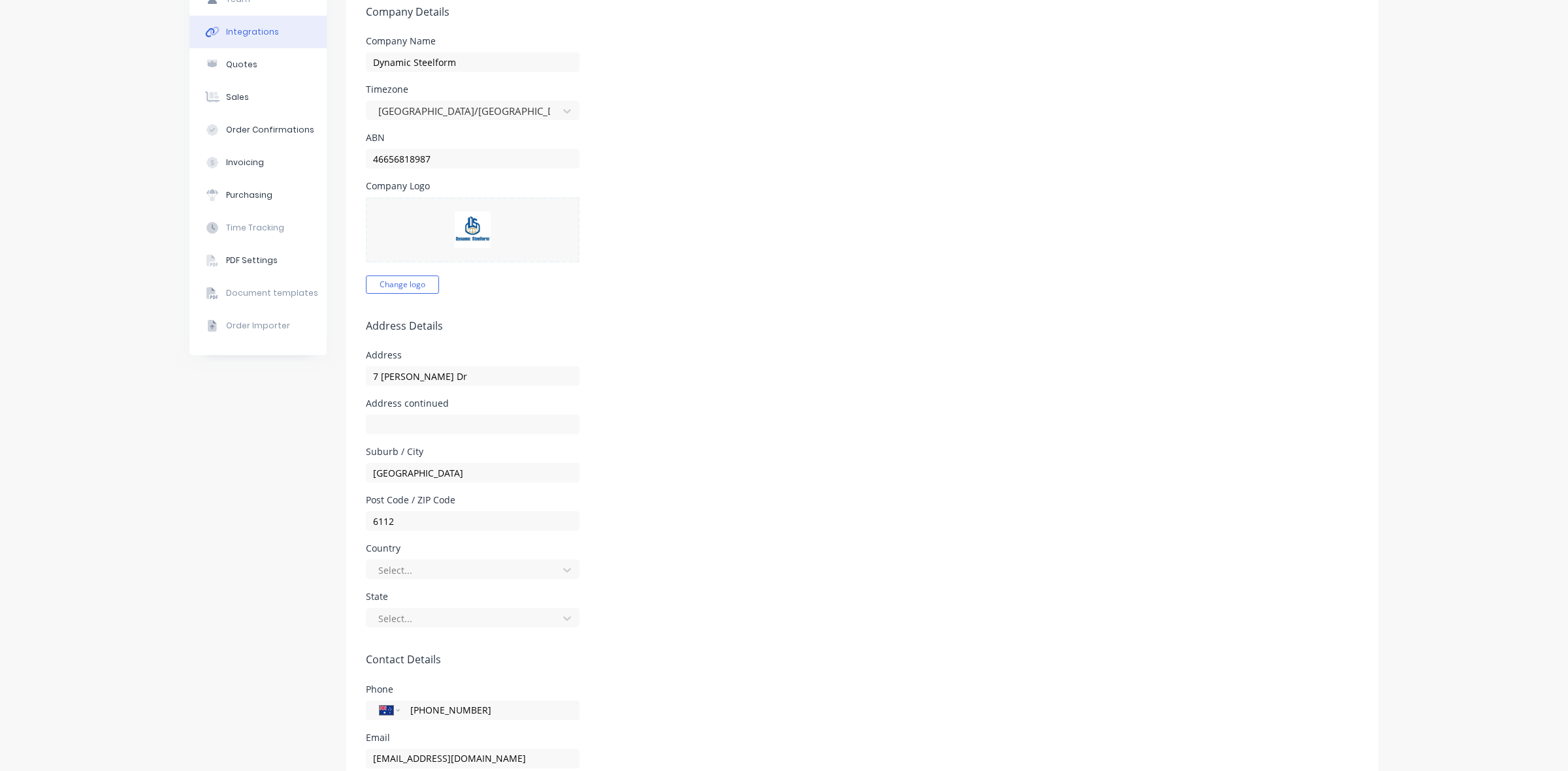
click at [237, 30] on div "Integrations" at bounding box center [253, 31] width 53 height 11
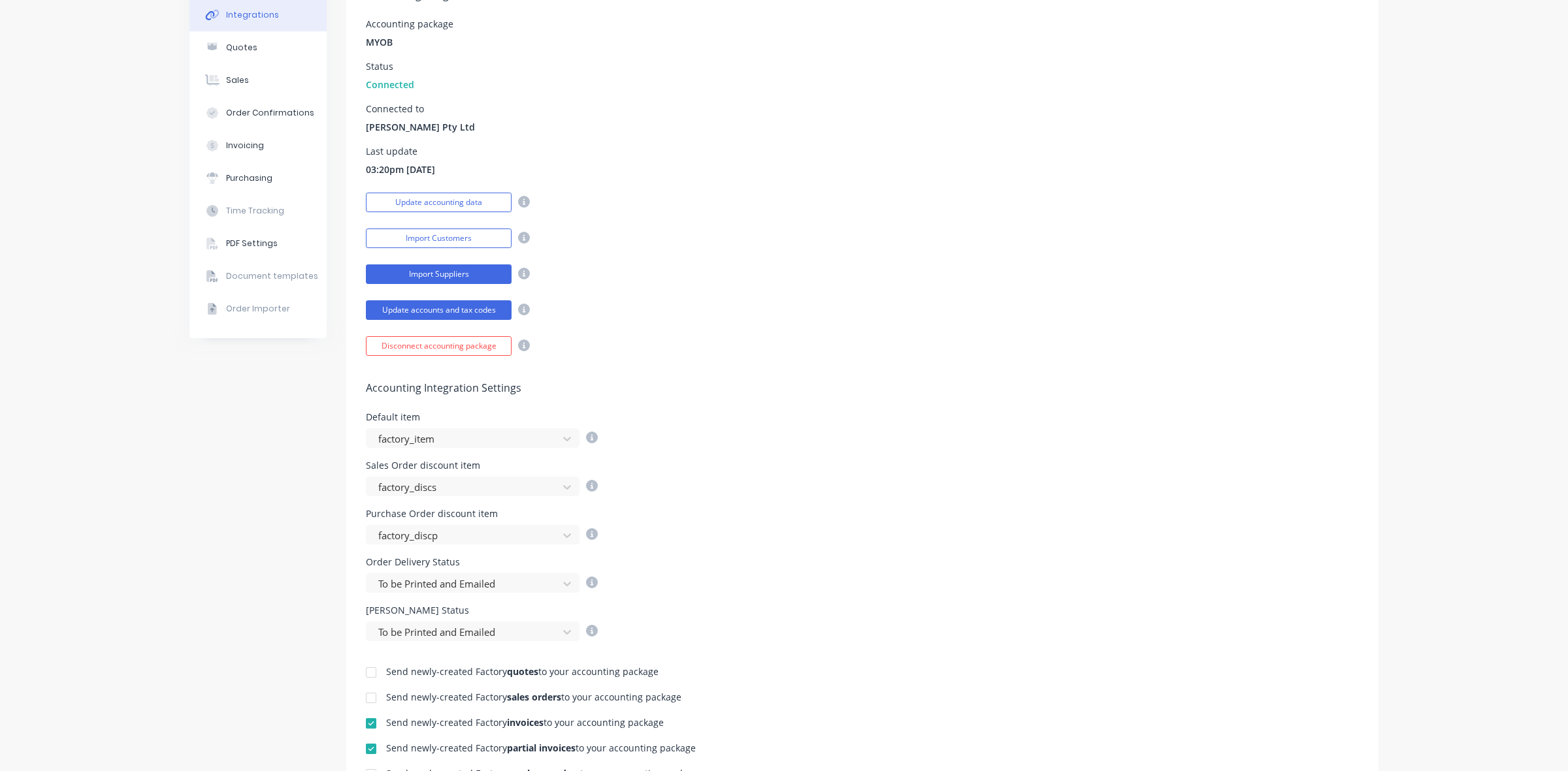
scroll to position [131, 0]
click at [237, 52] on div "Quotes" at bounding box center [241, 49] width 31 height 11
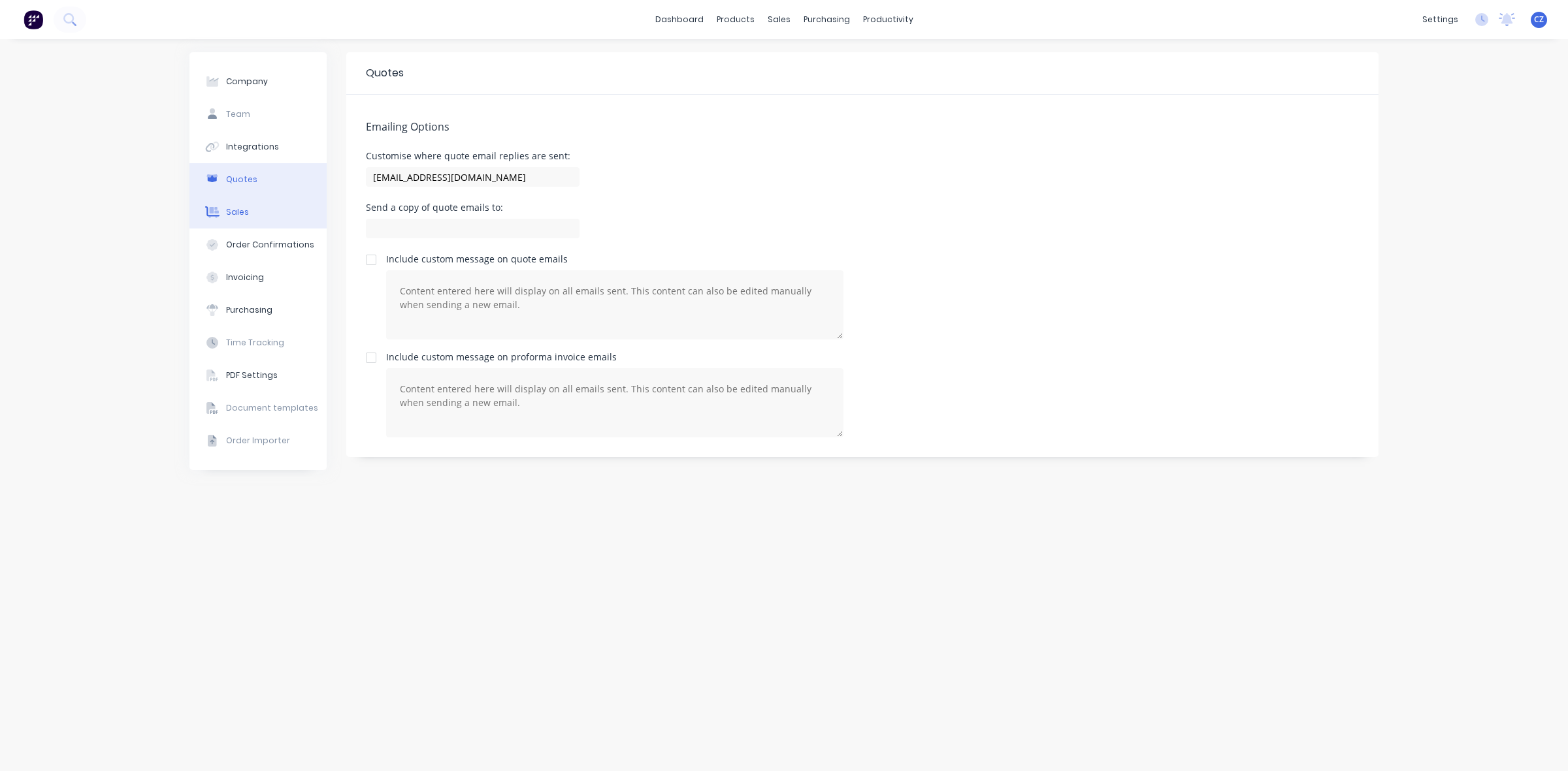
click at [256, 216] on button "Sales" at bounding box center [258, 212] width 137 height 33
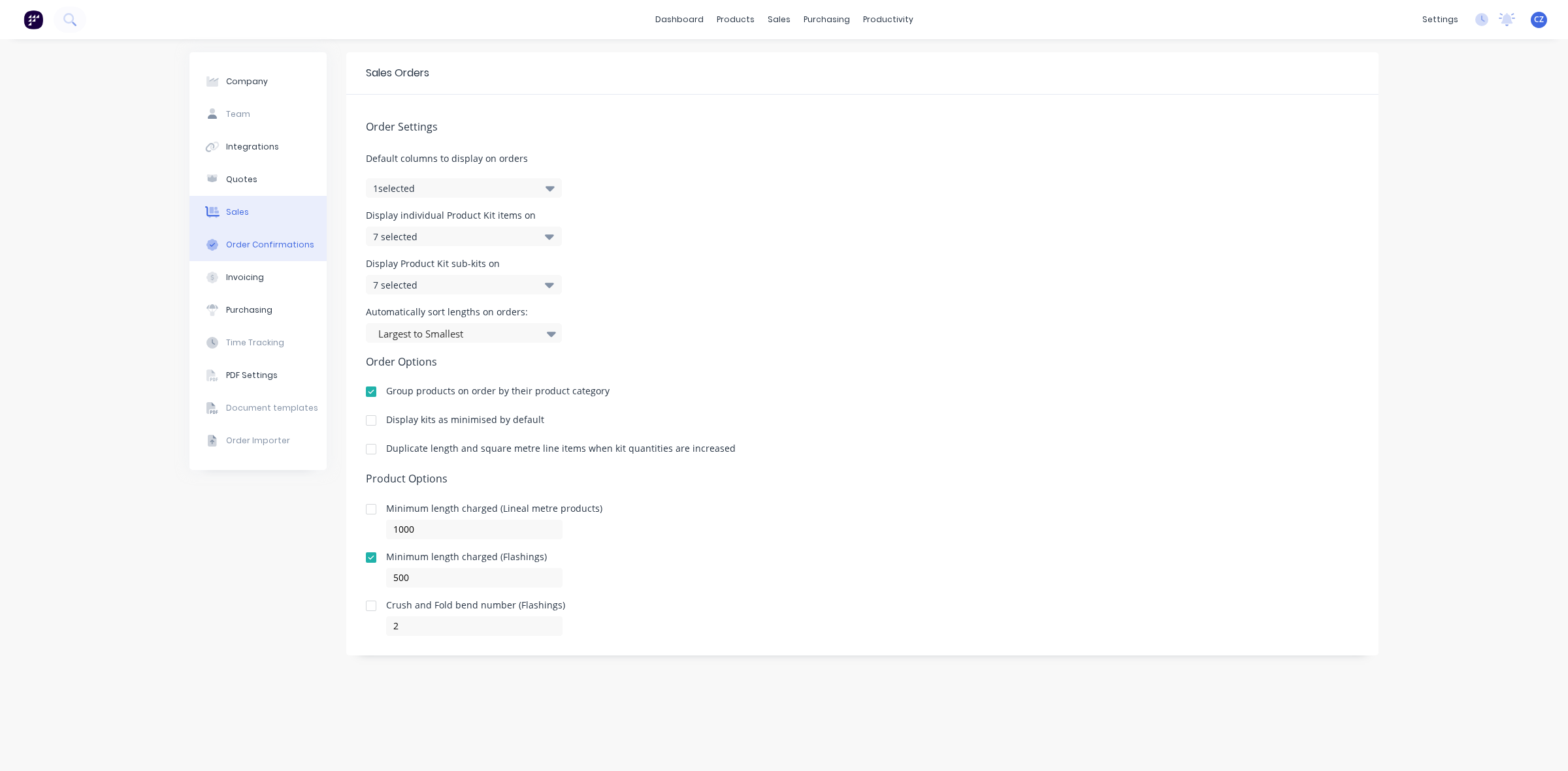
click at [236, 252] on button "Order Confirmations" at bounding box center [258, 245] width 137 height 33
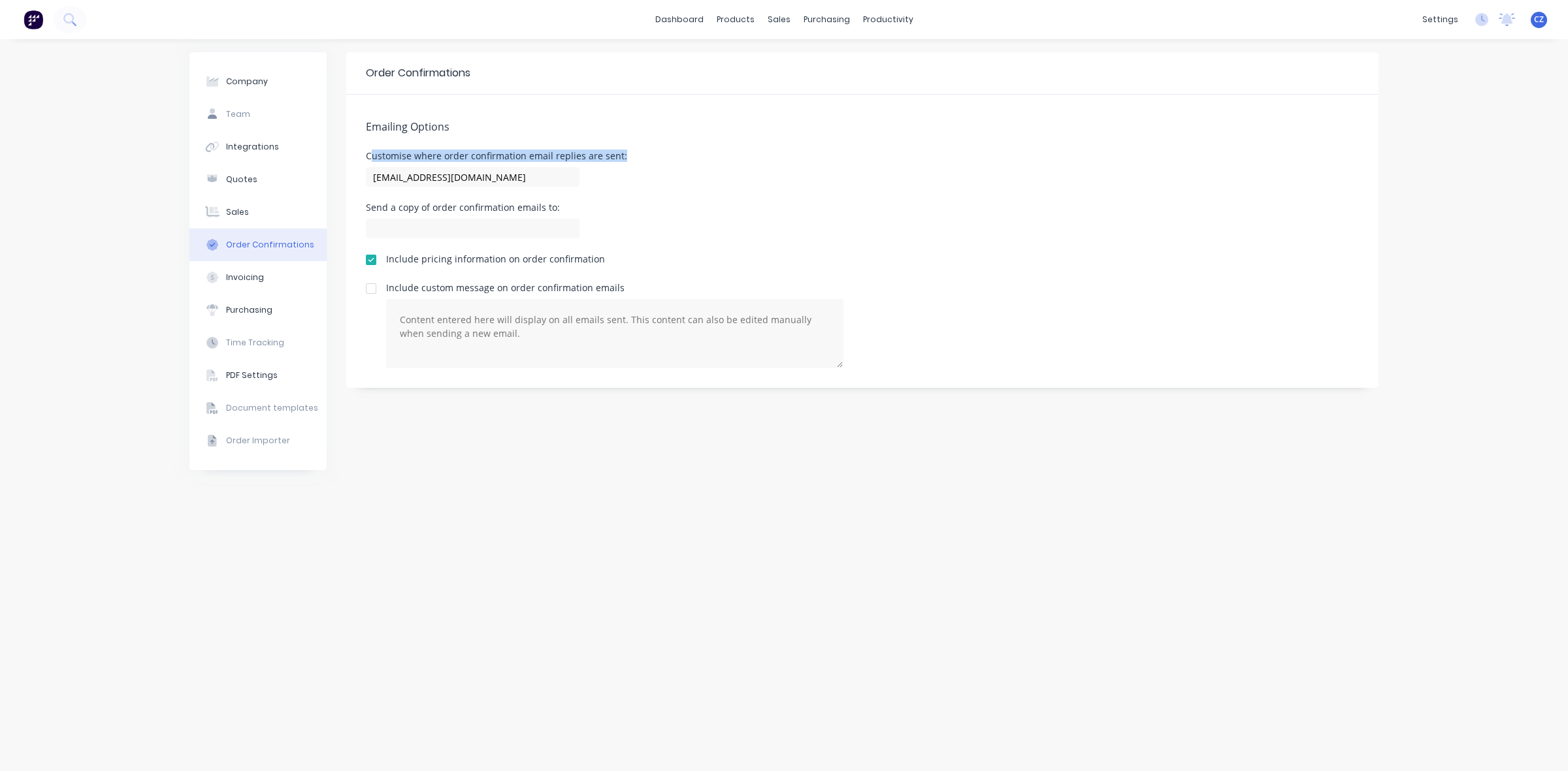
drag, startPoint x: 595, startPoint y: 155, endPoint x: 658, endPoint y: 157, distance: 63.0
click at [658, 157] on div "Customise where order confirmation email replies are sent: [EMAIL_ADDRESS][DOMA…" at bounding box center [863, 170] width 994 height 39
click at [647, 189] on div "Customise where order confirmation email replies are sent: [EMAIL_ADDRESS][DOMA…" at bounding box center [863, 170] width 994 height 39
drag, startPoint x: 364, startPoint y: 207, endPoint x: 373, endPoint y: 210, distance: 9.5
click at [371, 210] on div "Emailing Options Customise where order confirmation email replies are sent: [EM…" at bounding box center [862, 242] width 1032 height 293
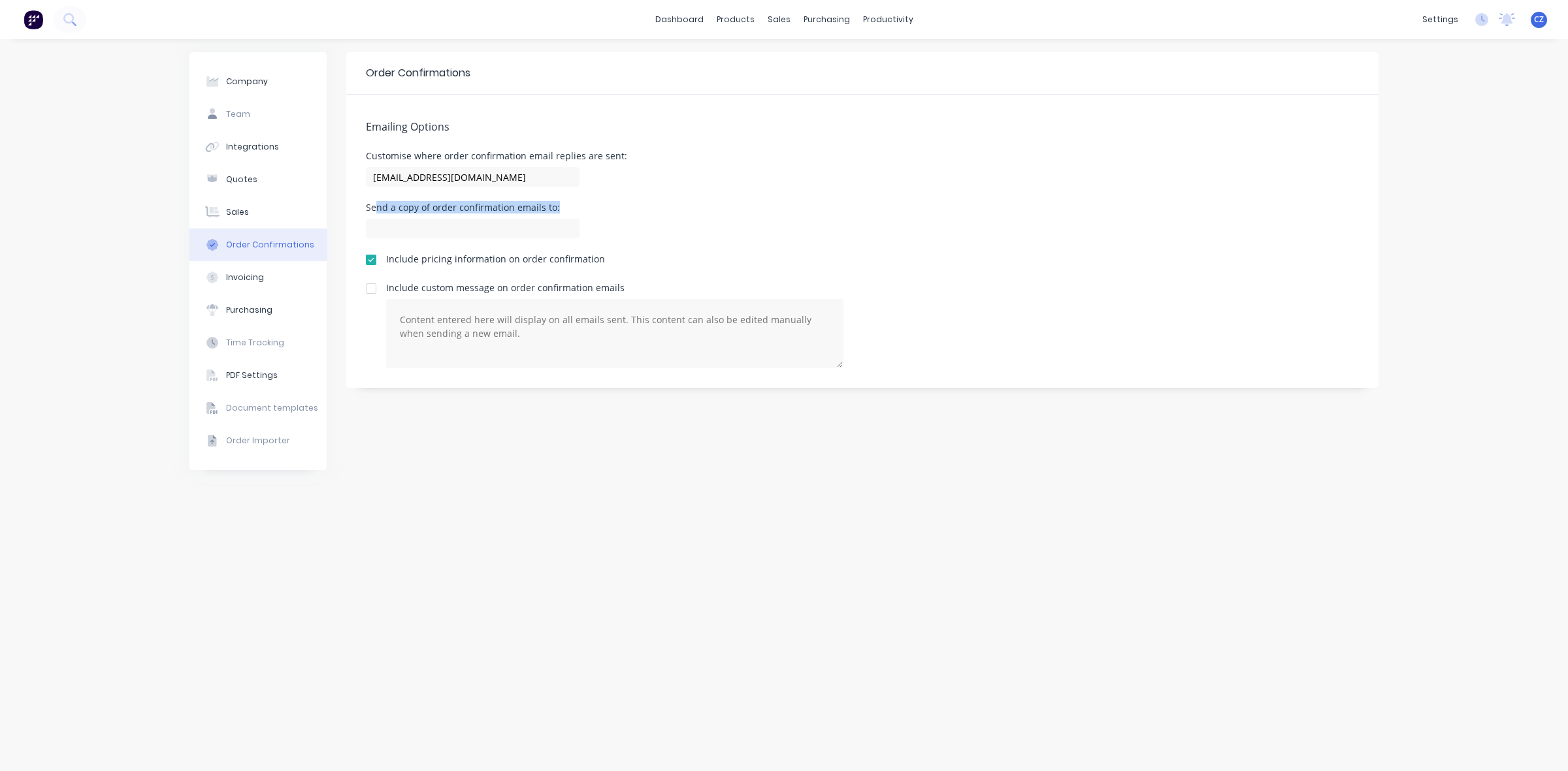
drag, startPoint x: 376, startPoint y: 210, endPoint x: 569, endPoint y: 206, distance: 193.0
click at [569, 206] on div "Send a copy of order confirmation emails to:" at bounding box center [472, 208] width 214 height 9
click at [589, 201] on div "Emailing Options Customise where order confirmation email replies are sent: [EM…" at bounding box center [862, 242] width 1032 height 293
drag, startPoint x: 459, startPoint y: 262, endPoint x: 625, endPoint y: 265, distance: 166.0
click at [602, 263] on div "Include pricing information on order confirmation" at bounding box center [863, 262] width 994 height 16
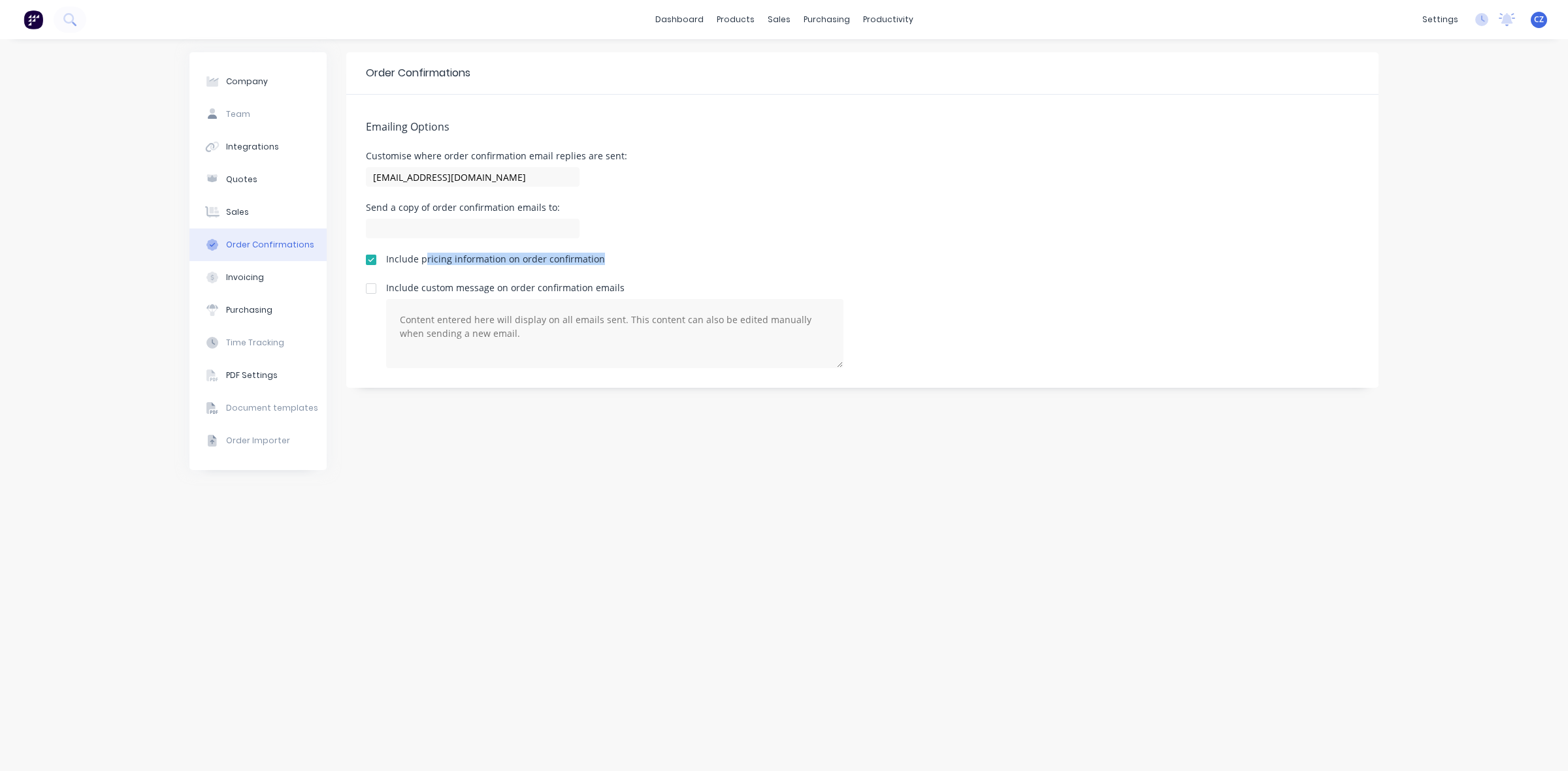
click at [625, 265] on div "Include pricing information on order confirmation" at bounding box center [863, 262] width 994 height 16
drag, startPoint x: 386, startPoint y: 282, endPoint x: 654, endPoint y: 262, distance: 268.7
click at [652, 285] on div "Include custom message on order confirmation emails" at bounding box center [863, 326] width 994 height 85
click at [654, 262] on div "Include pricing information on order confirmation" at bounding box center [863, 262] width 994 height 16
click at [246, 290] on button "Invoicing" at bounding box center [258, 278] width 137 height 33
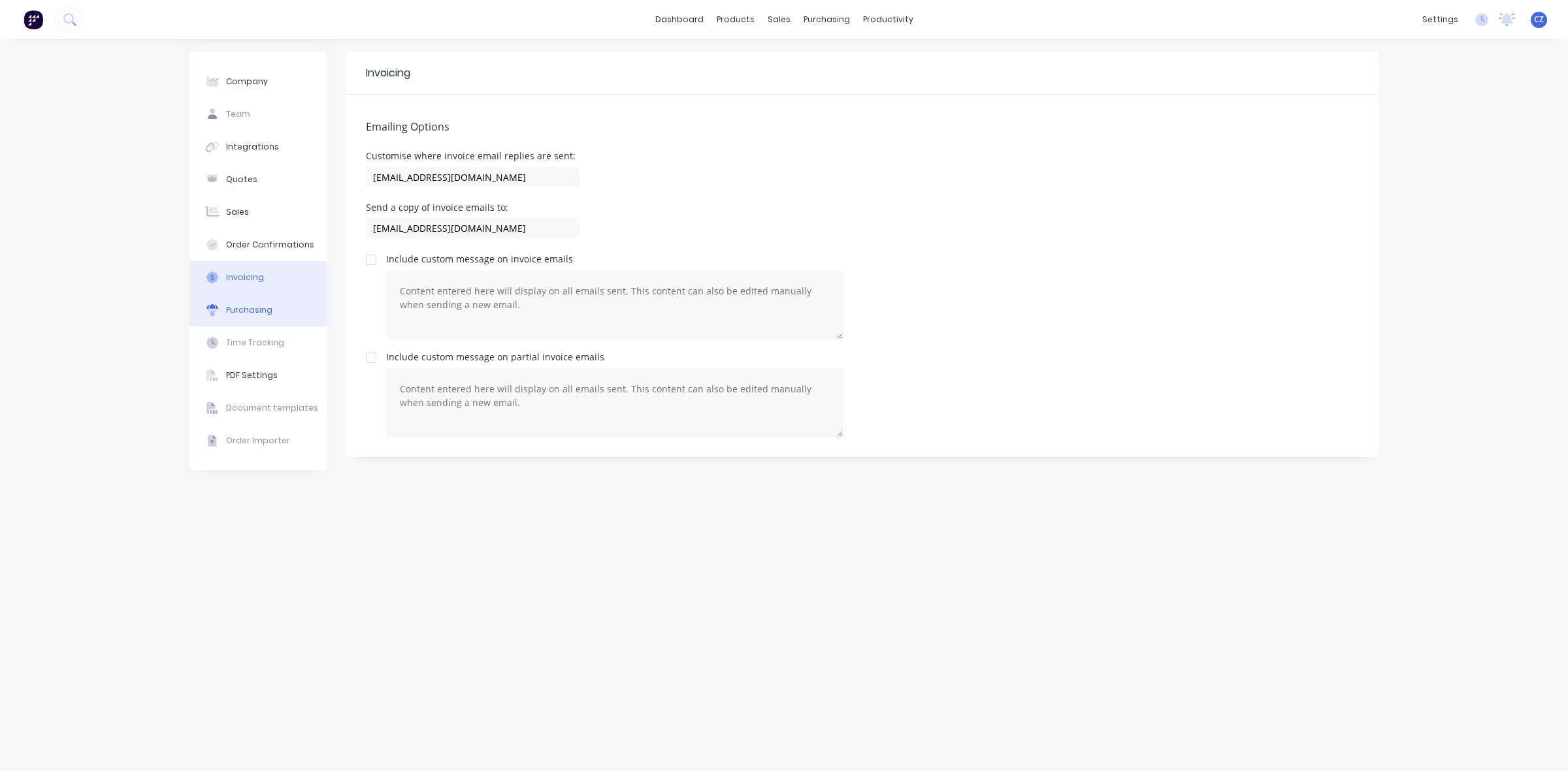
click at [257, 317] on button "Purchasing" at bounding box center [258, 310] width 137 height 33
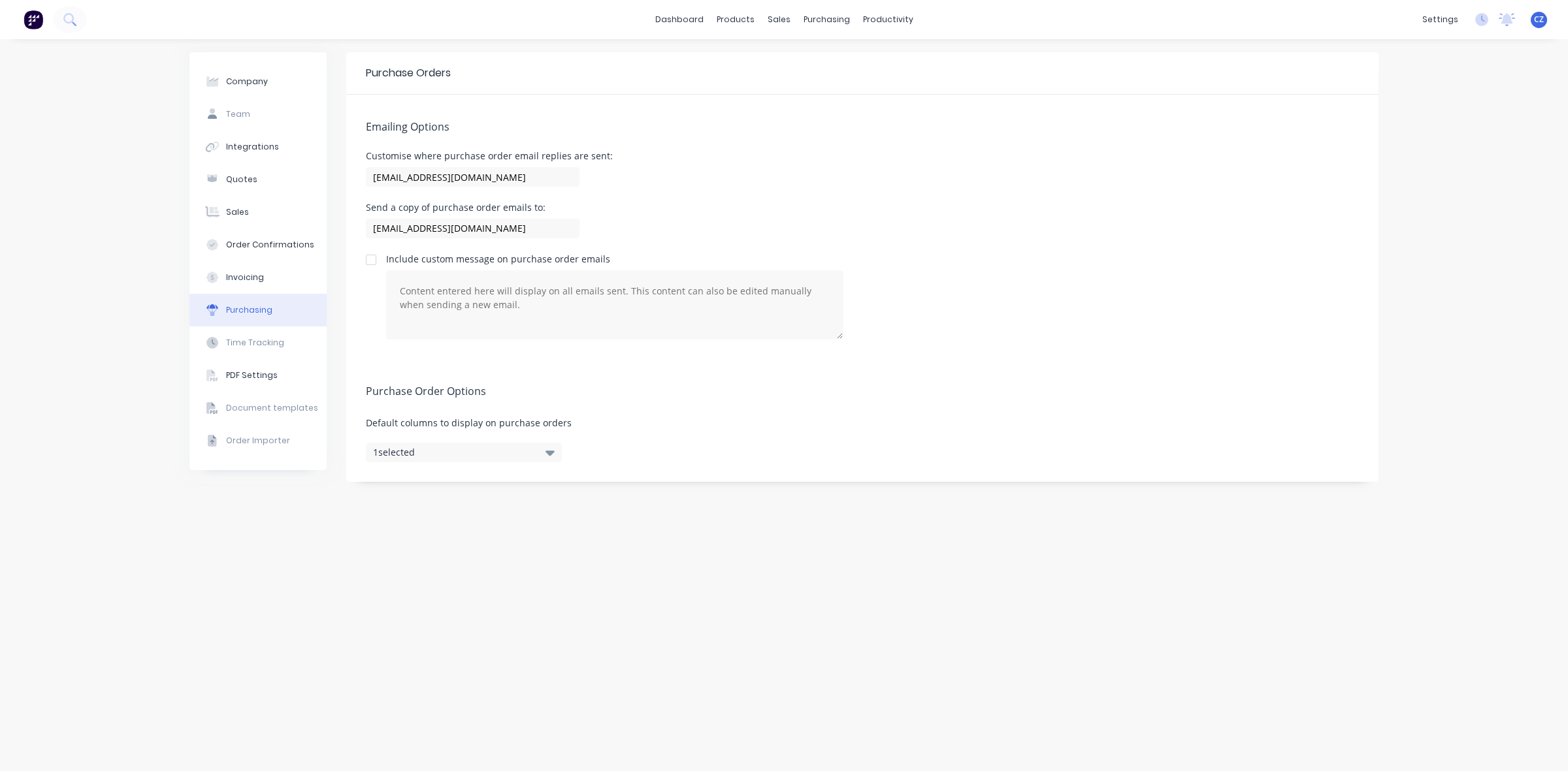
click at [500, 455] on button "1 selected" at bounding box center [464, 452] width 196 height 20
click at [498, 454] on button "1 selected" at bounding box center [464, 452] width 196 height 20
click at [257, 374] on div "PDF Settings" at bounding box center [252, 375] width 52 height 11
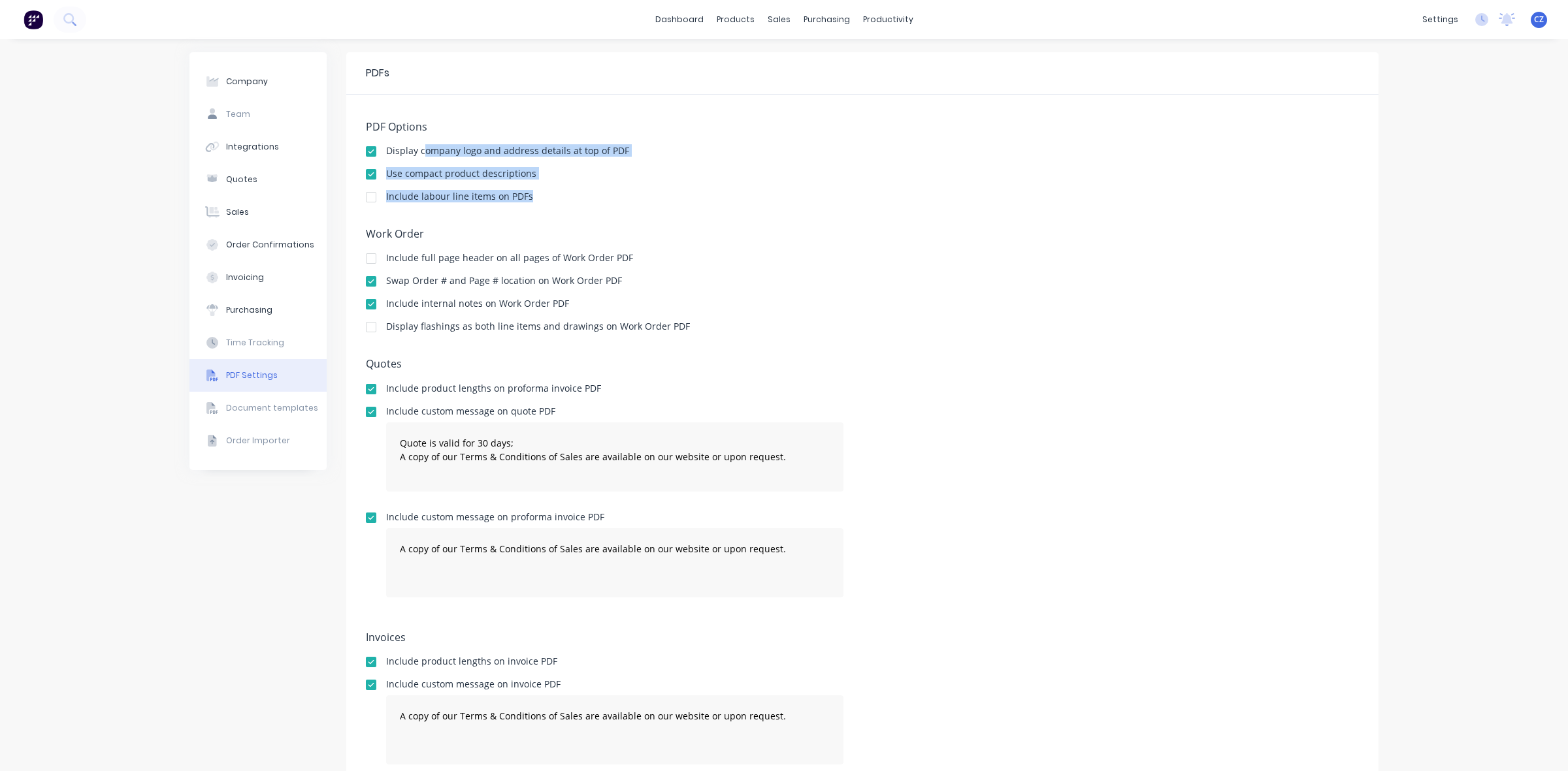
drag, startPoint x: 415, startPoint y: 149, endPoint x: 674, endPoint y: 220, distance: 268.6
click at [674, 220] on div "PDF Options Display company logo and address details at top of PDF Use compact …" at bounding box center [862, 450] width 1032 height 710
click at [706, 217] on div "PDF Options Display company logo and address details at top of PDF Use compact …" at bounding box center [862, 450] width 1032 height 710
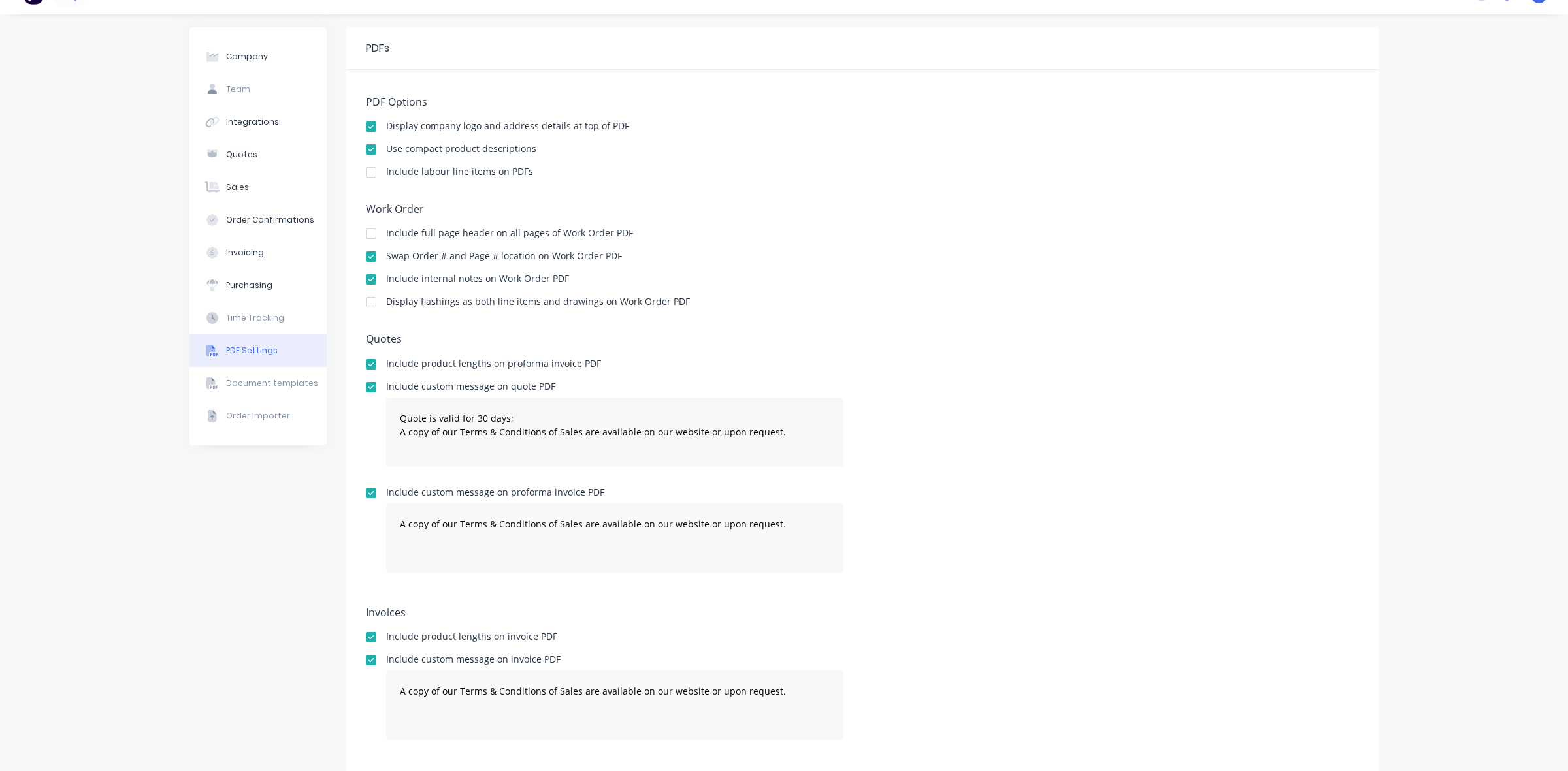
scroll to position [46, 0]
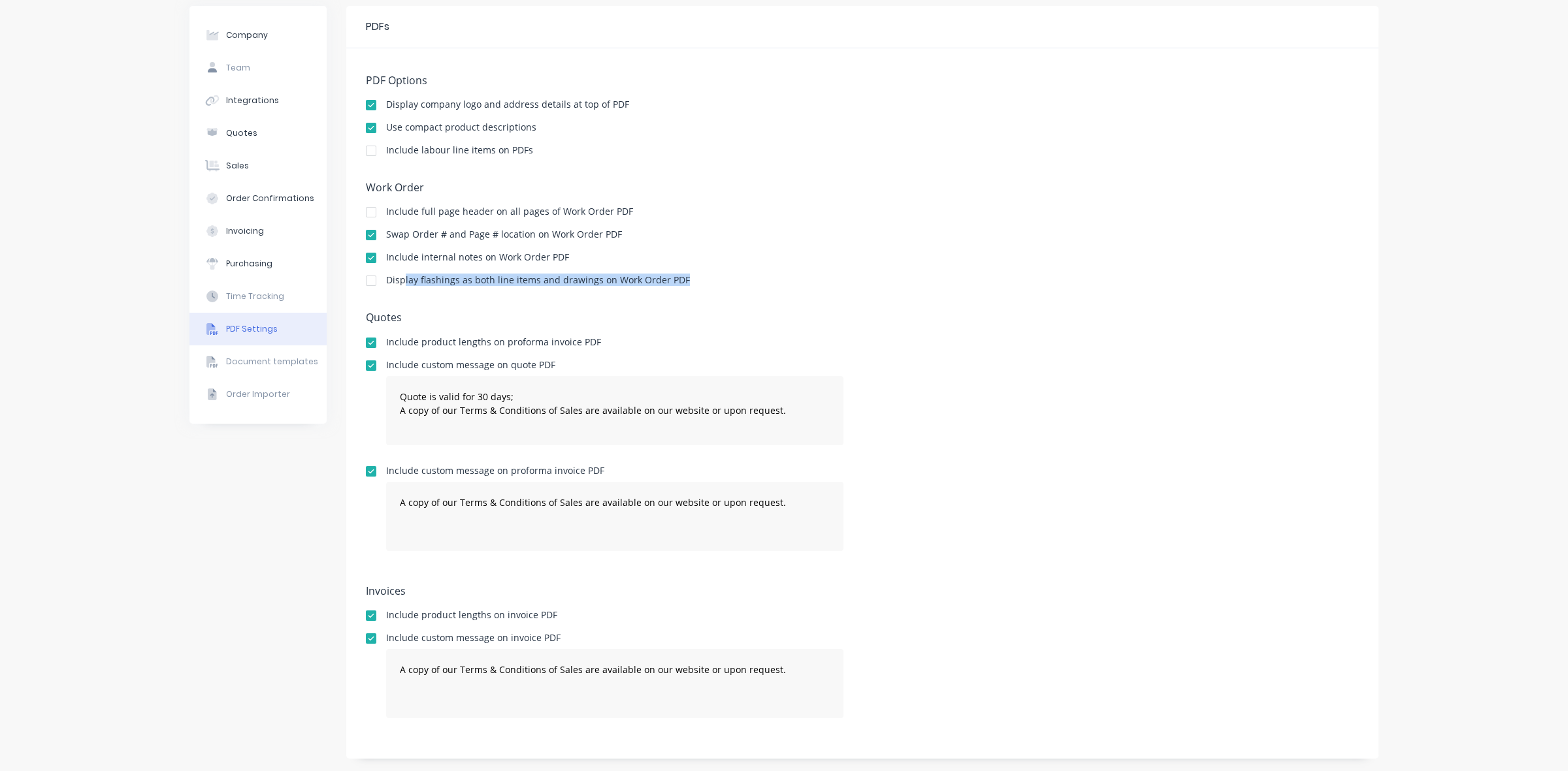
drag, startPoint x: 396, startPoint y: 280, endPoint x: 696, endPoint y: 284, distance: 300.0
click at [696, 284] on div "Display flashings as both line items and drawings on Work Order PDF" at bounding box center [863, 281] width 994 height 12
click at [727, 288] on div "Work Order Include full page header on all pages of Work Order PDF Swap Order #…" at bounding box center [863, 240] width 994 height 117
click at [250, 265] on div "Purchasing" at bounding box center [249, 263] width 46 height 11
